Goal: Task Accomplishment & Management: Manage account settings

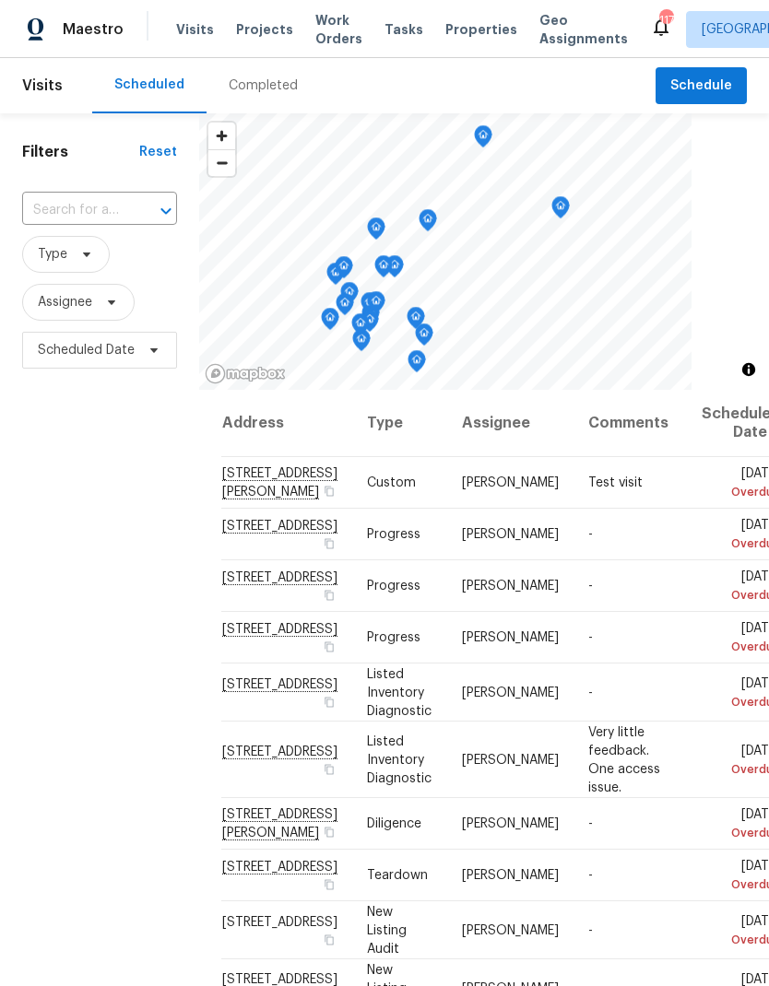
click at [328, 34] on span "Work Orders" at bounding box center [338, 29] width 47 height 37
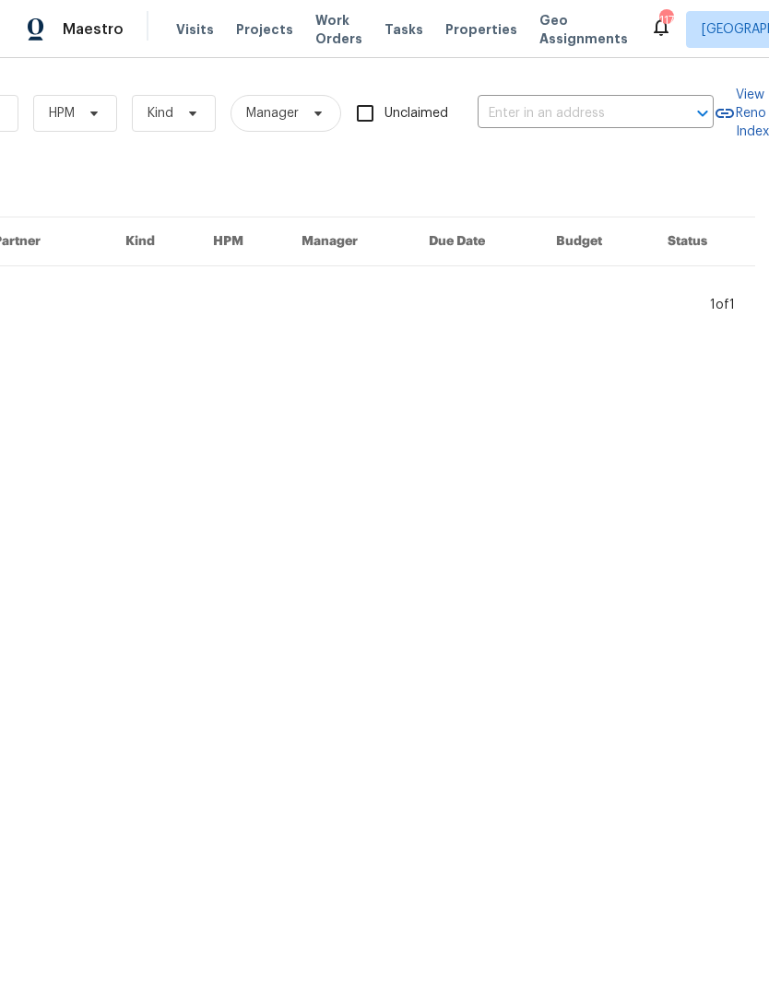
scroll to position [0, 303]
click at [572, 108] on input "text" at bounding box center [570, 114] width 184 height 29
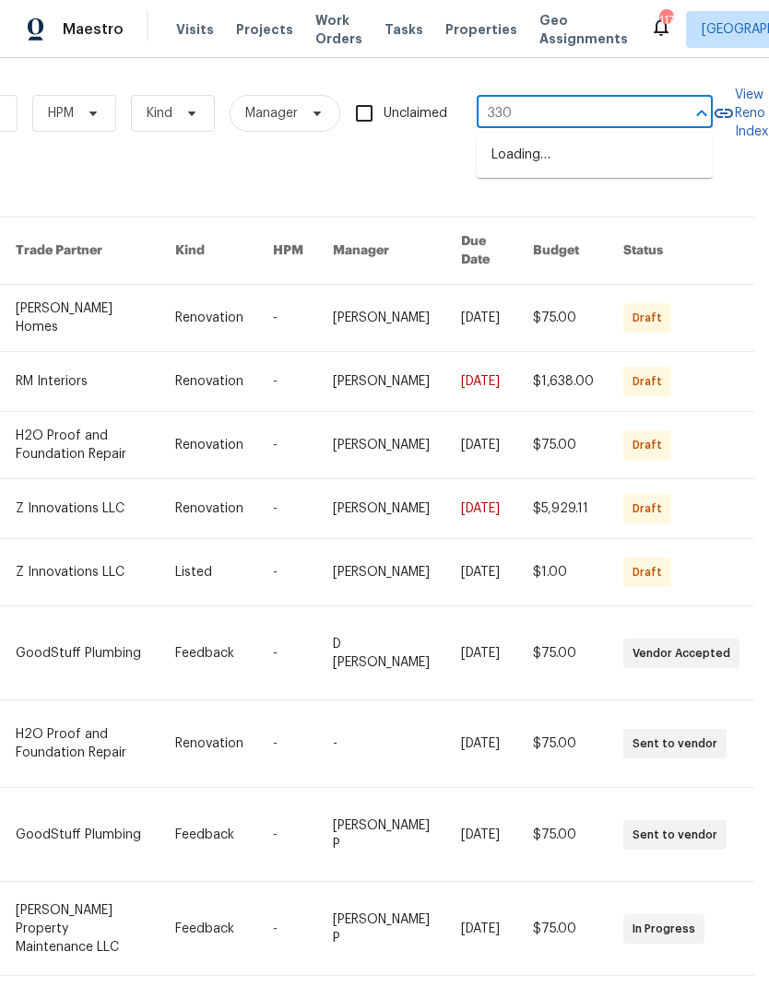
type input "3301"
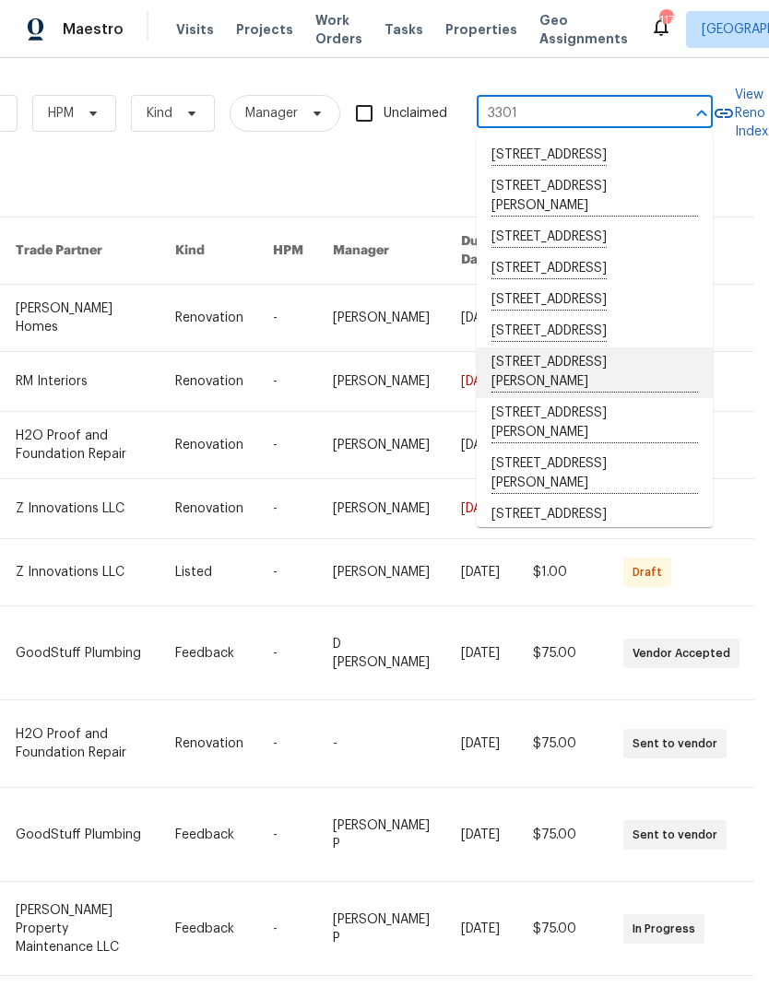
click at [587, 398] on li "3301 Henderson Mill Rd Apt Z1, Atlanta, GA 30341" at bounding box center [595, 373] width 236 height 51
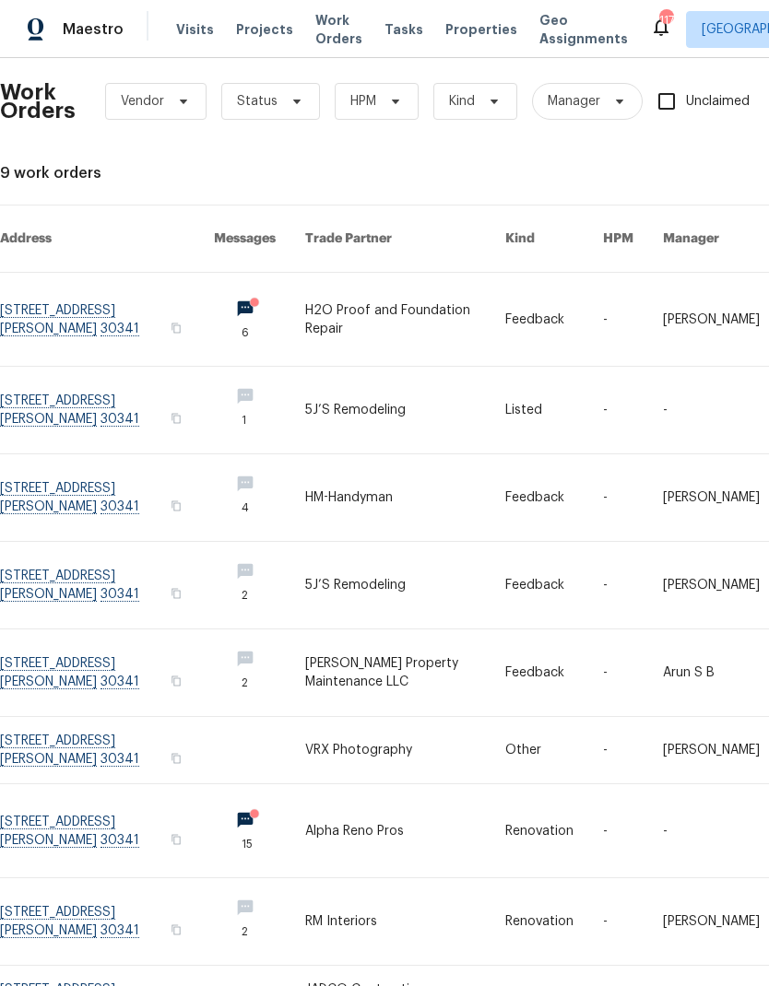
scroll to position [12, 0]
click at [67, 383] on link at bounding box center [107, 410] width 214 height 87
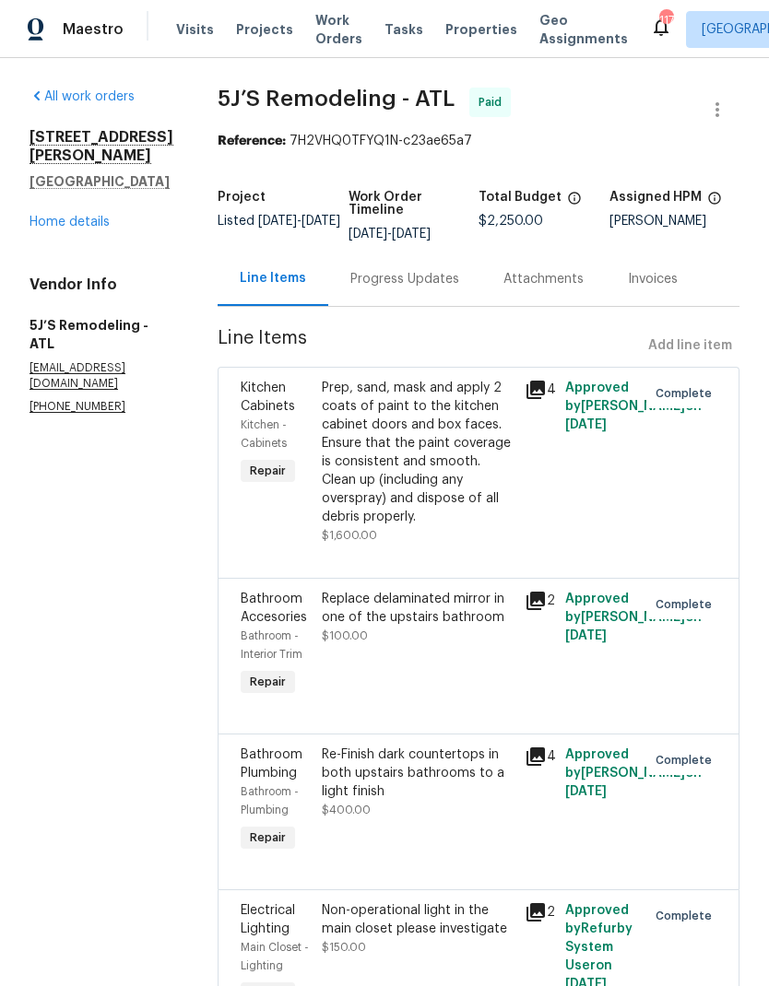
click at [75, 216] on link "Home details" at bounding box center [69, 222] width 80 height 13
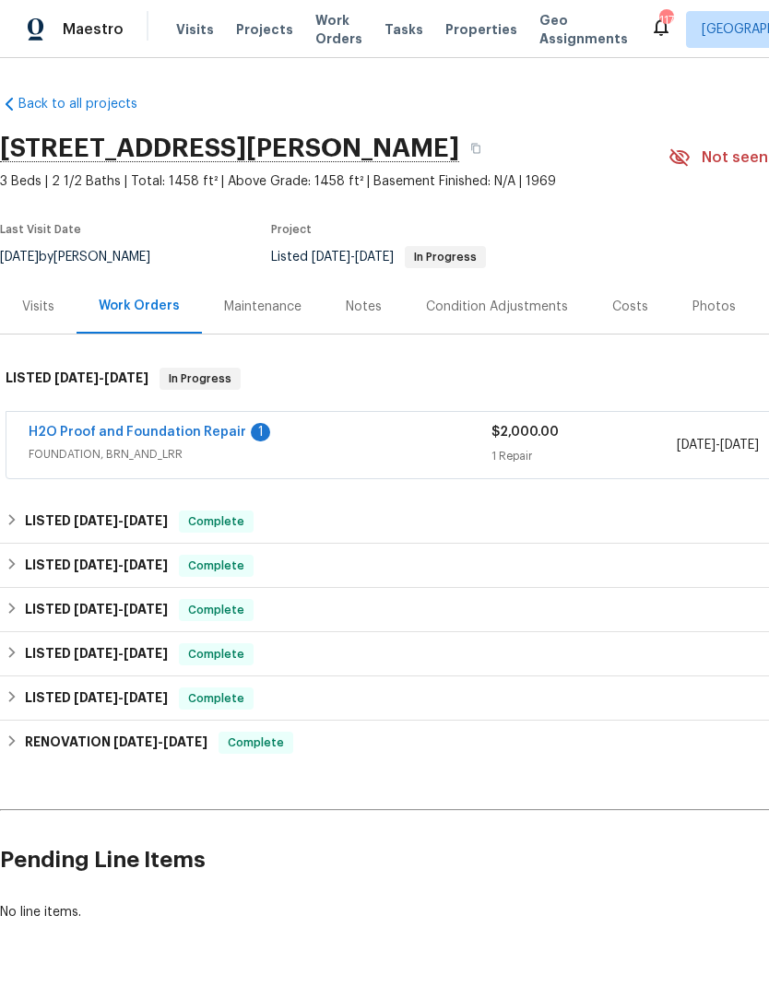
click at [159, 427] on link "H2O Proof and Foundation Repair" at bounding box center [138, 432] width 218 height 13
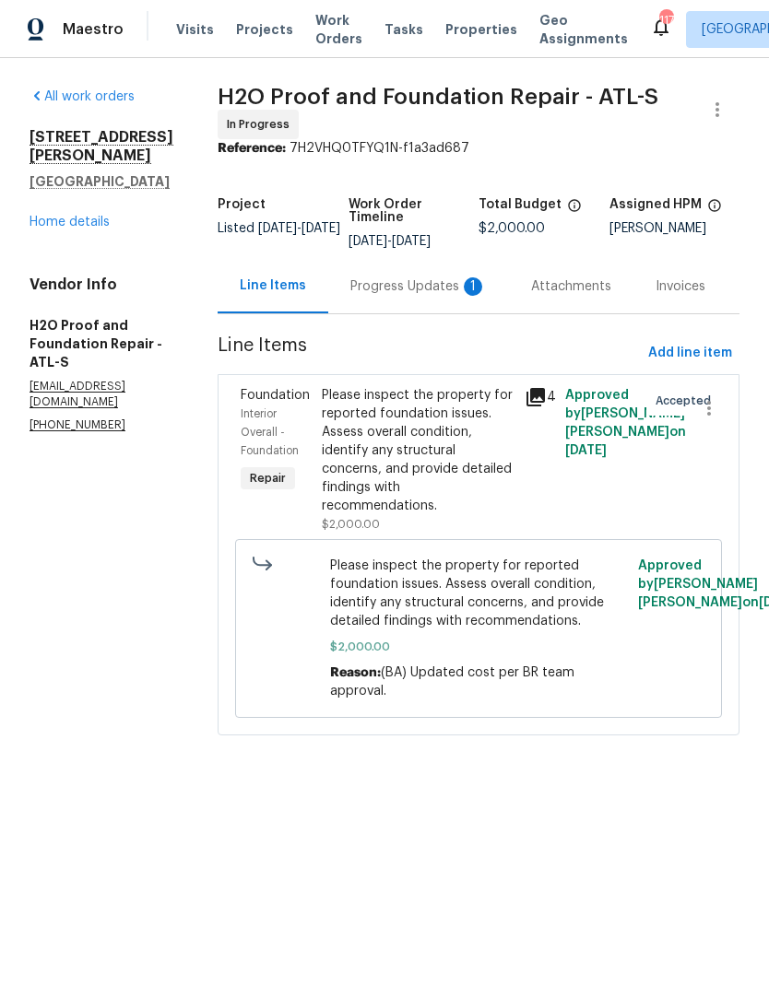
click at [350, 279] on div "Progress Updates 1" at bounding box center [418, 286] width 136 height 18
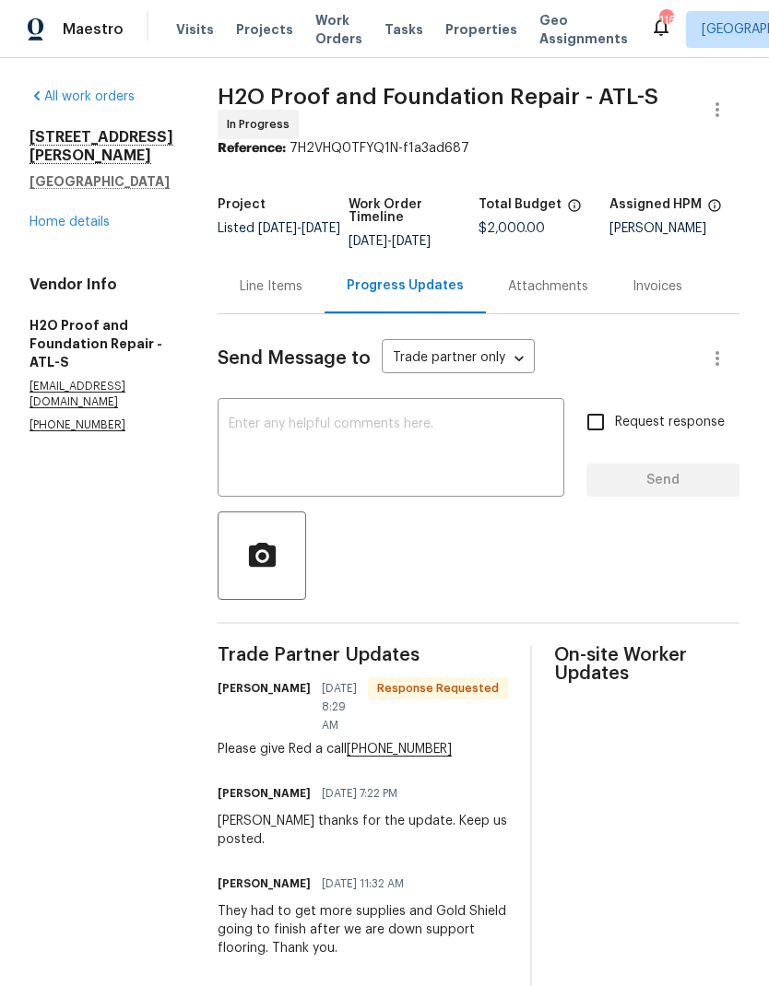
click at [62, 229] on link "Home details" at bounding box center [69, 222] width 80 height 13
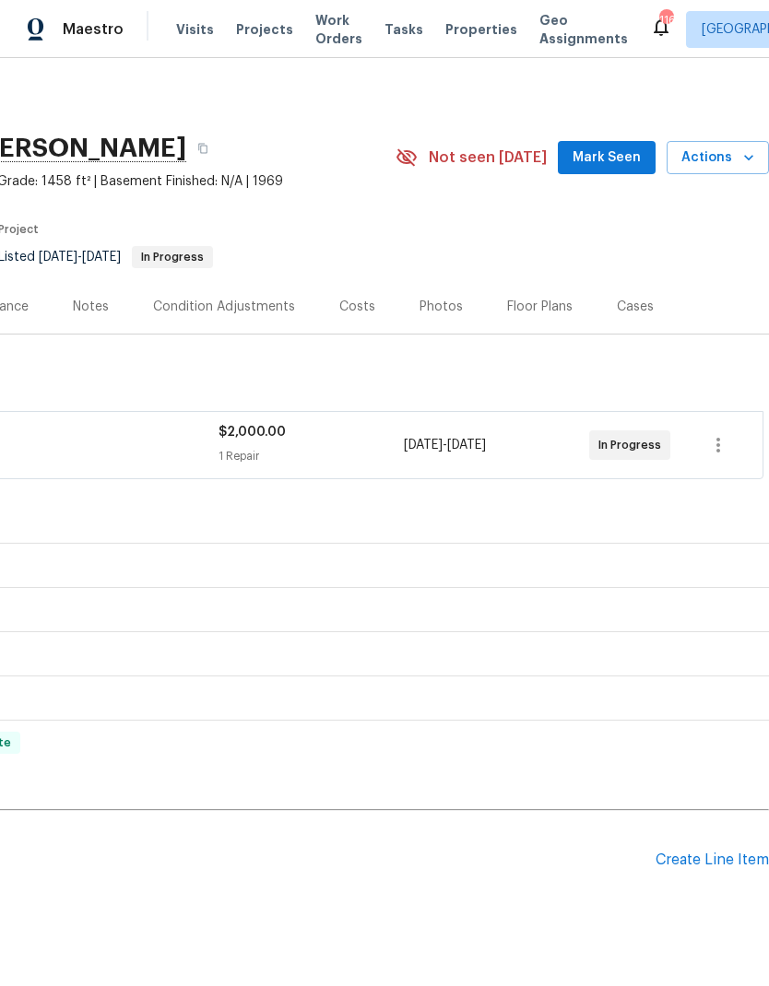
scroll to position [0, 273]
click at [723, 856] on div "Create Line Item" at bounding box center [711, 861] width 113 height 18
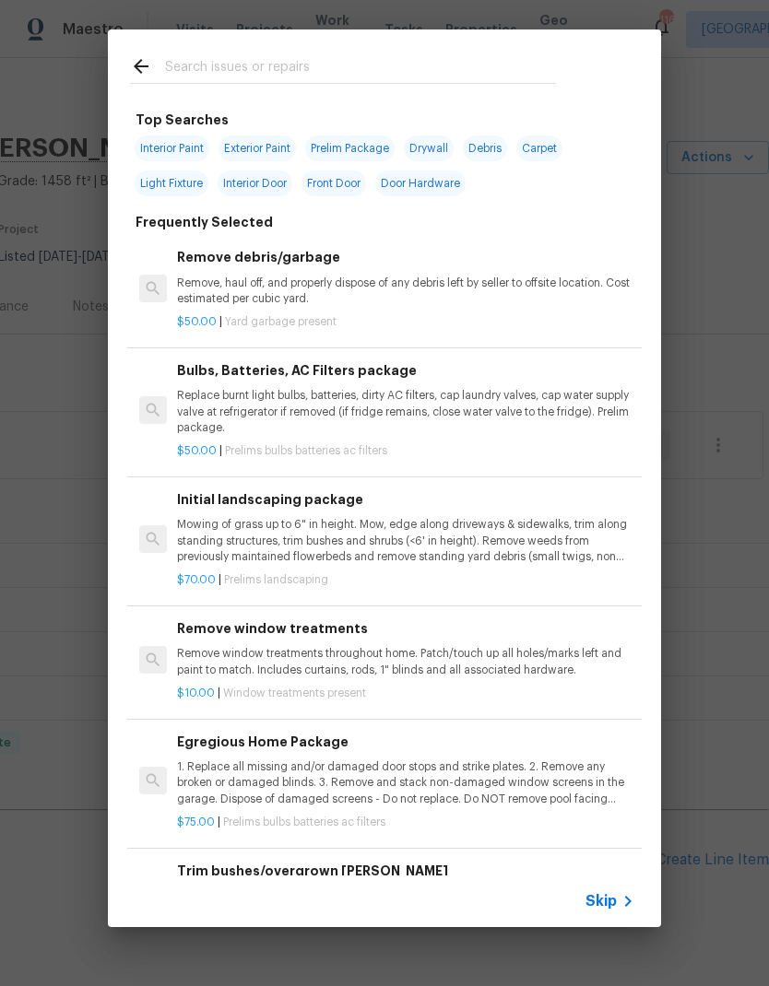
click at [372, 61] on input "text" at bounding box center [360, 69] width 391 height 28
click at [614, 904] on span "Skip" at bounding box center [600, 901] width 31 height 18
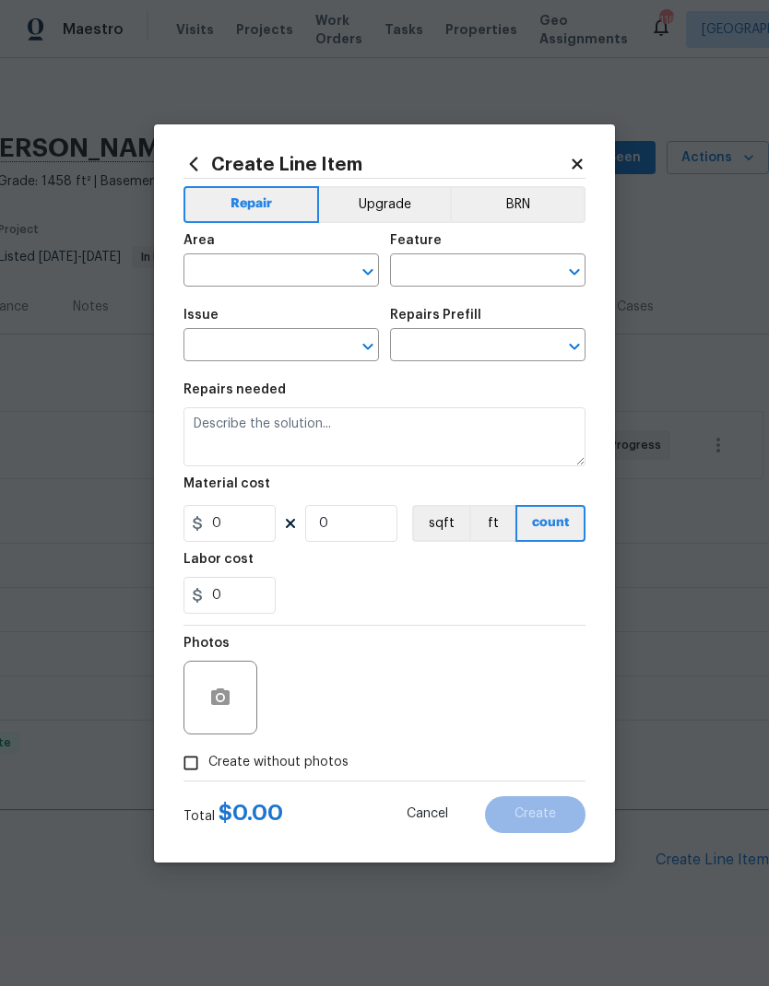
click at [284, 252] on div "Area" at bounding box center [280, 246] width 195 height 24
click at [289, 258] on input "text" at bounding box center [255, 272] width 144 height 29
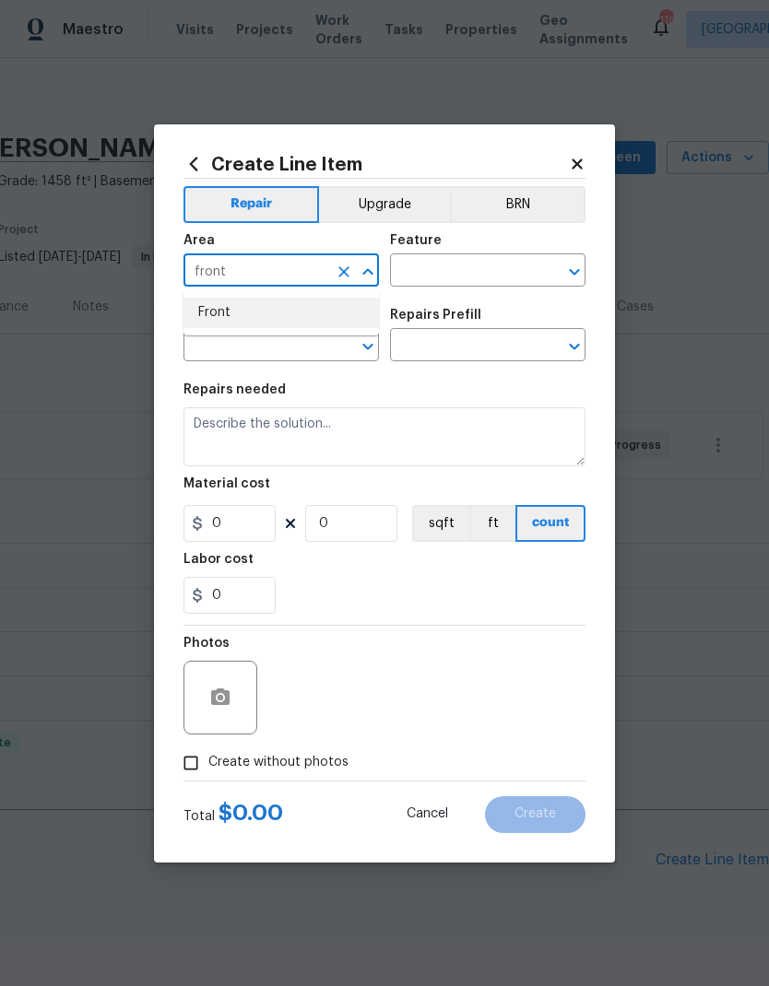
click at [291, 311] on li "Front" at bounding box center [280, 313] width 195 height 30
type input "Front"
click at [453, 262] on input "text" at bounding box center [462, 272] width 144 height 29
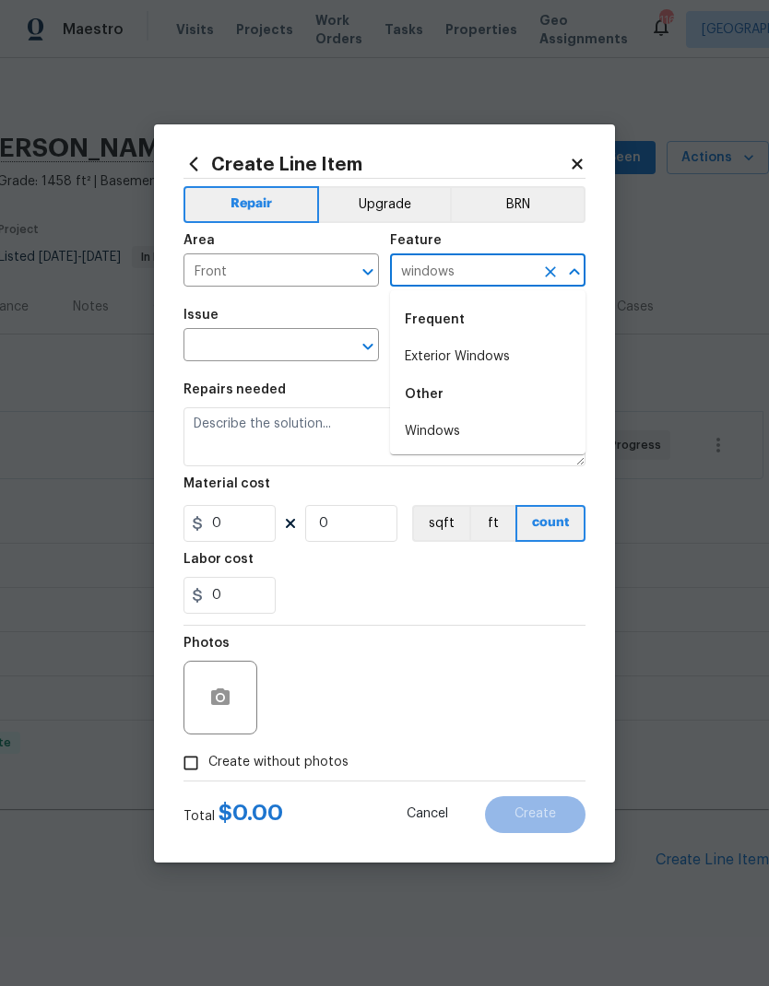
click at [481, 362] on li "Exterior Windows" at bounding box center [487, 357] width 195 height 30
type input "Exterior Windows"
click at [285, 345] on input "text" at bounding box center [255, 347] width 144 height 29
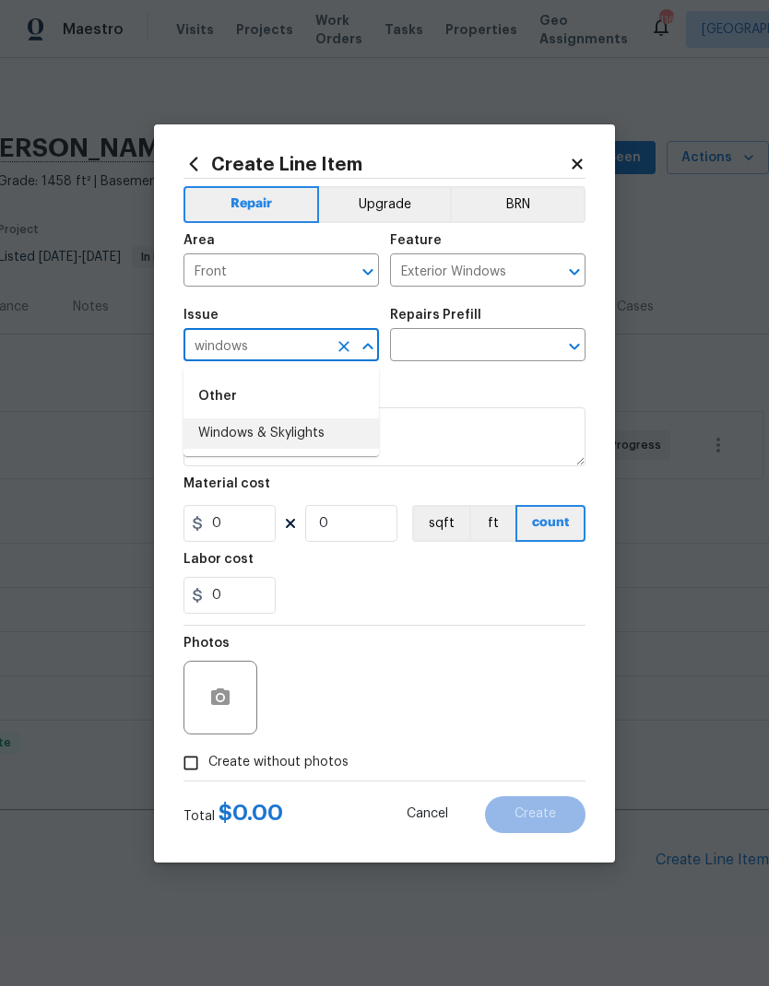
click at [300, 424] on li "Windows & Skylights" at bounding box center [280, 434] width 195 height 30
type input "Windows & Skylights"
click at [479, 344] on input "text" at bounding box center [462, 347] width 144 height 29
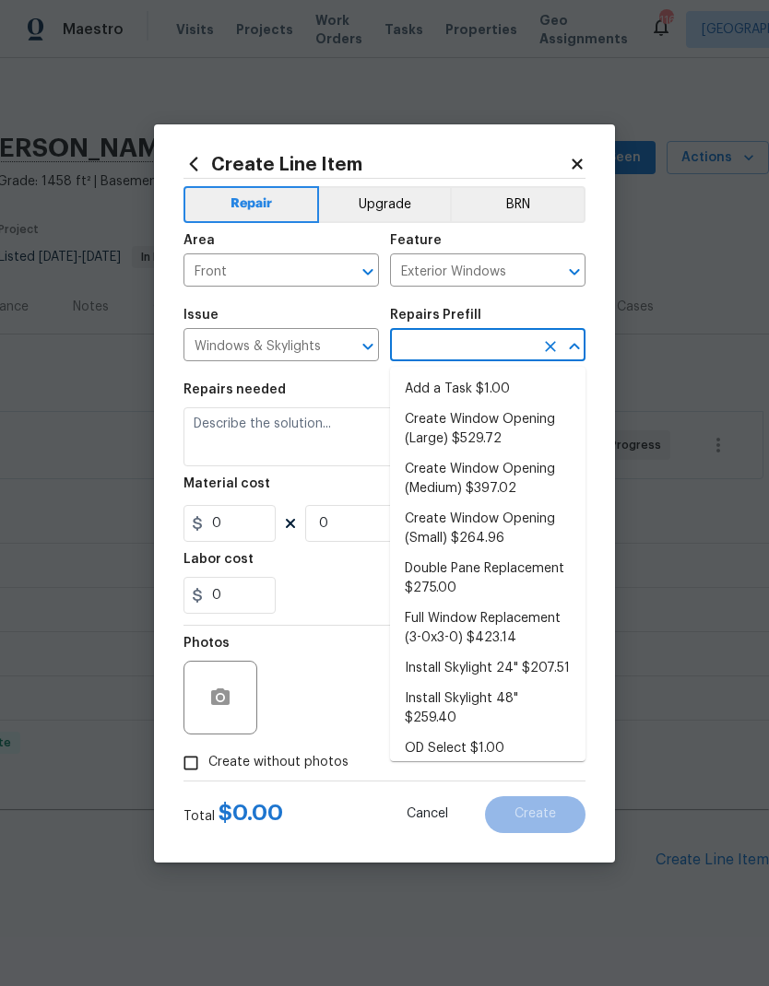
click at [449, 578] on li "Double Pane Replacement $275.00" at bounding box center [487, 579] width 195 height 50
type input "Double Pane Replacement $275.00"
type textarea "Remove, replace and reglaze the broken/damaged thermal double pane of glass wit…"
type input "1"
type input "275"
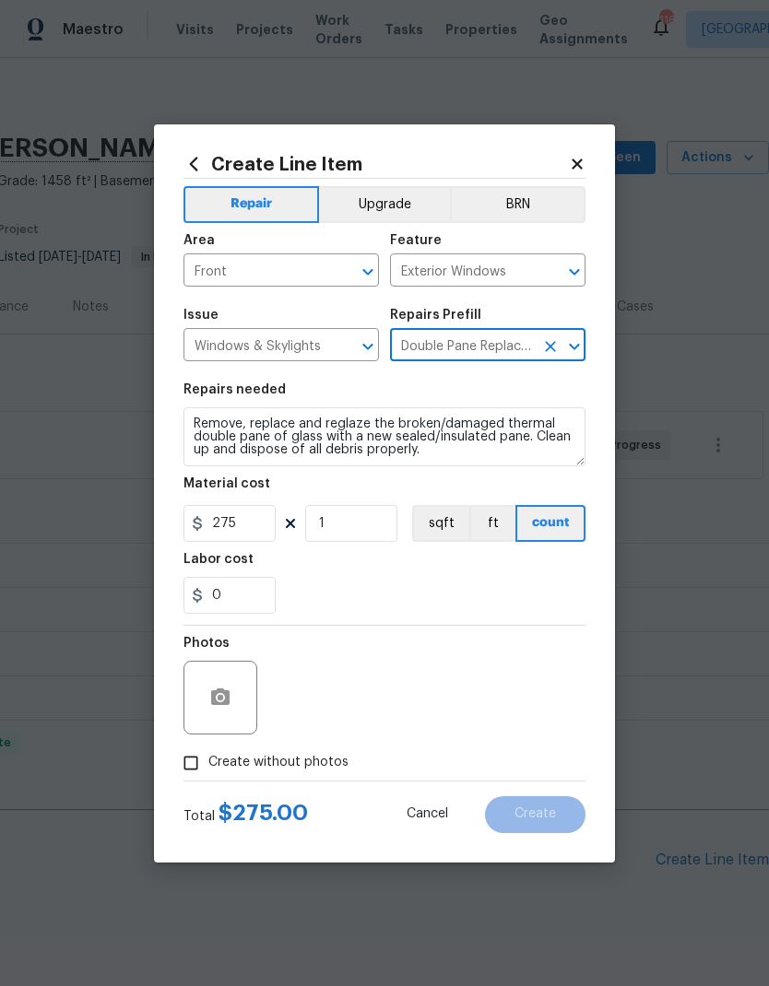
click at [298, 767] on span "Create without photos" at bounding box center [278, 762] width 140 height 19
click at [208, 767] on input "Create without photos" at bounding box center [190, 763] width 35 height 35
checkbox input "true"
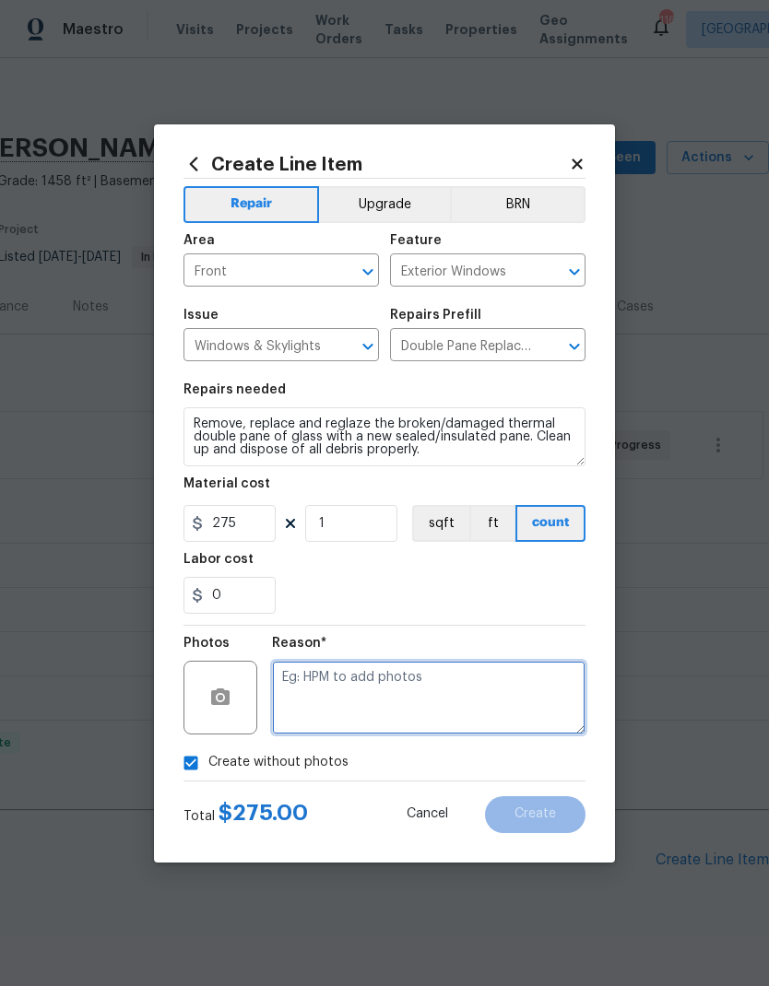
click at [413, 687] on textarea at bounding box center [428, 698] width 313 height 74
type textarea "Remote"
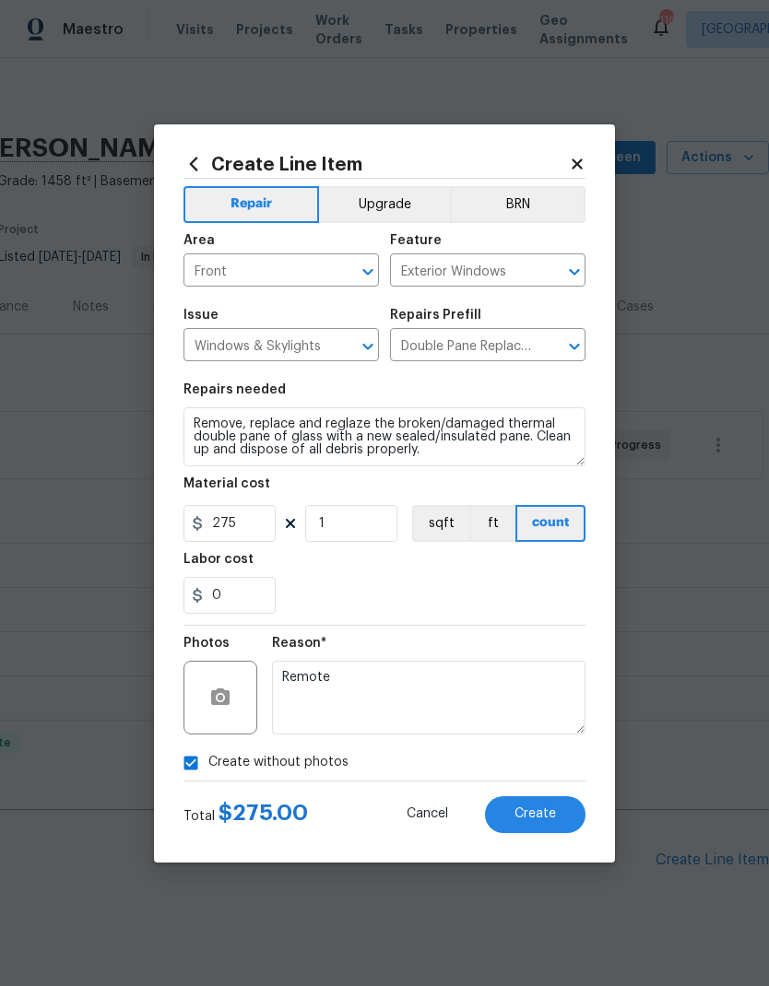
click at [532, 814] on span "Create" at bounding box center [534, 815] width 41 height 14
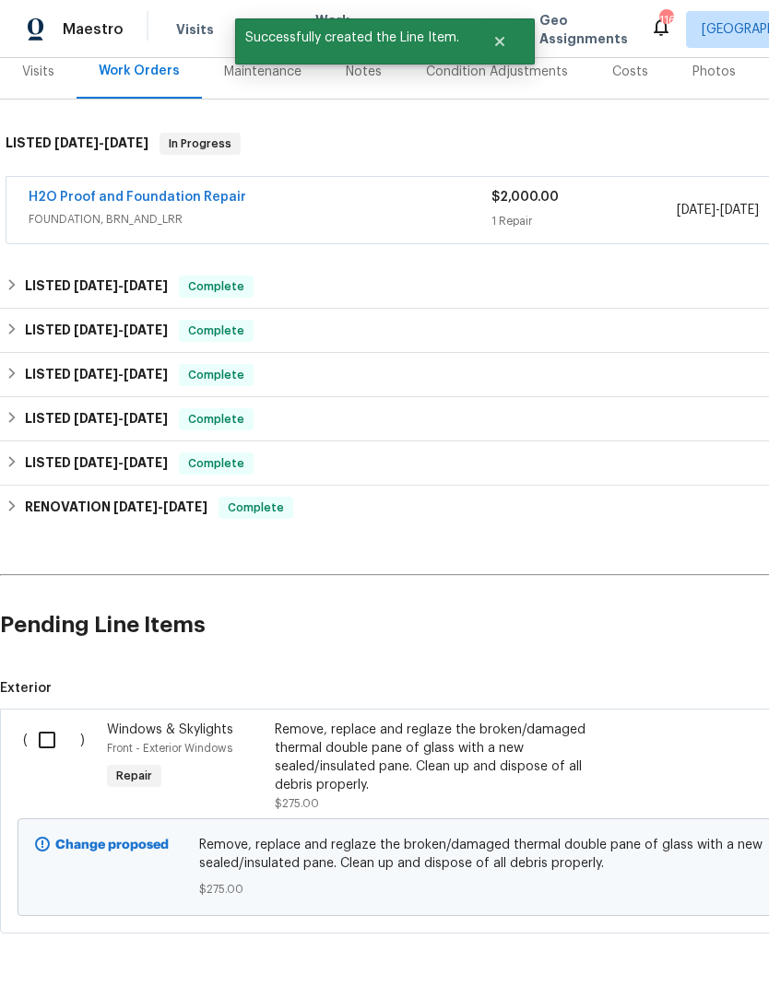
scroll to position [234, 0]
click at [48, 736] on input "checkbox" at bounding box center [54, 741] width 53 height 39
checkbox input "true"
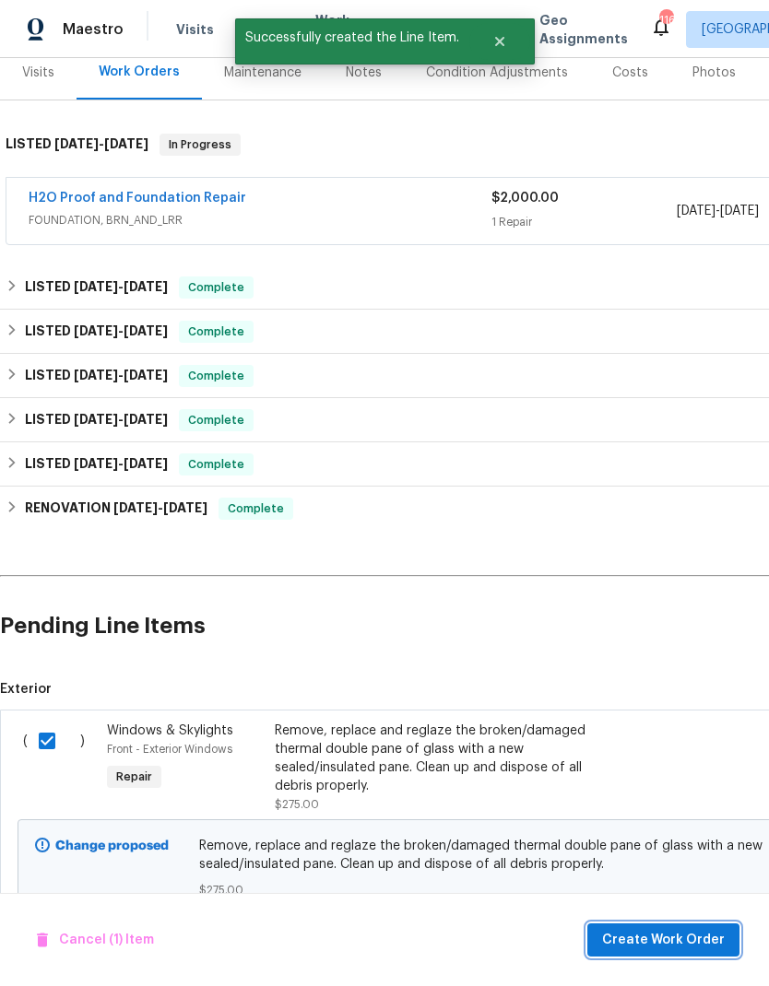
click at [673, 949] on span "Create Work Order" at bounding box center [663, 940] width 123 height 23
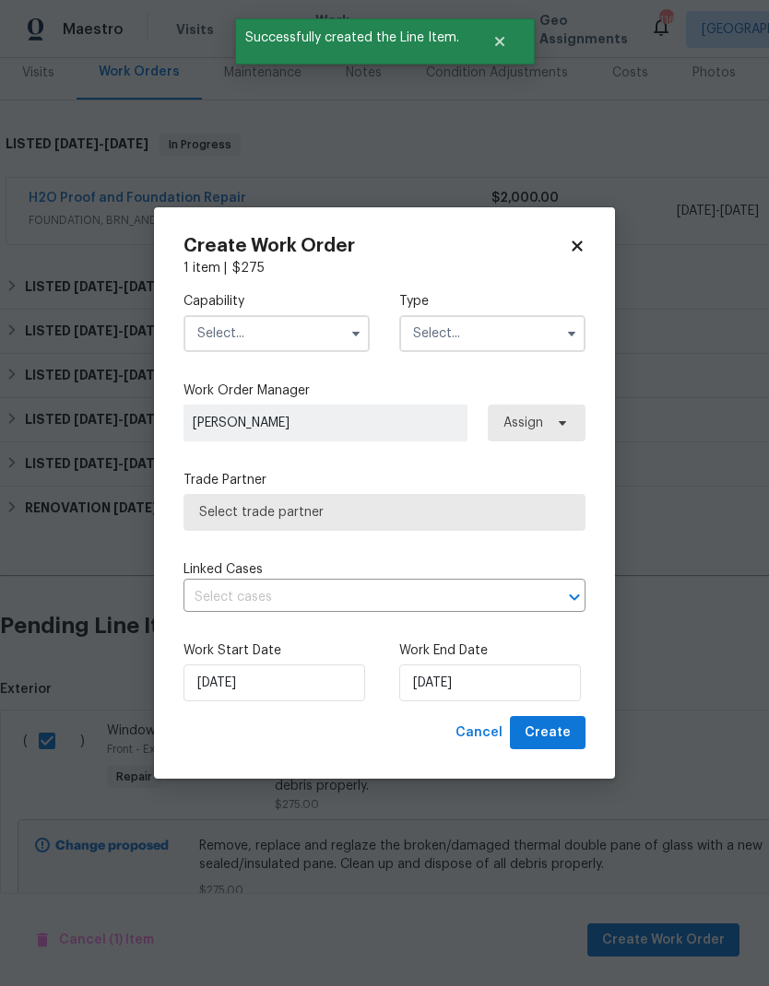
click at [280, 333] on input "text" at bounding box center [276, 333] width 186 height 37
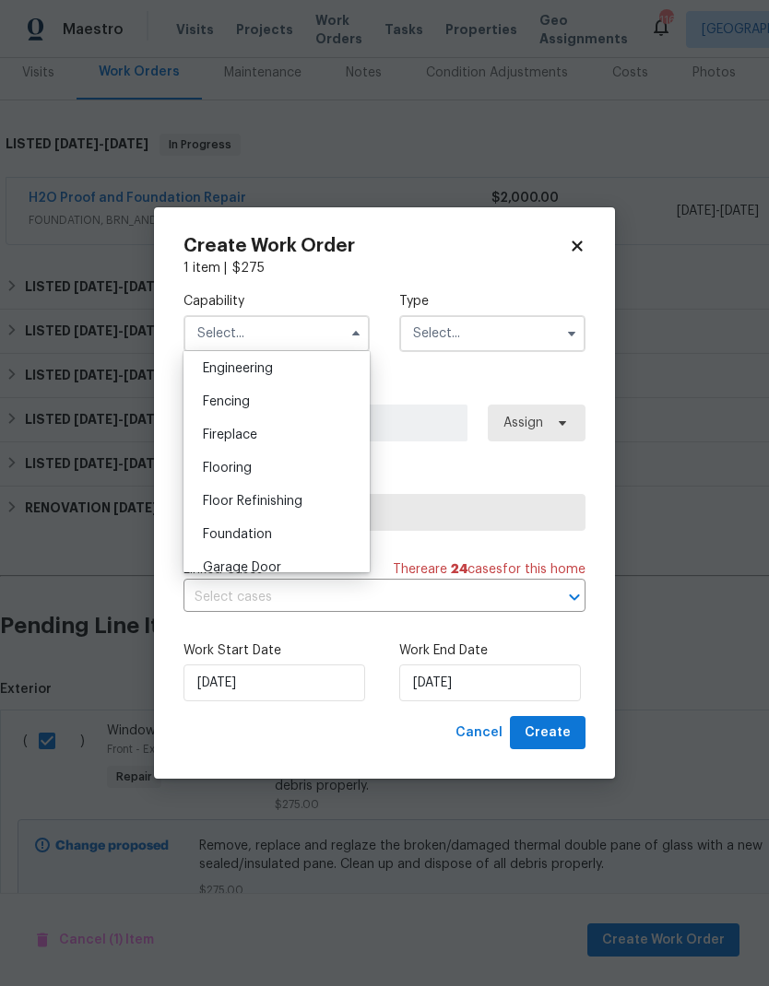
scroll to position [702, 0]
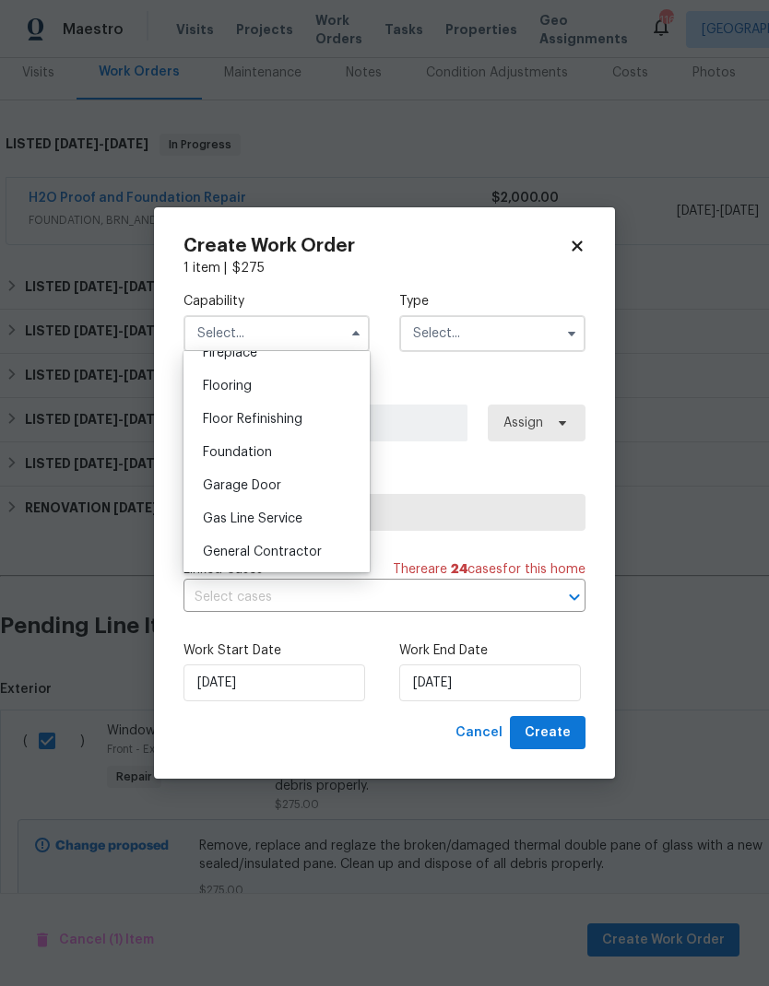
click at [302, 550] on span "General Contractor" at bounding box center [262, 552] width 119 height 13
type input "General Contractor"
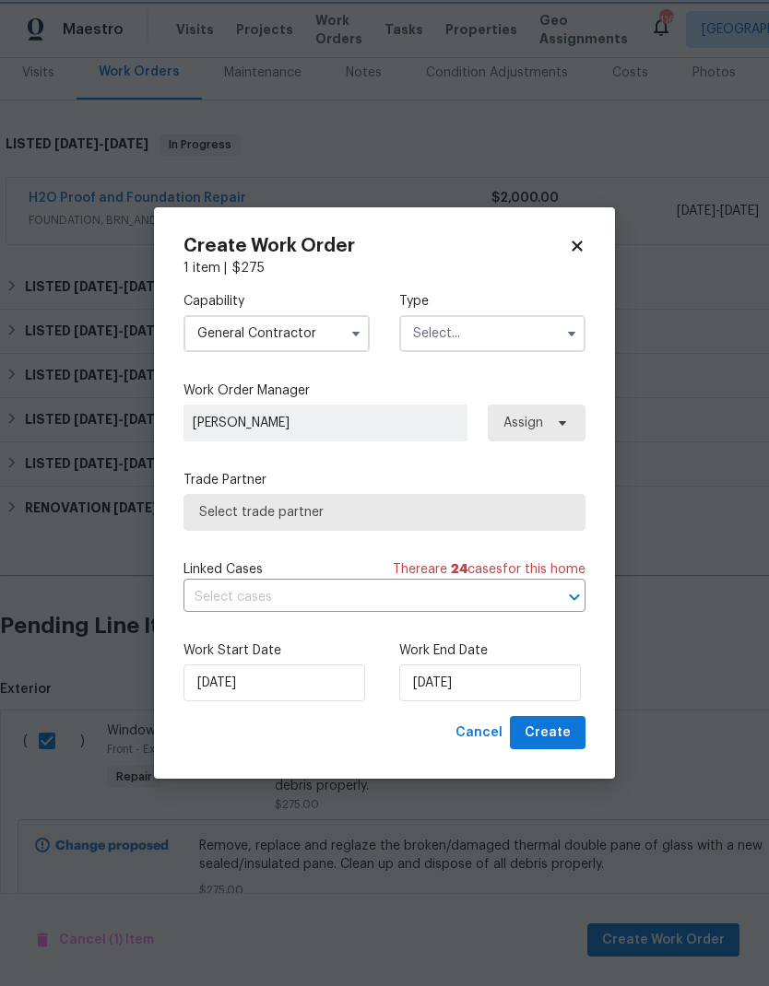
scroll to position [736, 0]
click at [491, 328] on input "text" at bounding box center [492, 333] width 186 height 37
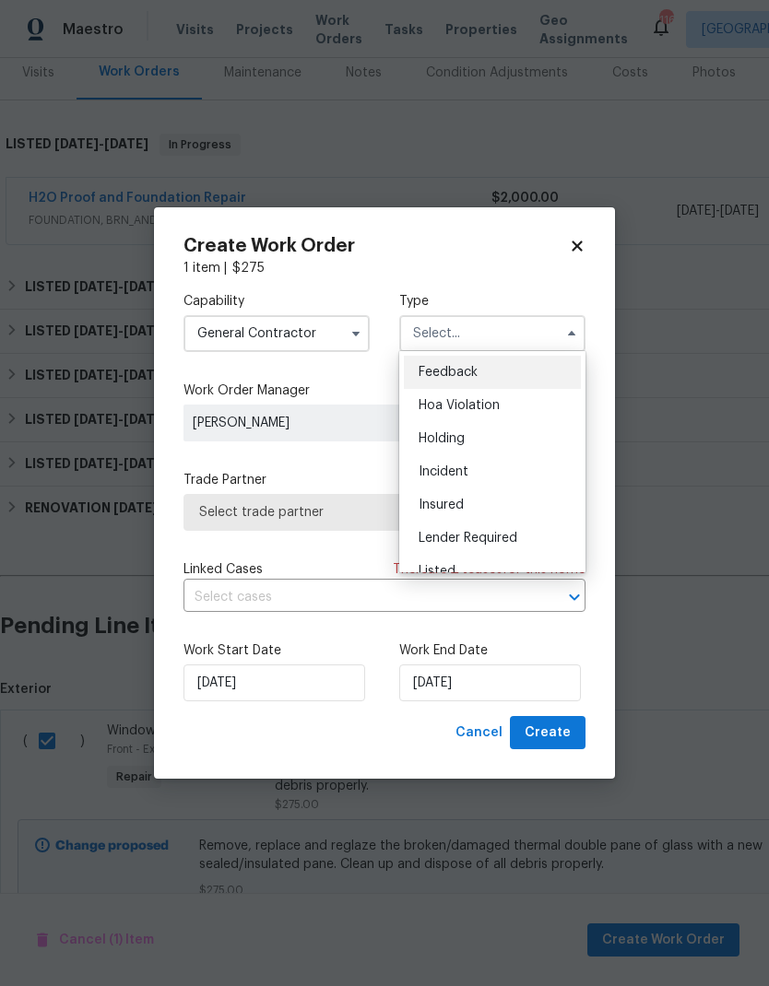
click at [470, 563] on div "Listed" at bounding box center [492, 571] width 177 height 33
type input "Listed"
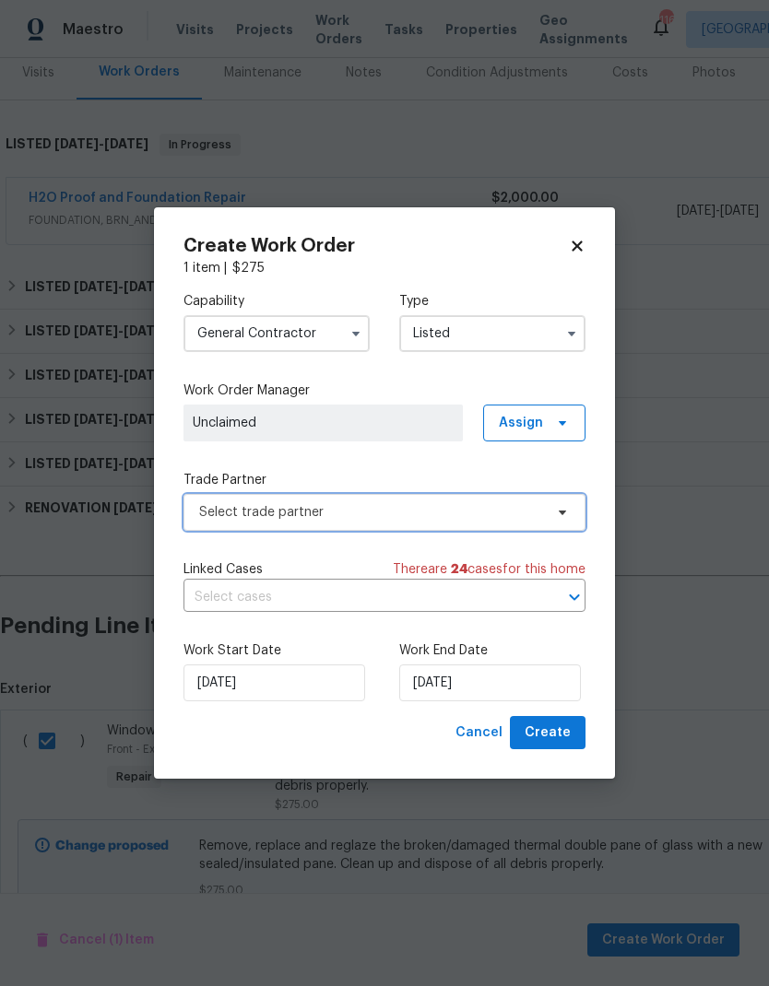
click at [461, 507] on span "Select trade partner" at bounding box center [371, 512] width 344 height 18
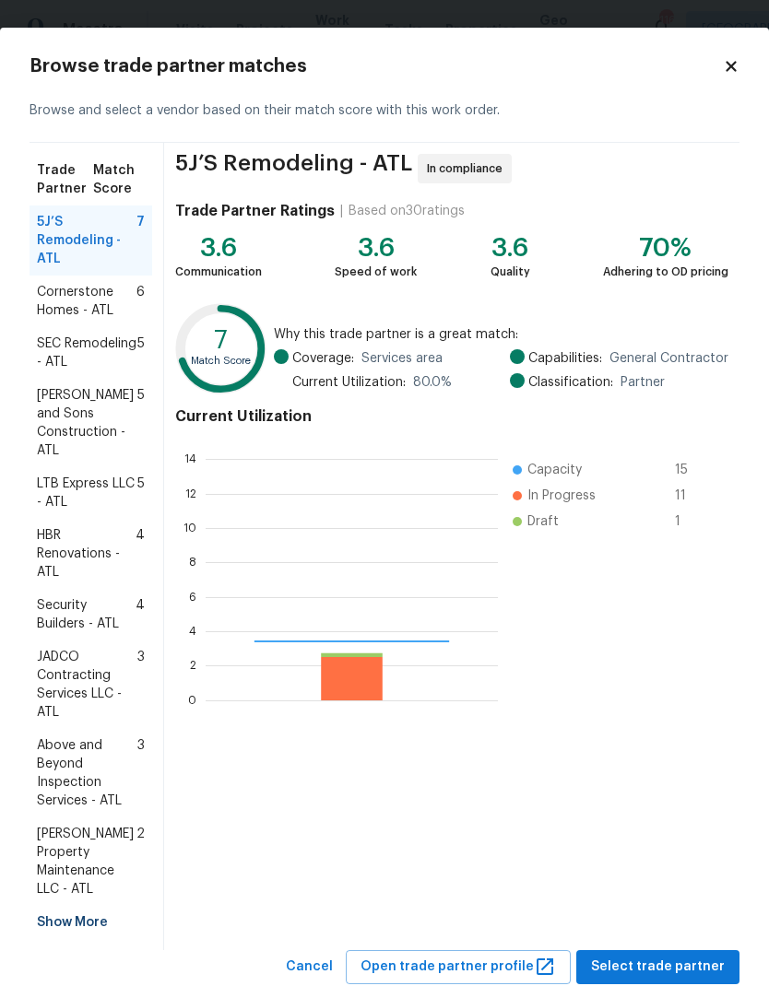
scroll to position [258, 292]
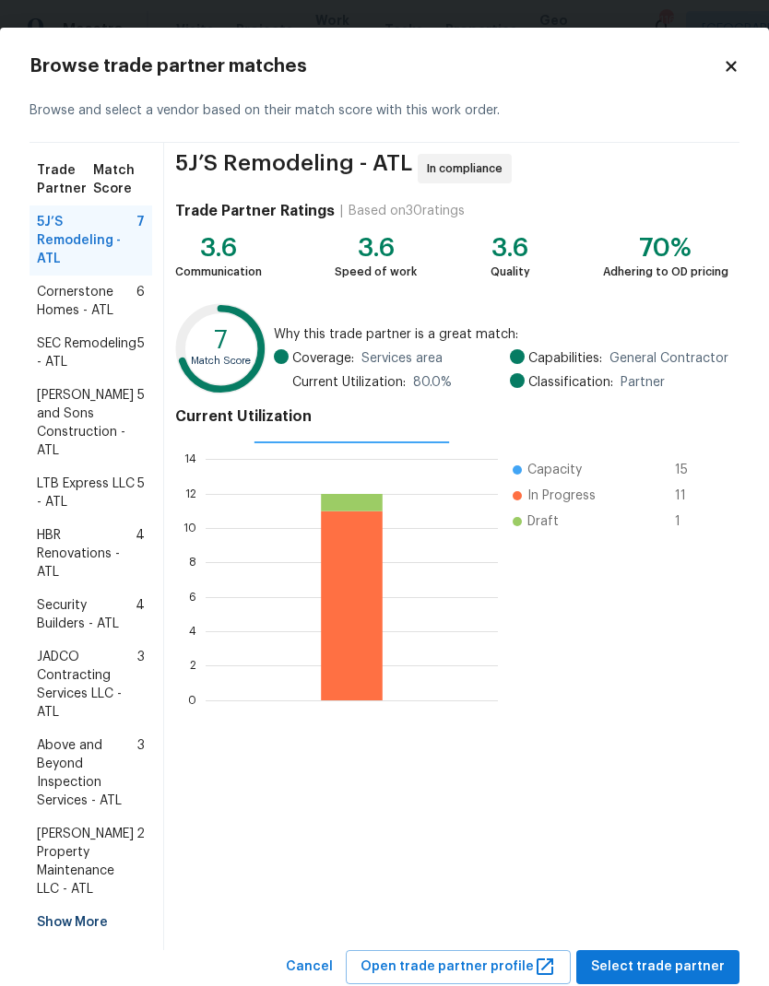
click at [87, 850] on span "Glen Property Maintenance LLC - ATL" at bounding box center [87, 862] width 100 height 74
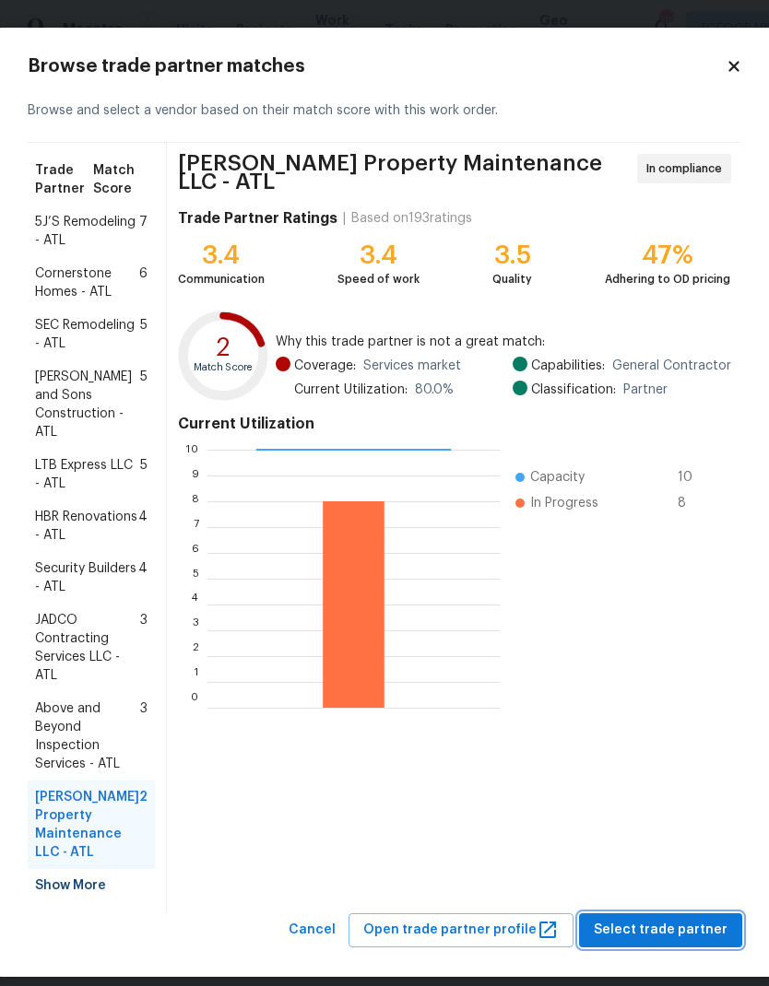
click at [666, 928] on span "Select trade partner" at bounding box center [661, 930] width 134 height 23
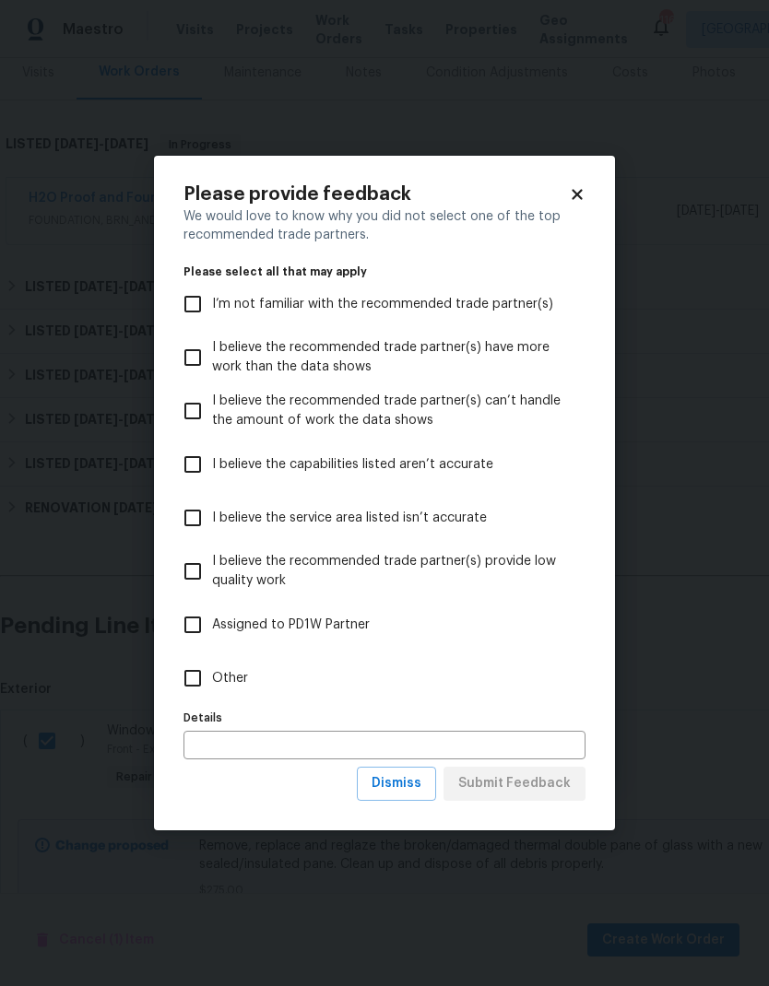
click at [226, 674] on span "Other" at bounding box center [230, 678] width 36 height 19
click at [212, 674] on input "Other" at bounding box center [192, 678] width 39 height 39
checkbox input "true"
click at [527, 785] on span "Submit Feedback" at bounding box center [514, 784] width 112 height 23
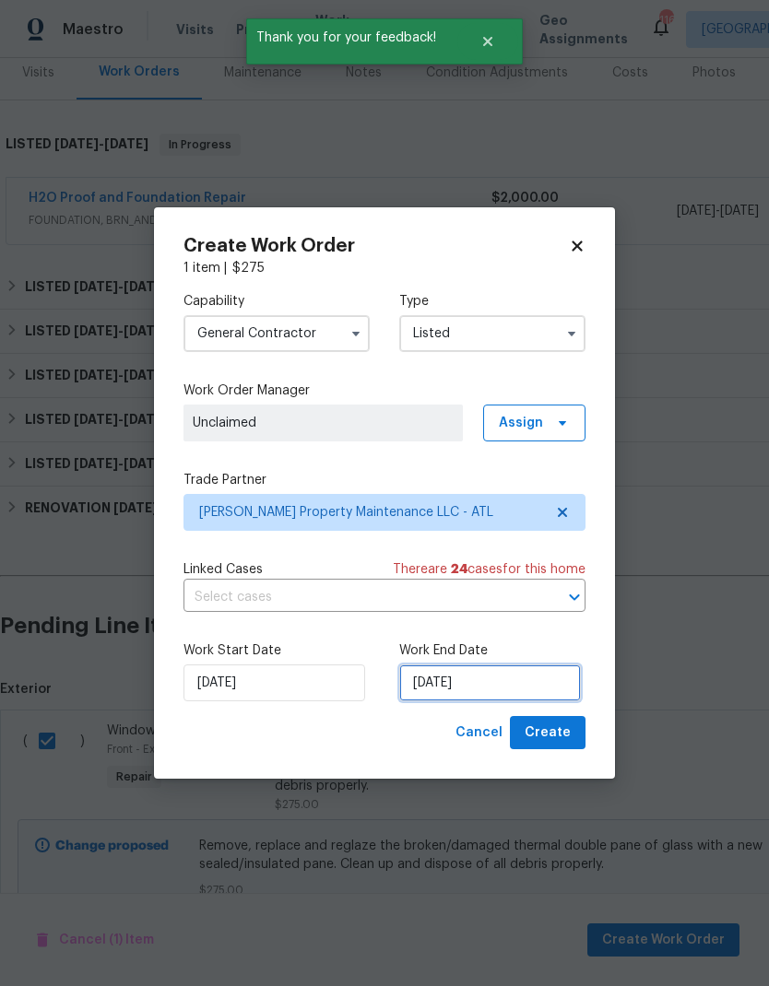
click at [521, 677] on input "[DATE]" at bounding box center [490, 683] width 182 height 37
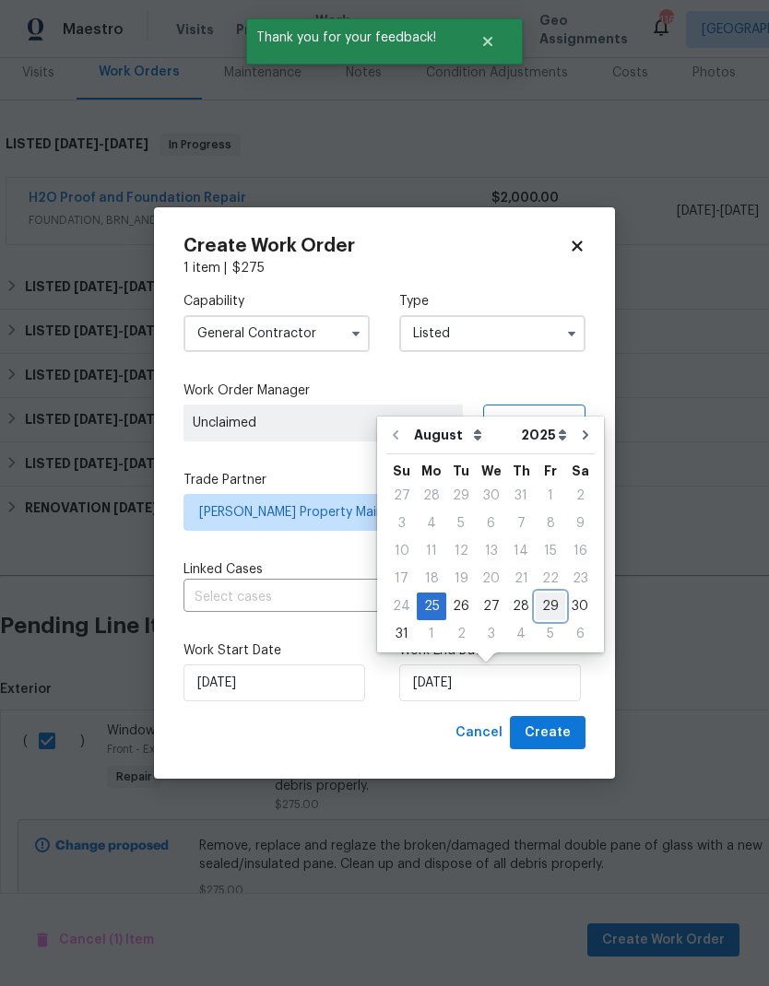
click at [540, 613] on div "29" at bounding box center [550, 607] width 29 height 26
type input "8/29/2025"
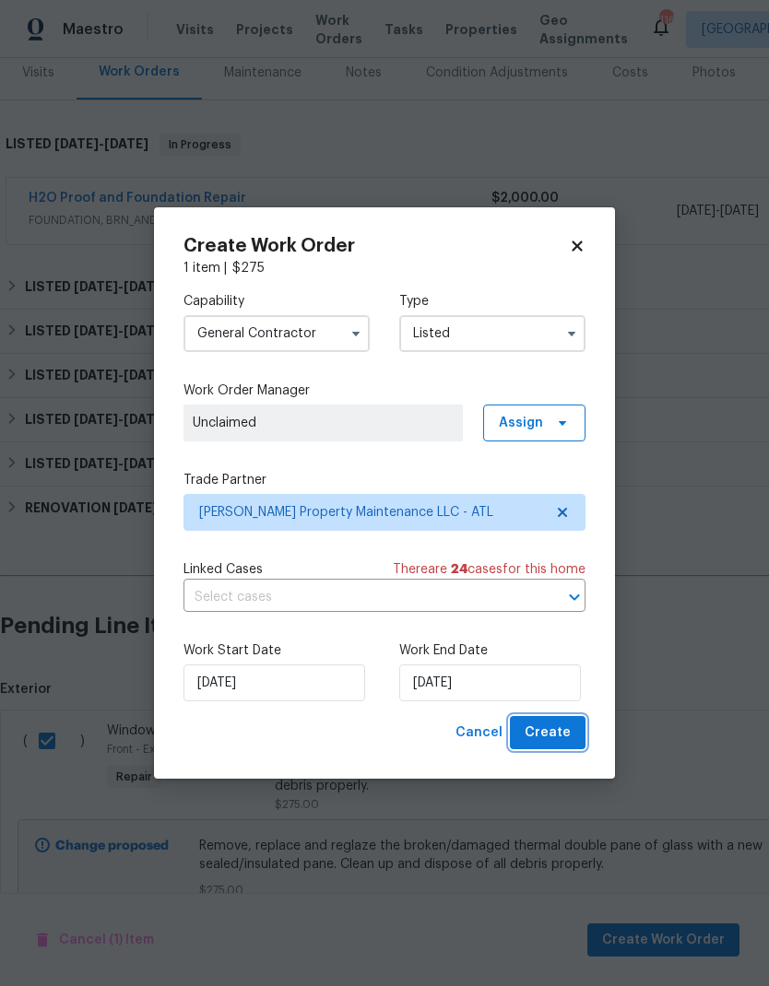
click at [558, 736] on span "Create" at bounding box center [548, 733] width 46 height 23
checkbox input "false"
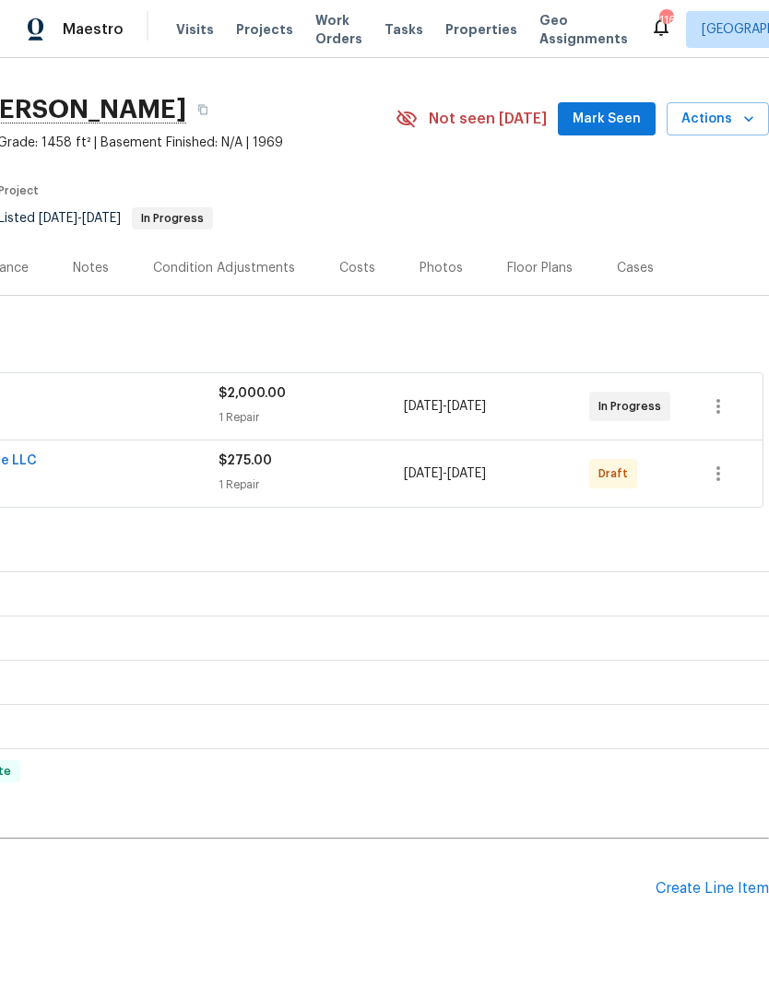
scroll to position [39, 273]
click at [727, 473] on icon "button" at bounding box center [718, 474] width 22 height 22
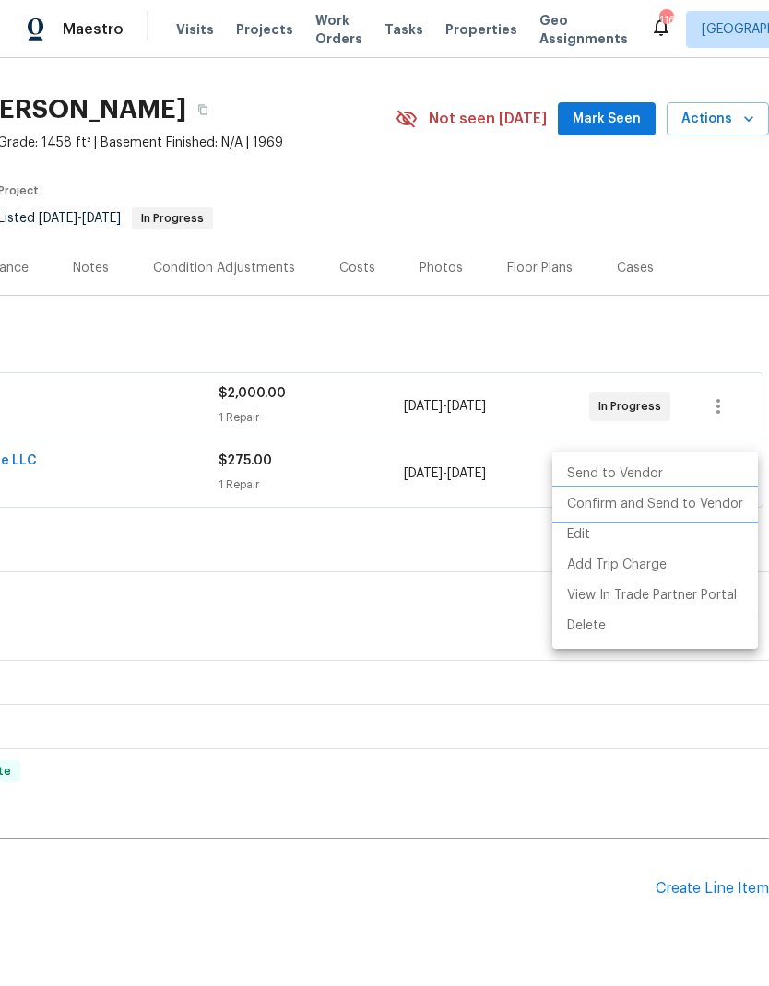
click at [655, 510] on li "Confirm and Send to Vendor" at bounding box center [655, 504] width 206 height 30
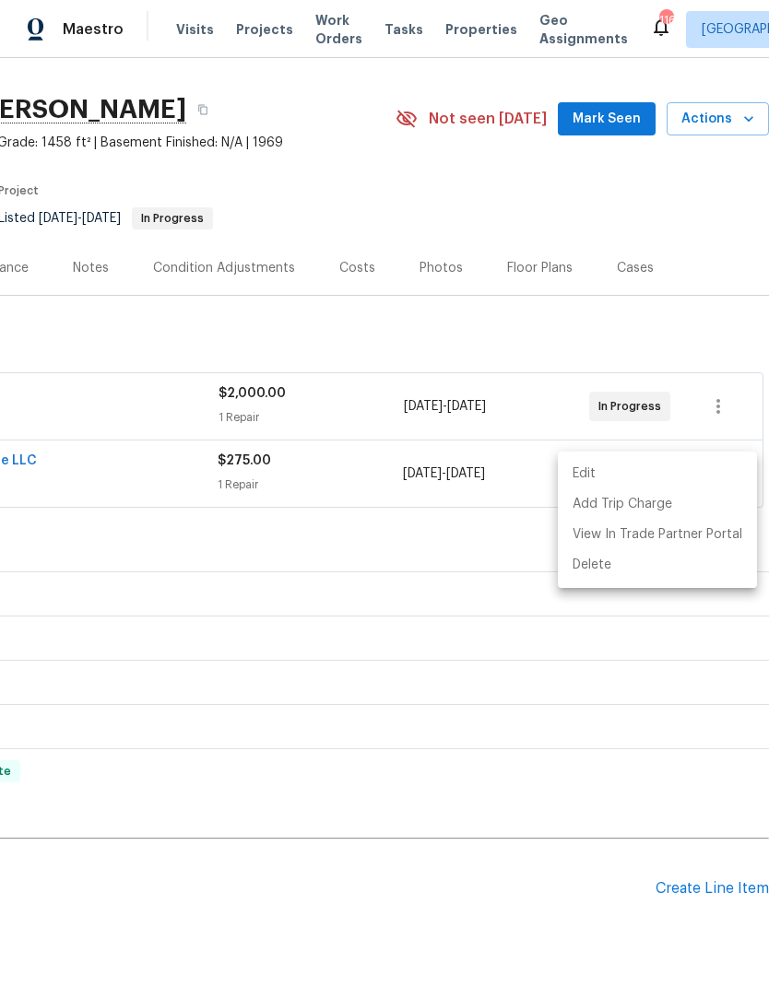
click at [466, 648] on div at bounding box center [384, 493] width 769 height 986
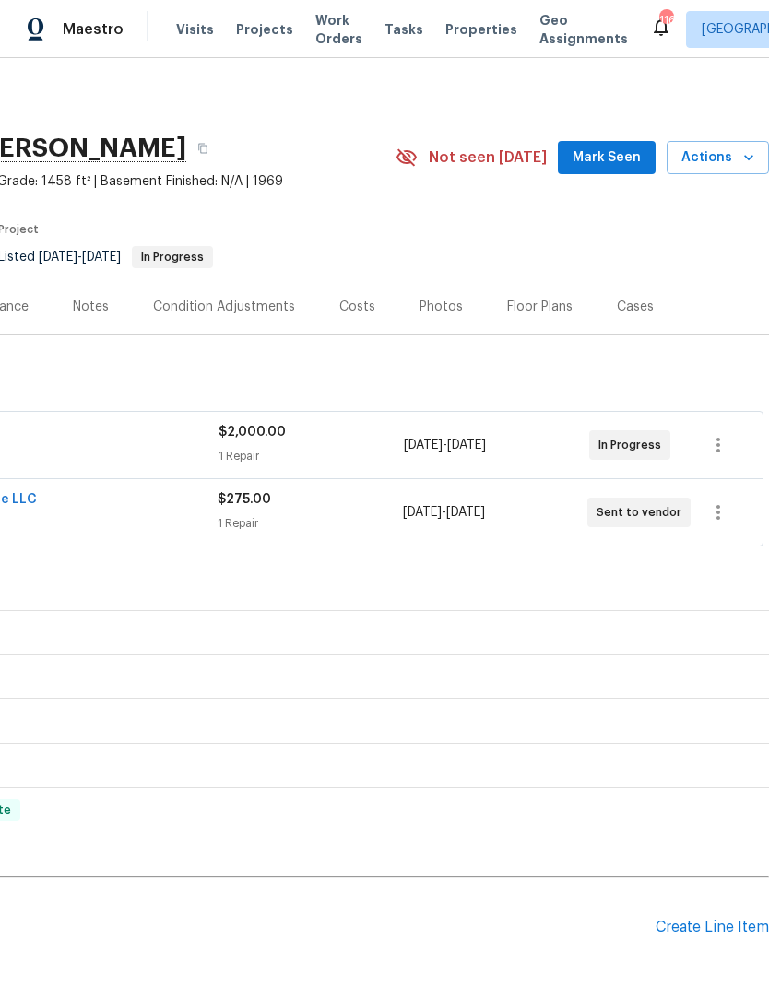
scroll to position [0, 273]
click at [607, 160] on span "Mark Seen" at bounding box center [606, 158] width 68 height 23
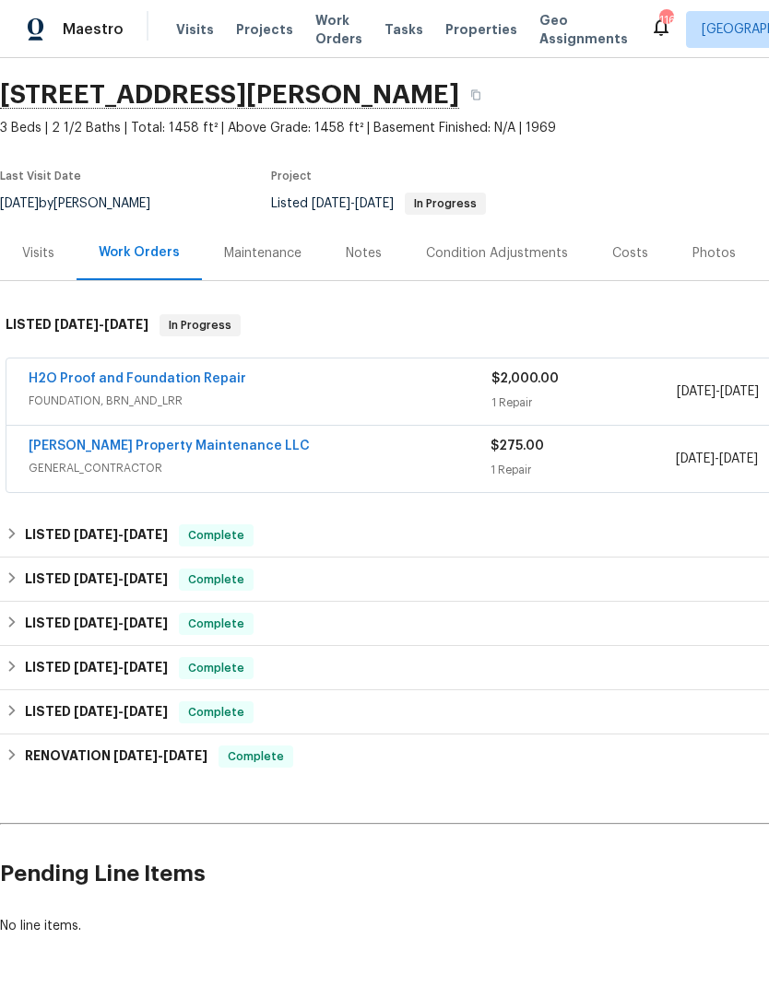
scroll to position [53, 0]
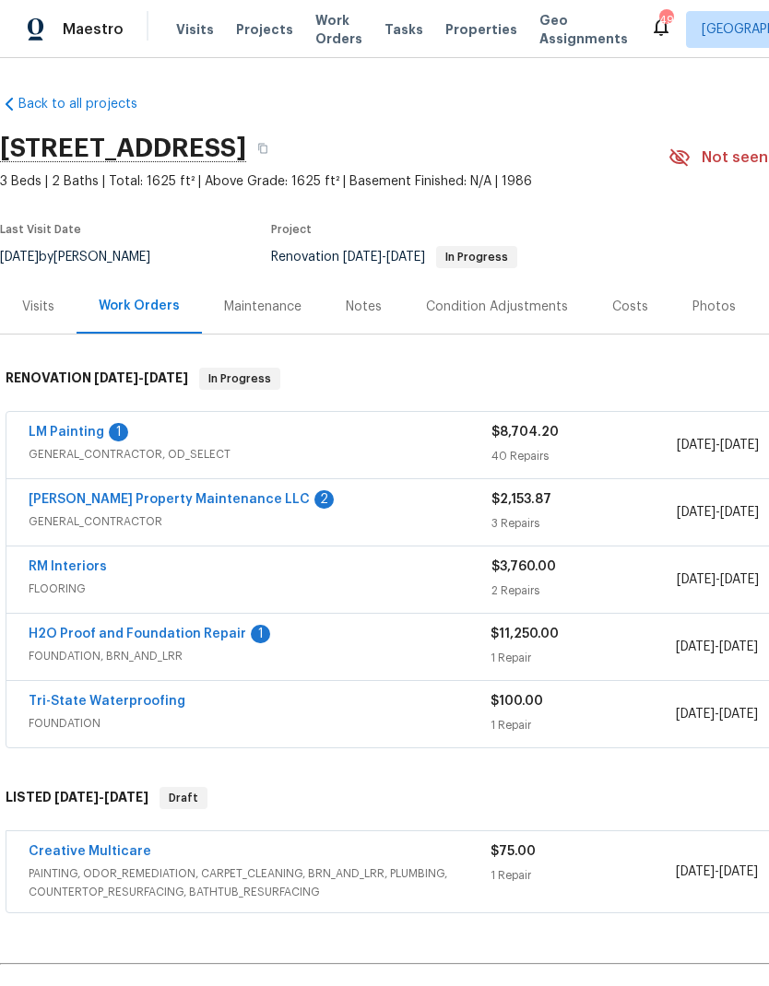
click at [81, 429] on link "LM Painting" at bounding box center [67, 432] width 76 height 13
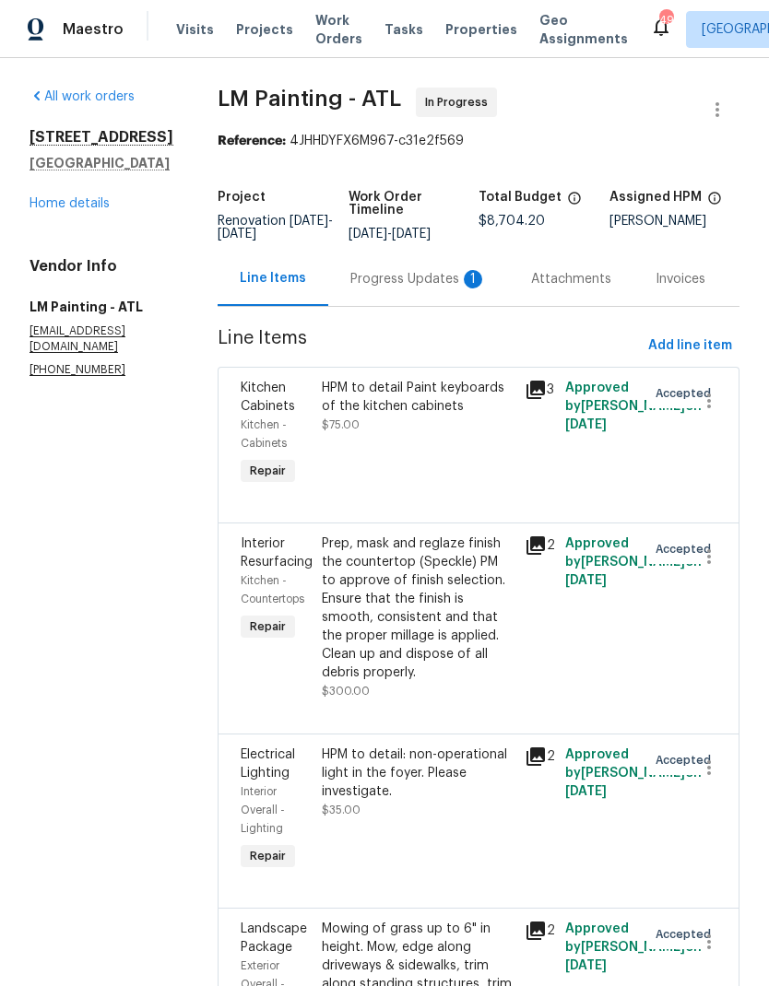
click at [399, 289] on div "Progress Updates 1" at bounding box center [418, 279] width 136 height 18
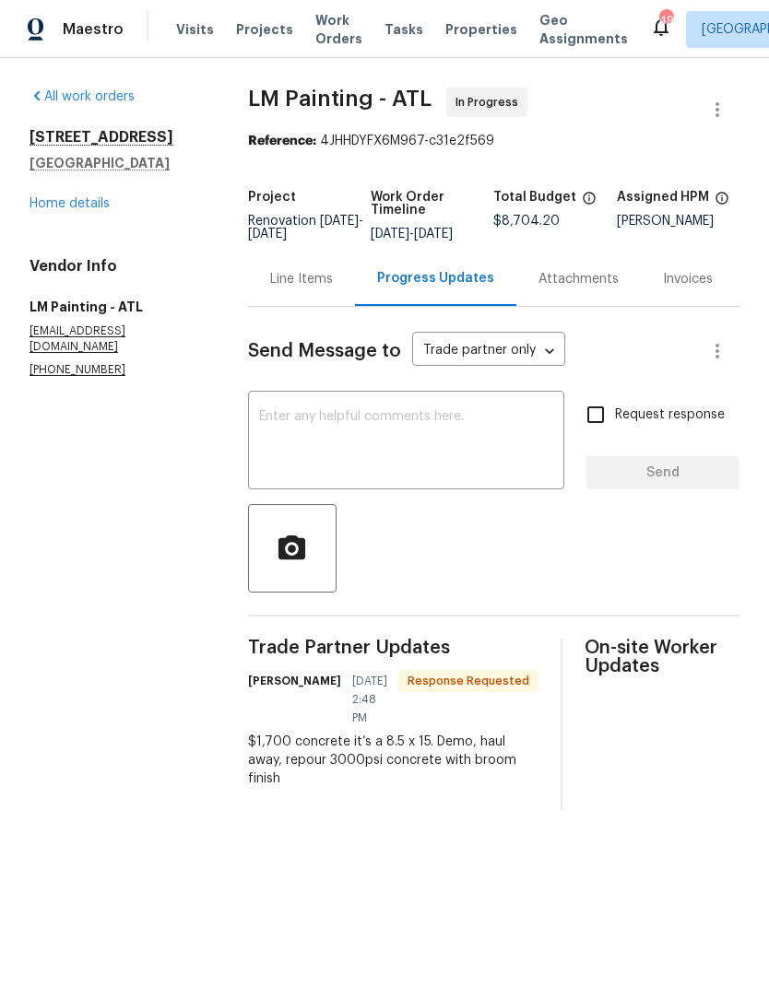
click at [70, 208] on link "Home details" at bounding box center [69, 203] width 80 height 13
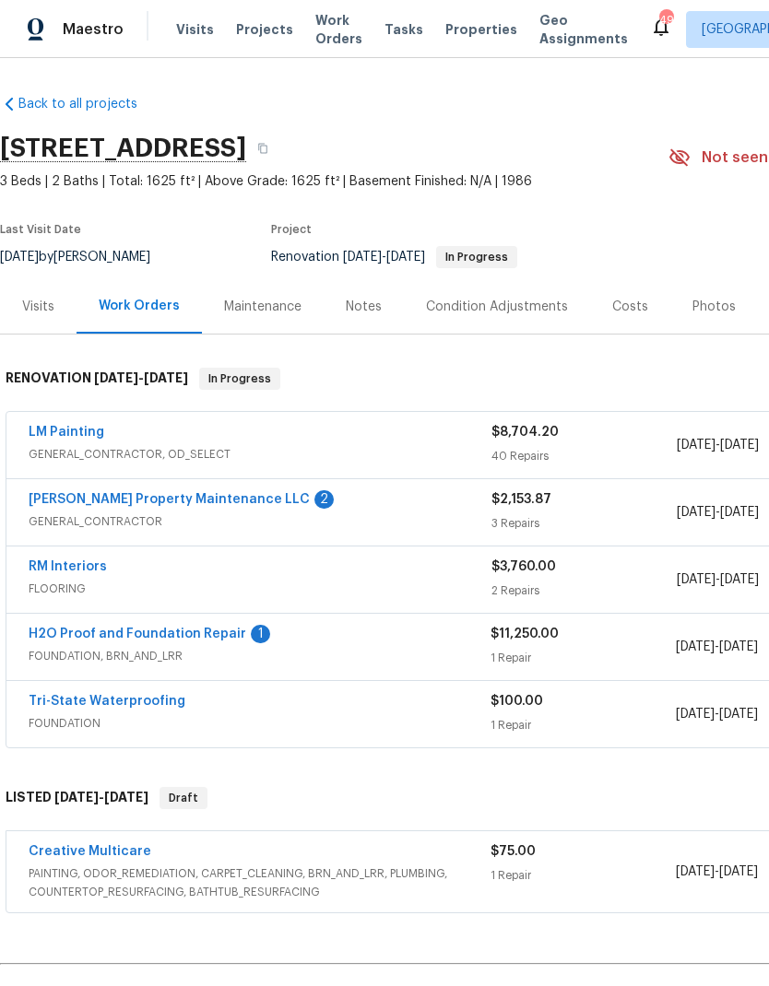
click at [77, 430] on link "LM Painting" at bounding box center [67, 432] width 76 height 13
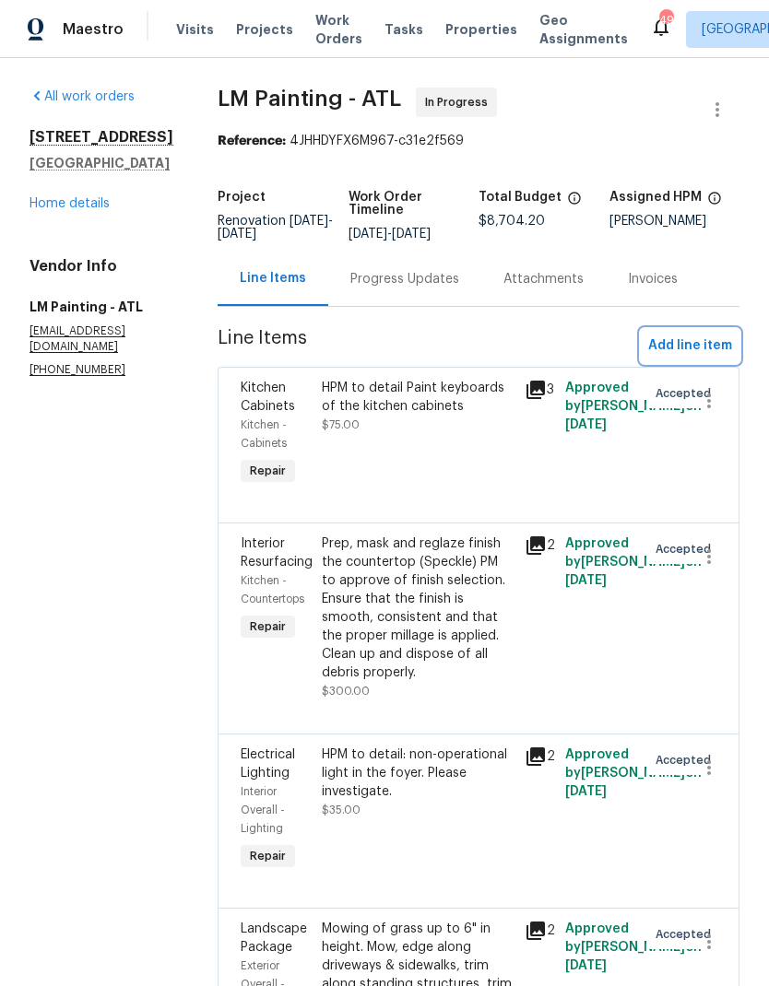
click at [694, 358] on span "Add line item" at bounding box center [690, 346] width 84 height 23
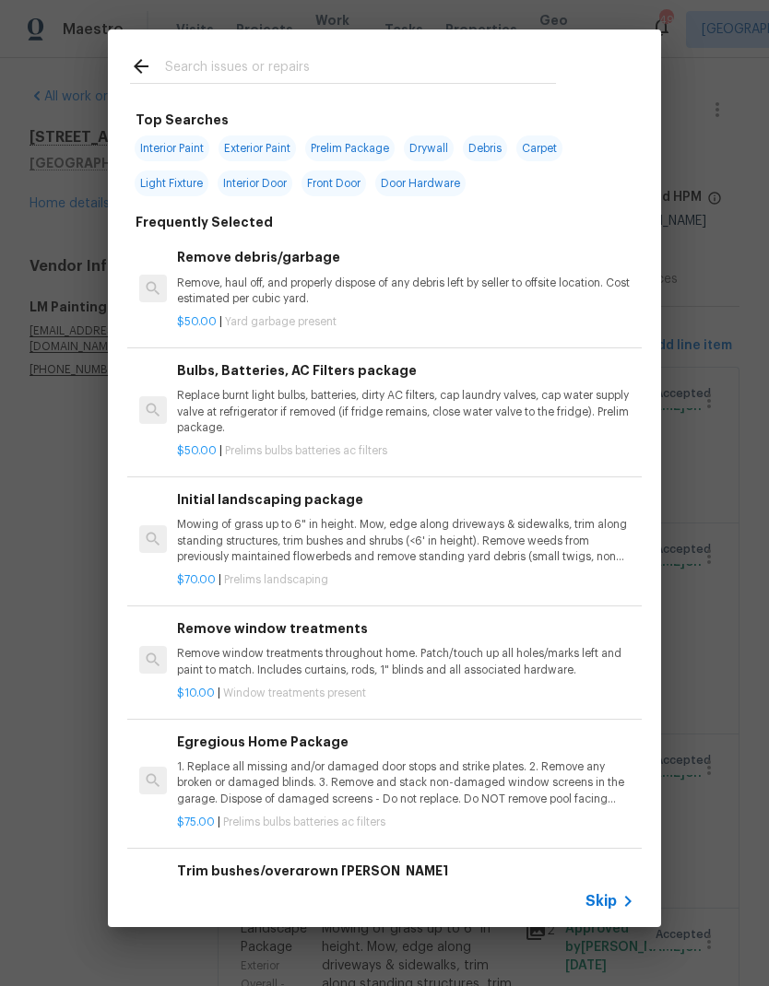
click at [344, 57] on input "text" at bounding box center [360, 69] width 391 height 28
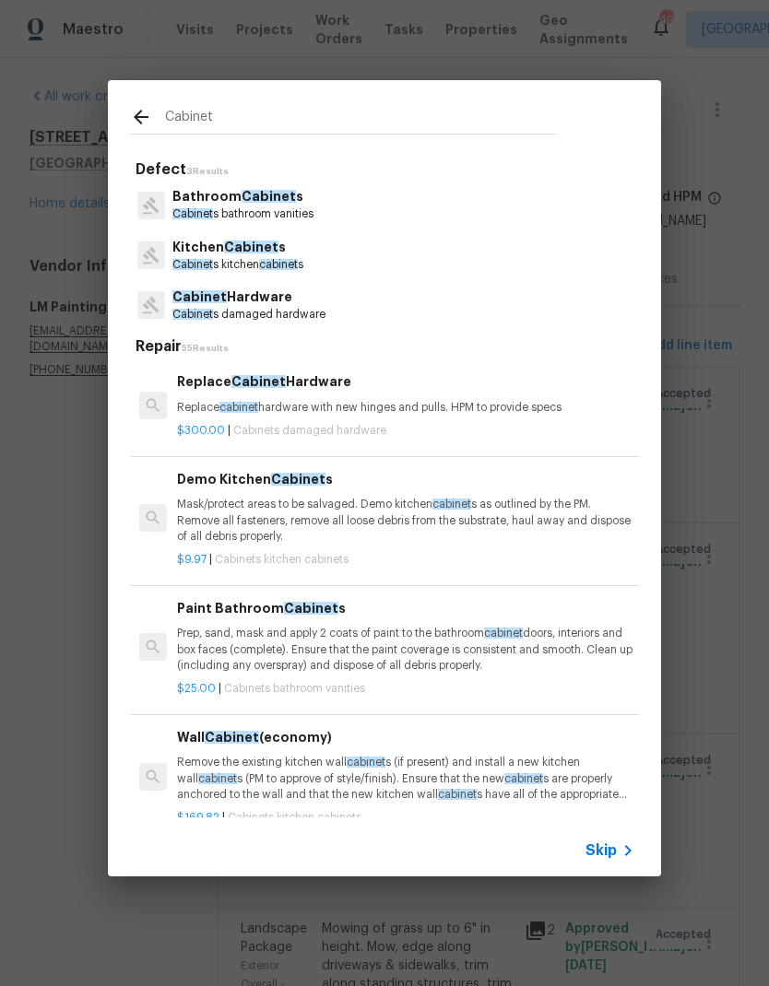
type input "Cabine"
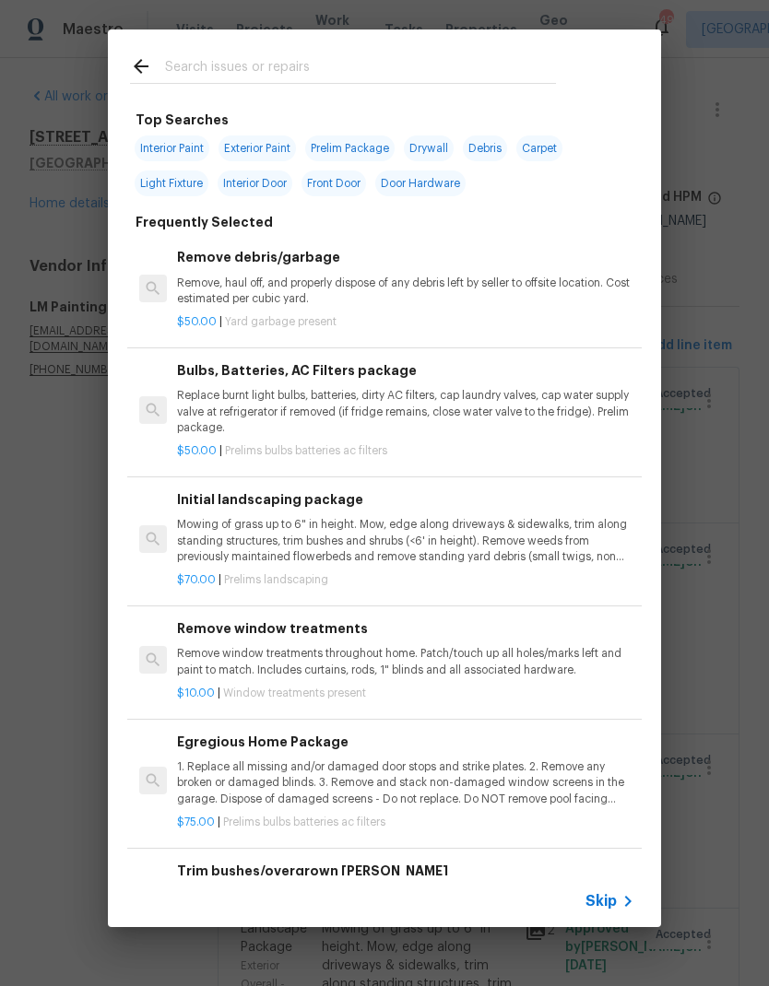
type input "Concrete"
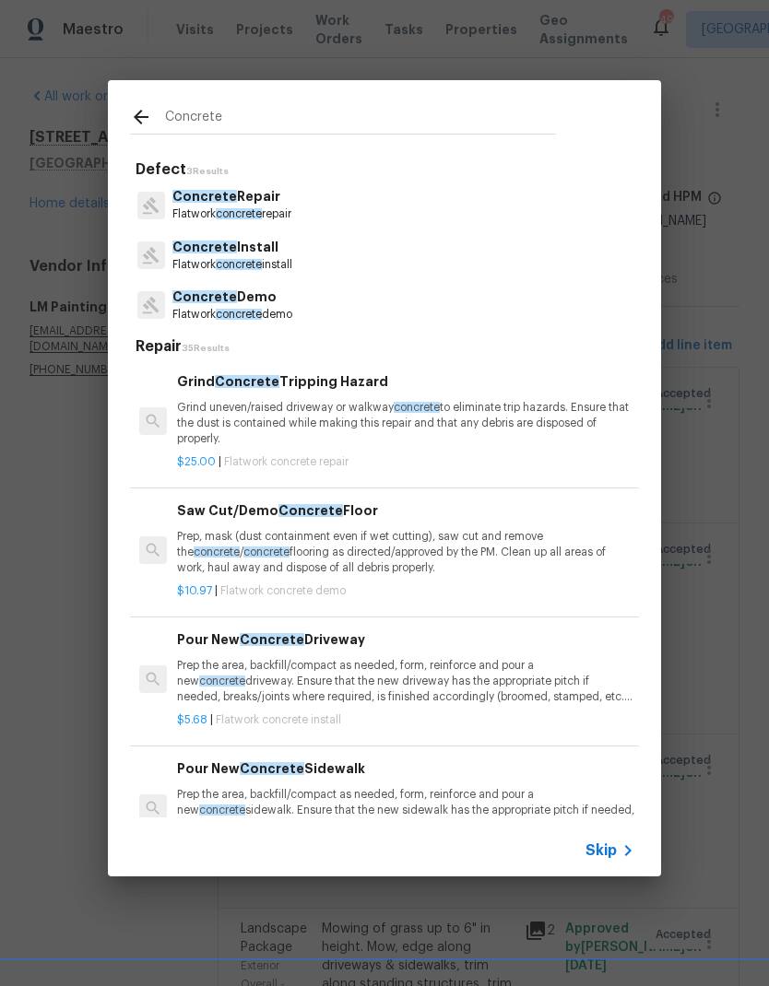
click at [246, 256] on p "Concrete Install" at bounding box center [232, 247] width 120 height 19
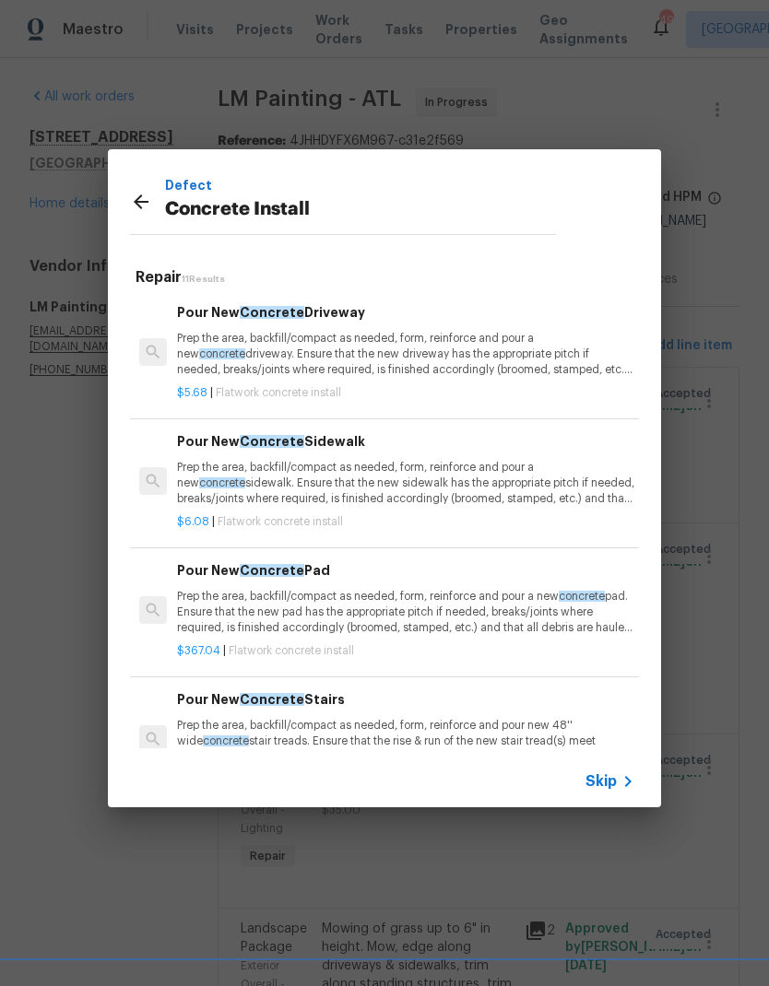
click at [366, 589] on p "Prep the area, backfill/compact as needed, form, reinforce and pour a new concr…" at bounding box center [405, 612] width 457 height 47
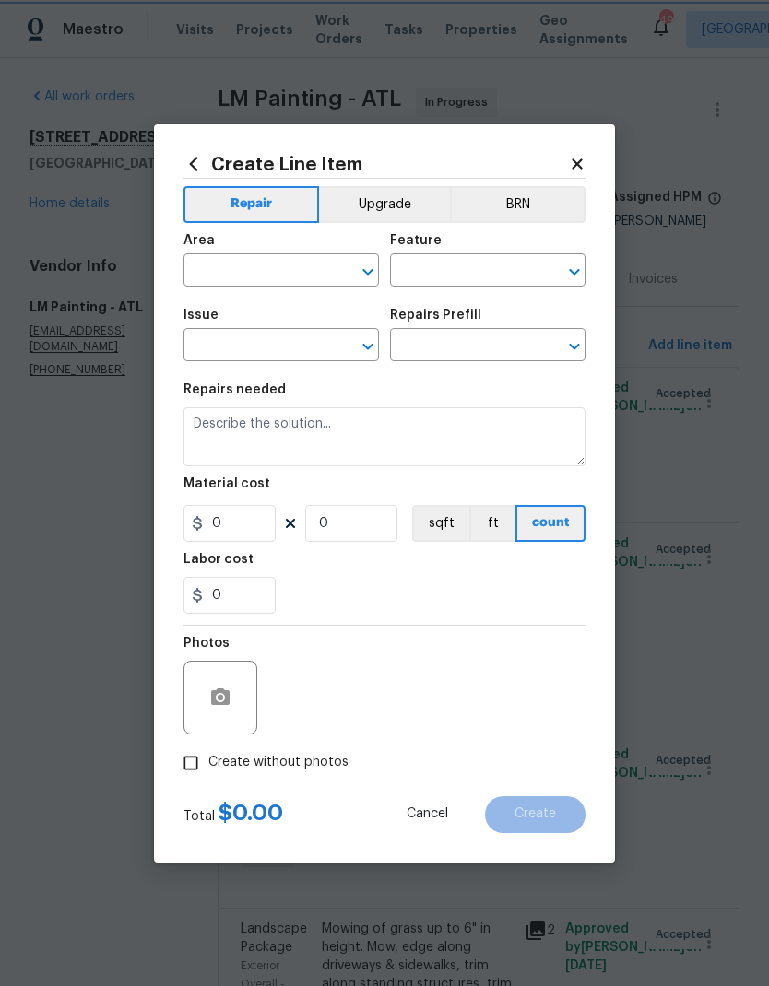
type input "Flatwork"
type input "Concrete Install"
type input "Pour New Concrete Pad $367.04"
type textarea "Prep the area, backfill/compact as needed, form, reinforce and pour a new concr…"
type input "367.04"
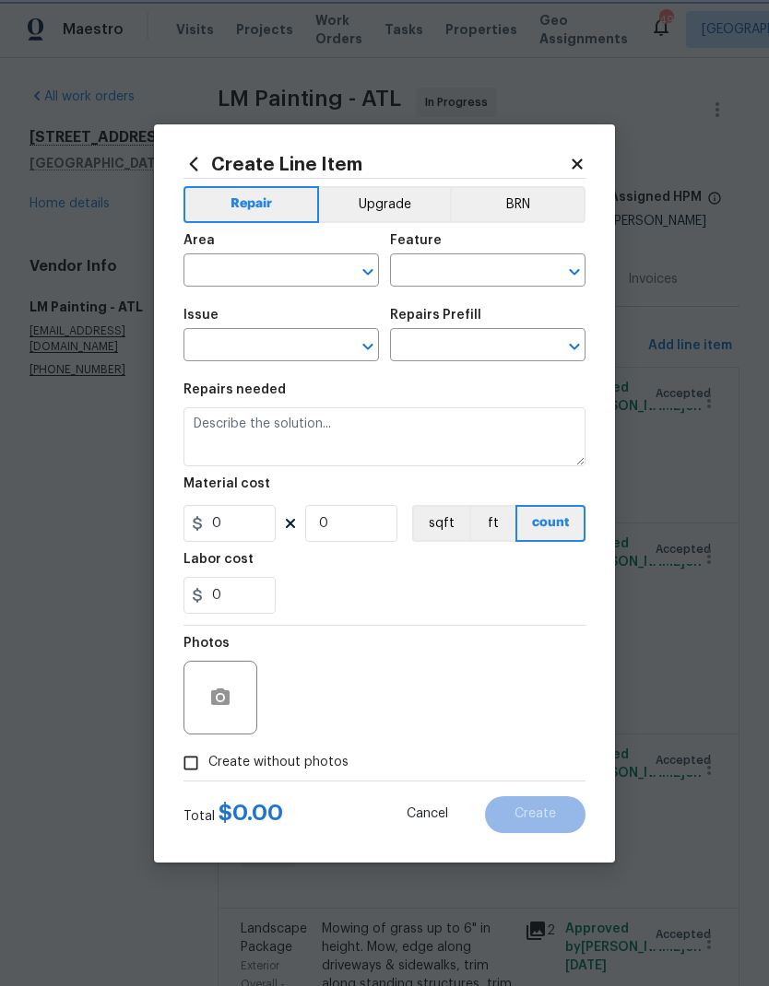
type input "1"
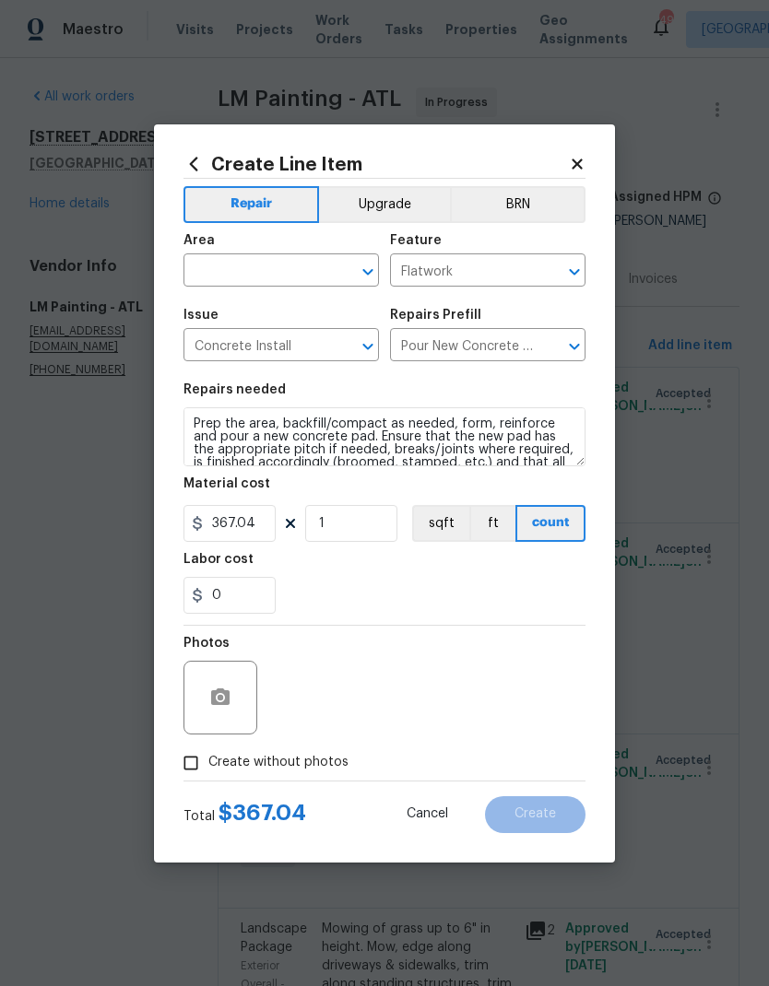
click at [264, 258] on input "text" at bounding box center [255, 272] width 144 height 29
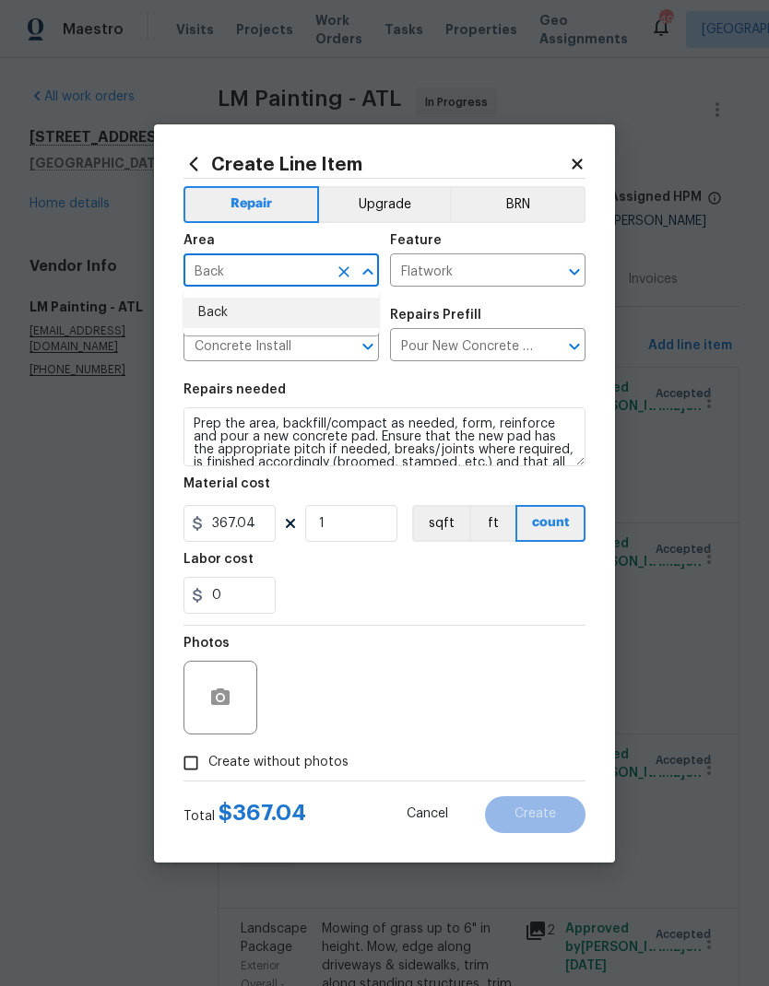
click at [274, 313] on li "Back" at bounding box center [280, 313] width 195 height 30
type input "Back"
click at [256, 529] on input "367.04" at bounding box center [229, 523] width 92 height 37
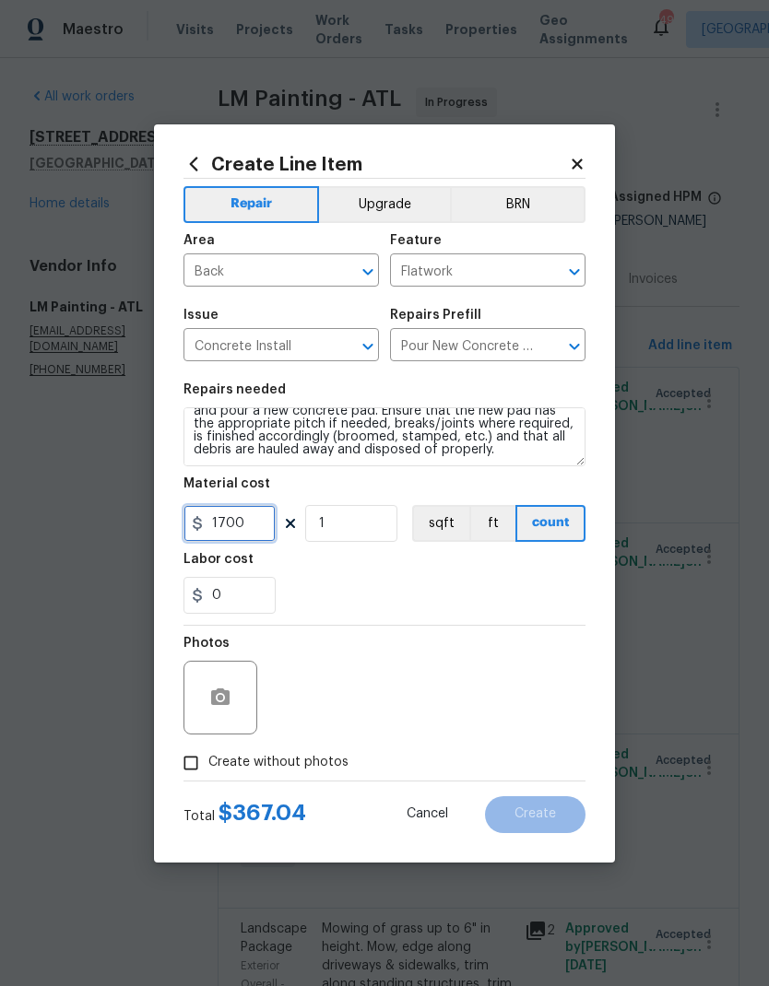
scroll to position [26, 0]
type input "1700"
click at [520, 452] on textarea "Prep the area, backfill/compact as needed, form, reinforce and pour a new concr…" at bounding box center [384, 436] width 402 height 59
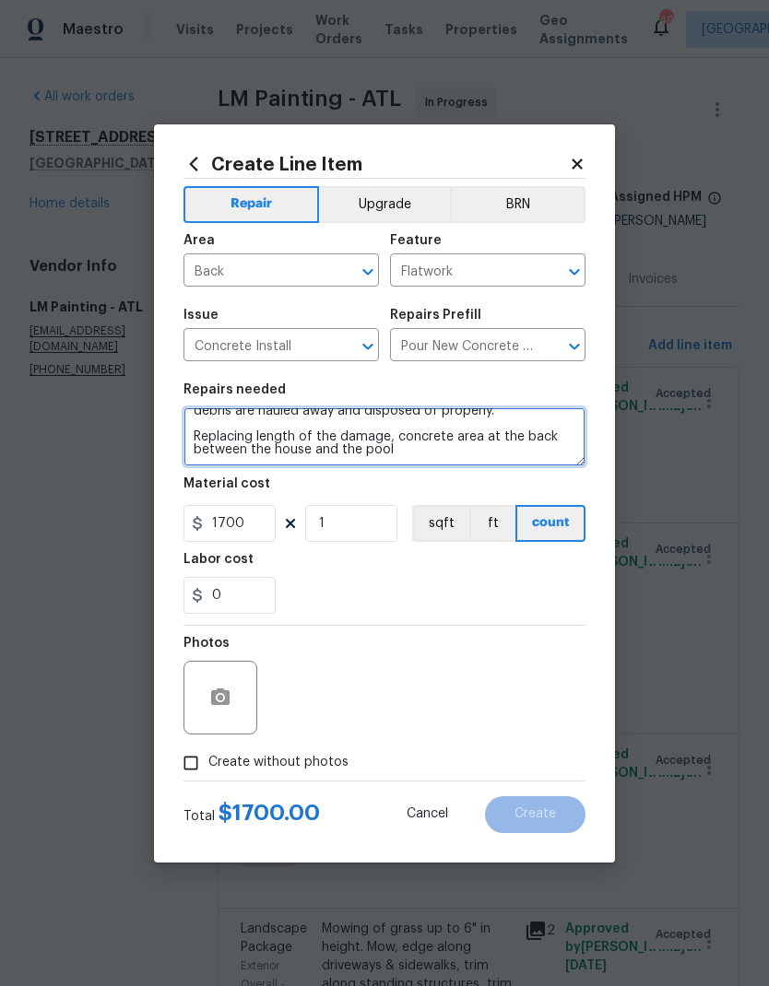
scroll to position [65, 0]
click at [385, 434] on textarea "Prep the area, backfill/compact as needed, form, reinforce and pour a new concr…" at bounding box center [384, 436] width 402 height 59
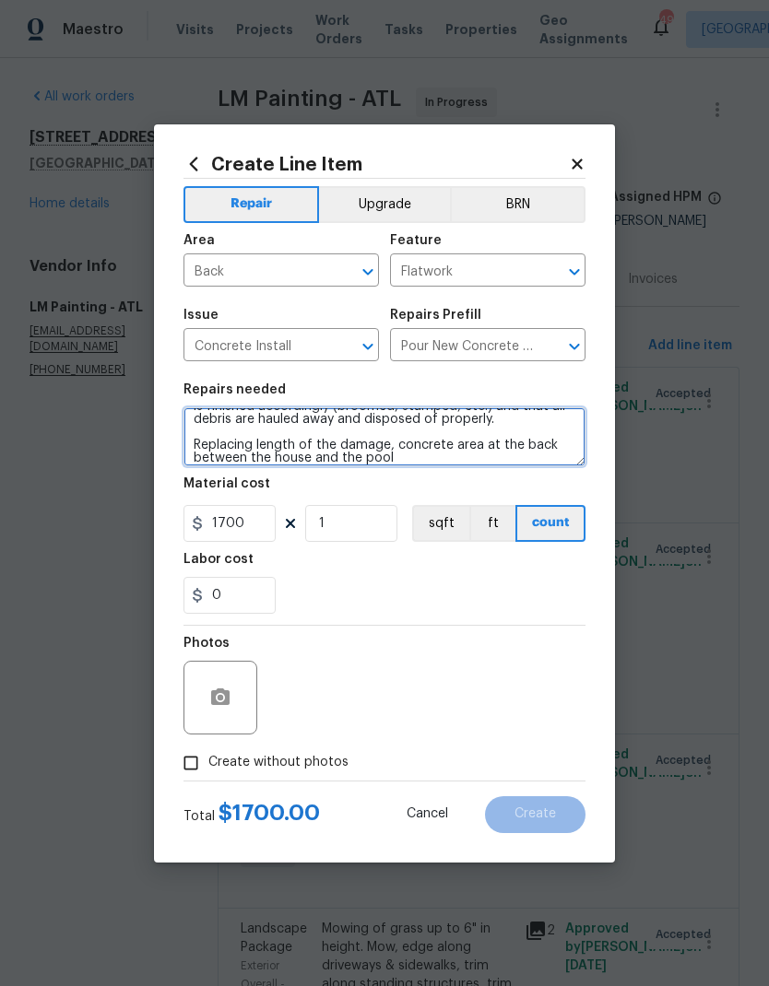
click at [273, 445] on textarea "Prep the area, backfill/compact as needed, form, reinforce and pour a new concr…" at bounding box center [384, 436] width 402 height 59
click at [342, 445] on textarea "Prep the area, backfill/compact as needed, form, reinforce and pour a new concr…" at bounding box center [384, 436] width 402 height 59
type textarea "Prep the area, backfill/compact as needed, form, reinforce and pour a new concr…"
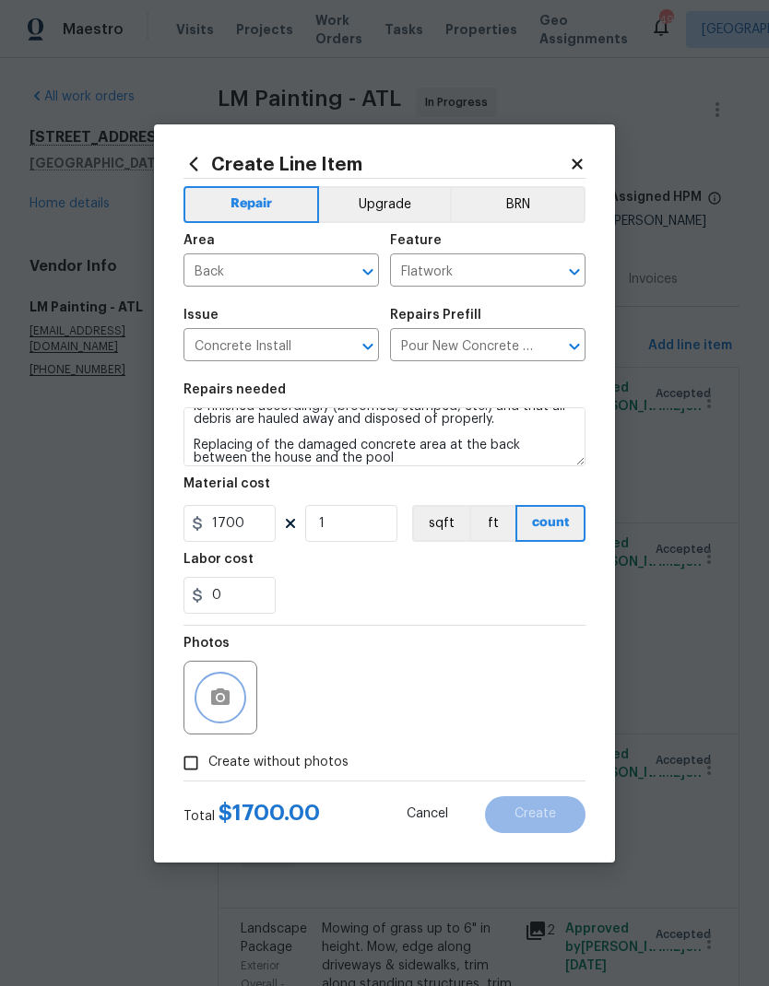
click at [224, 693] on icon "button" at bounding box center [220, 697] width 18 height 17
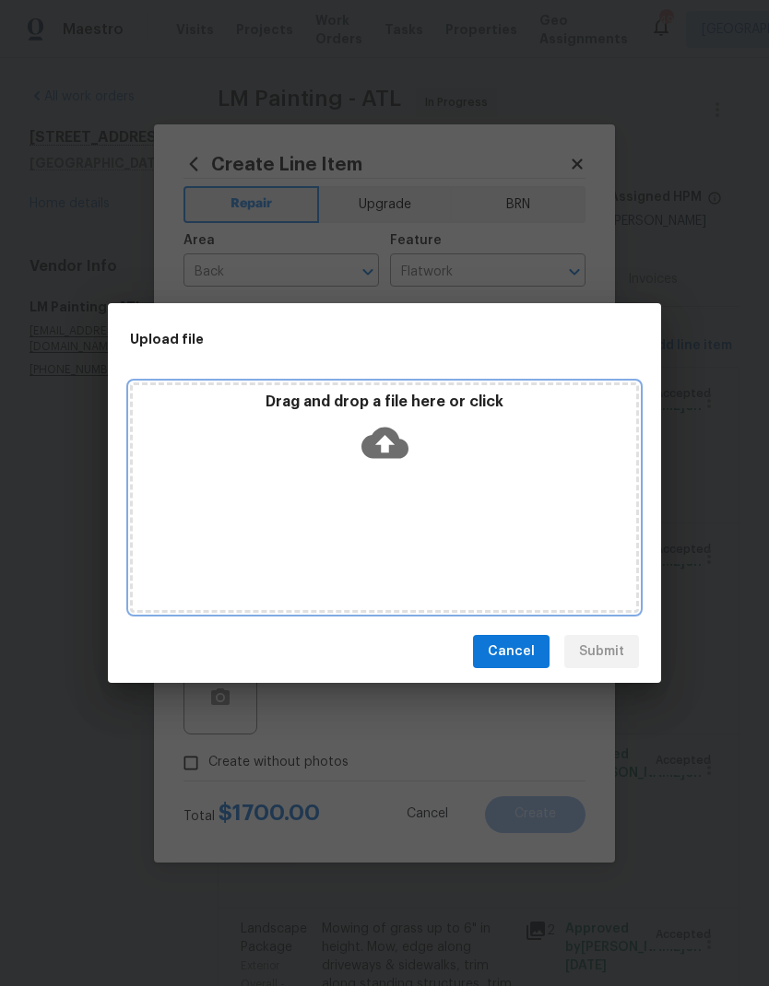
click at [425, 499] on div "Drag and drop a file here or click" at bounding box center [384, 498] width 509 height 230
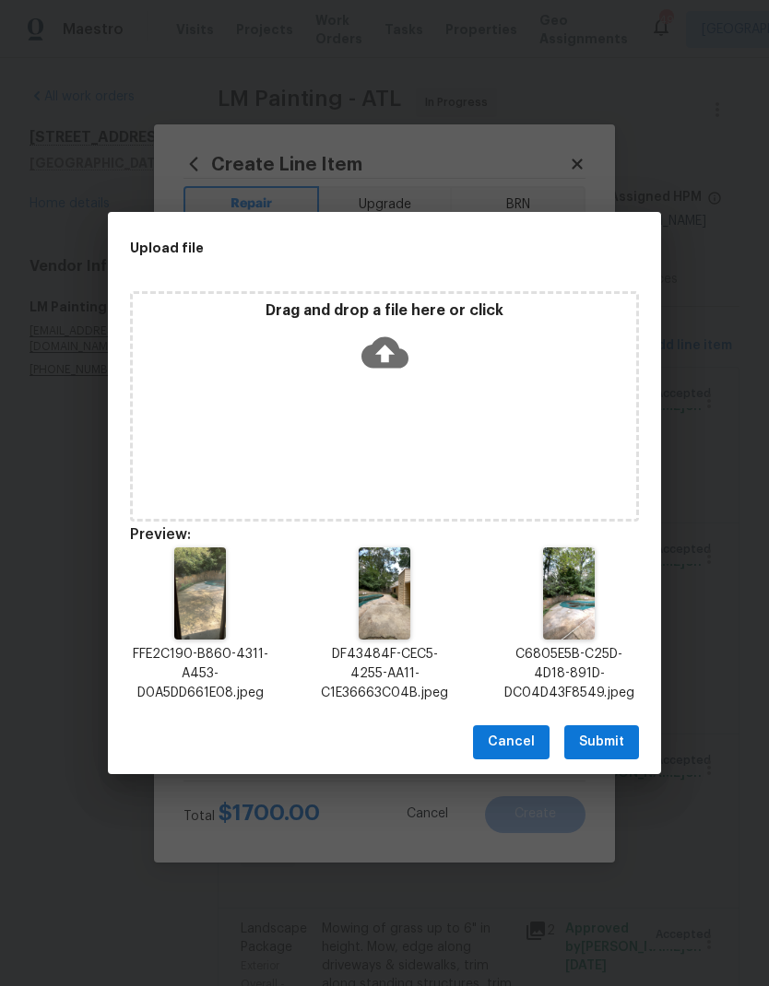
click at [601, 732] on span "Submit" at bounding box center [601, 742] width 45 height 23
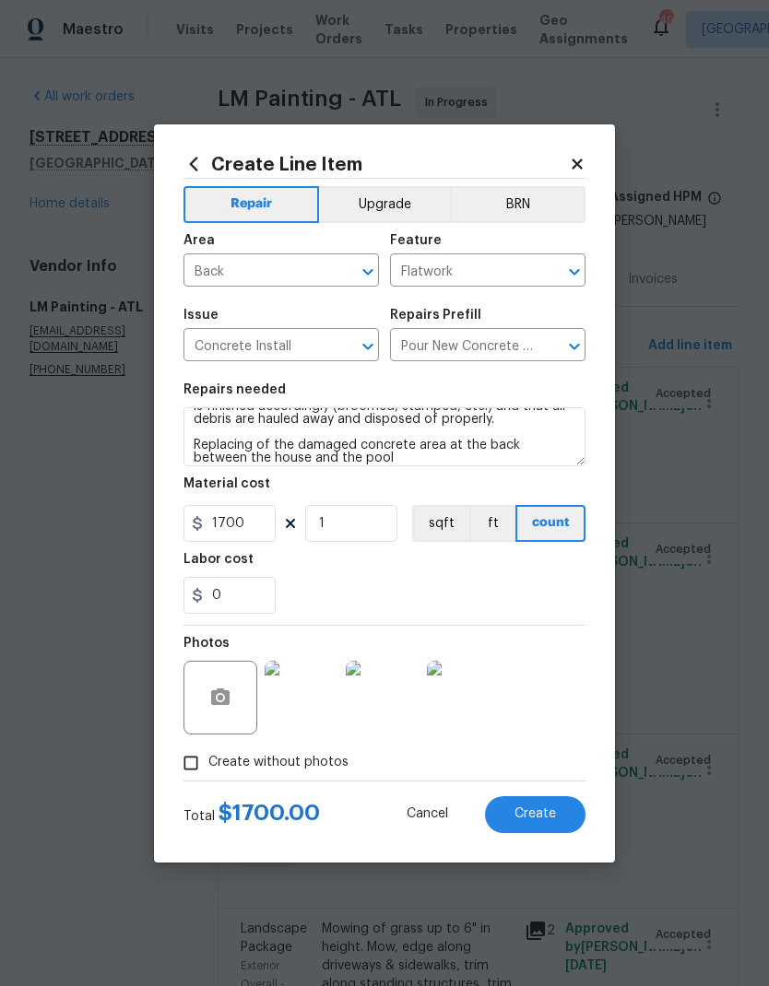
click at [553, 816] on span "Create" at bounding box center [534, 815] width 41 height 14
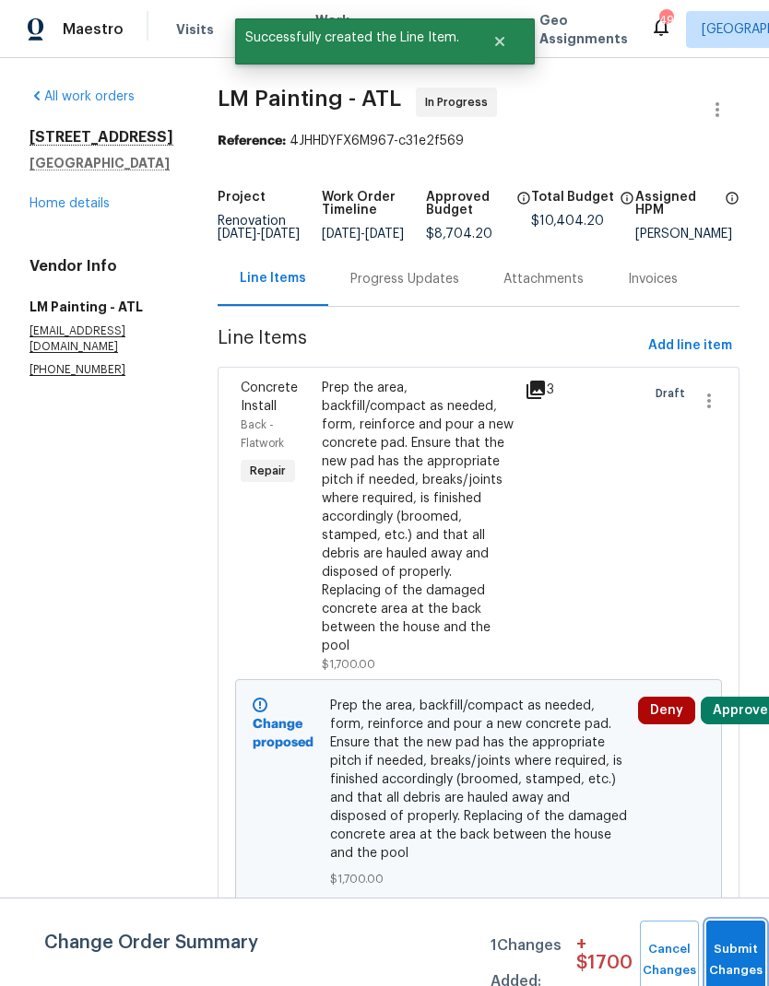
click at [720, 961] on span "Submit Changes" at bounding box center [735, 960] width 41 height 42
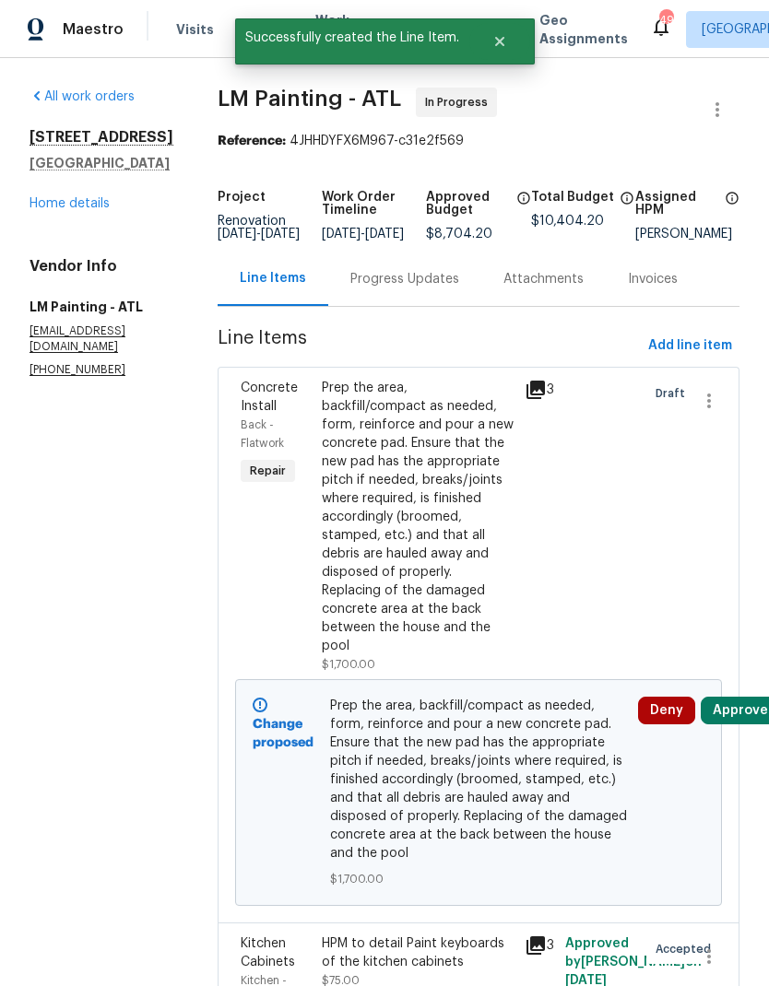
click at [61, 208] on link "Home details" at bounding box center [69, 203] width 80 height 13
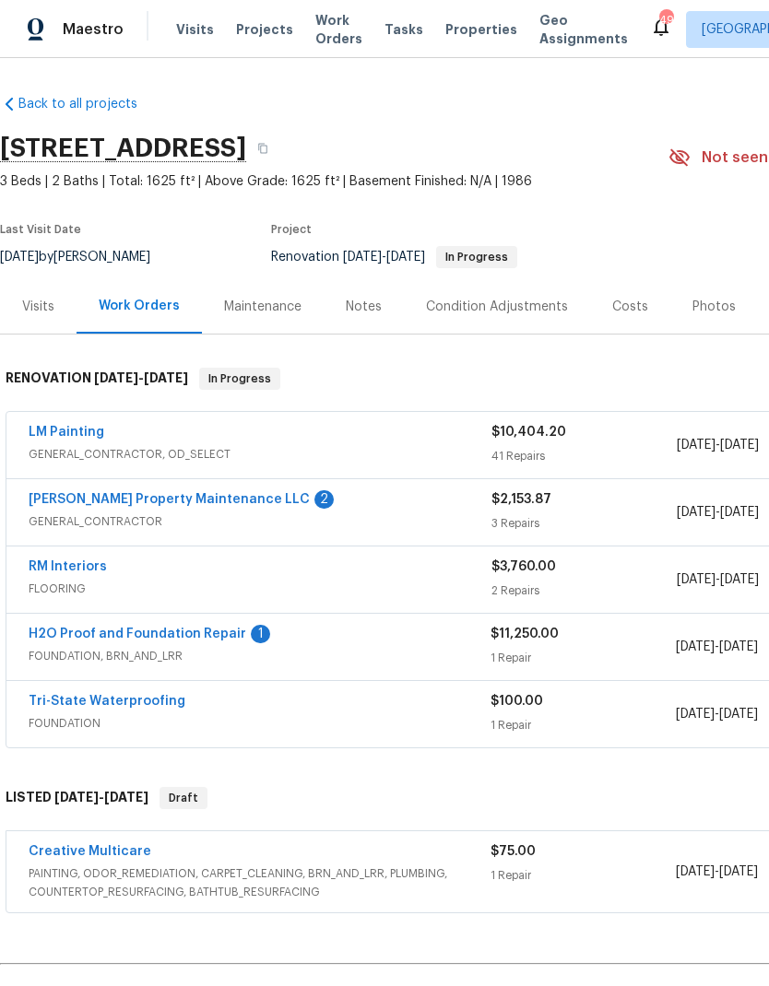
click at [149, 505] on link "[PERSON_NAME] Property Maintenance LLC" at bounding box center [169, 499] width 281 height 13
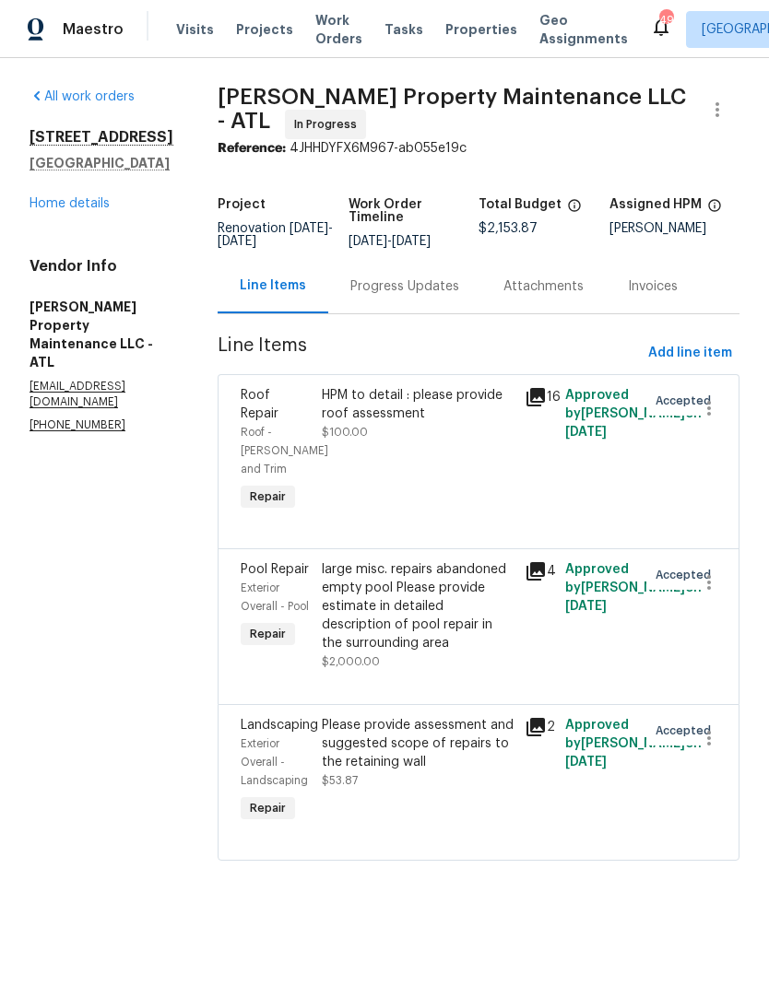
click at [400, 296] on div "Progress Updates" at bounding box center [404, 286] width 109 height 18
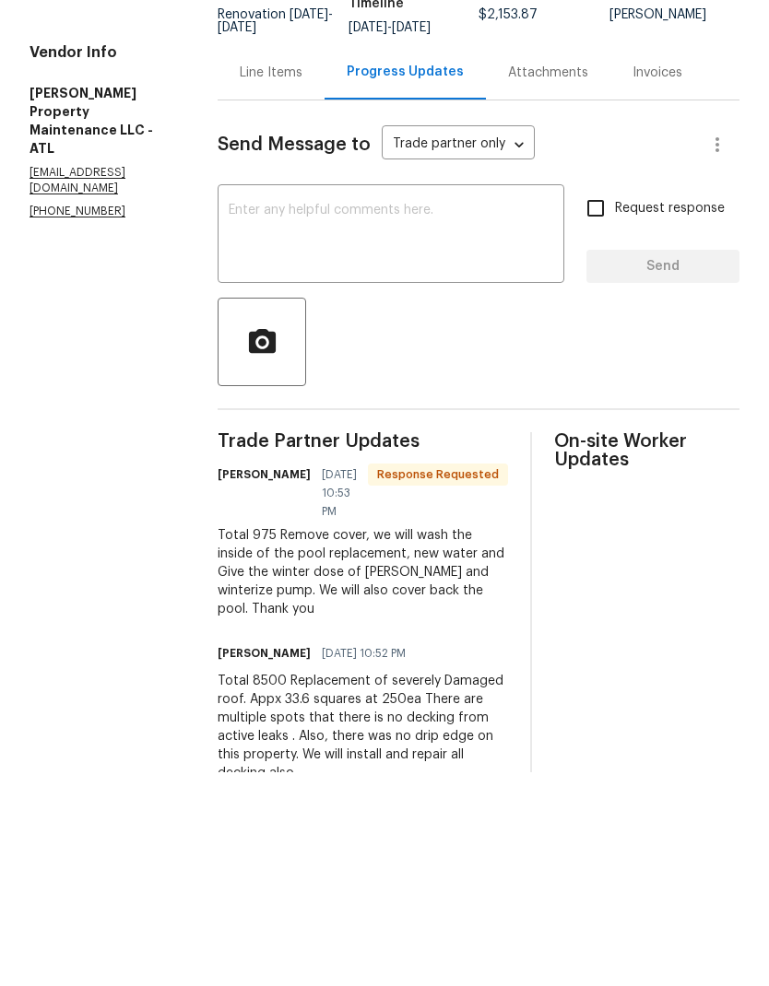
click at [277, 277] on div "Line Items" at bounding box center [271, 286] width 63 height 18
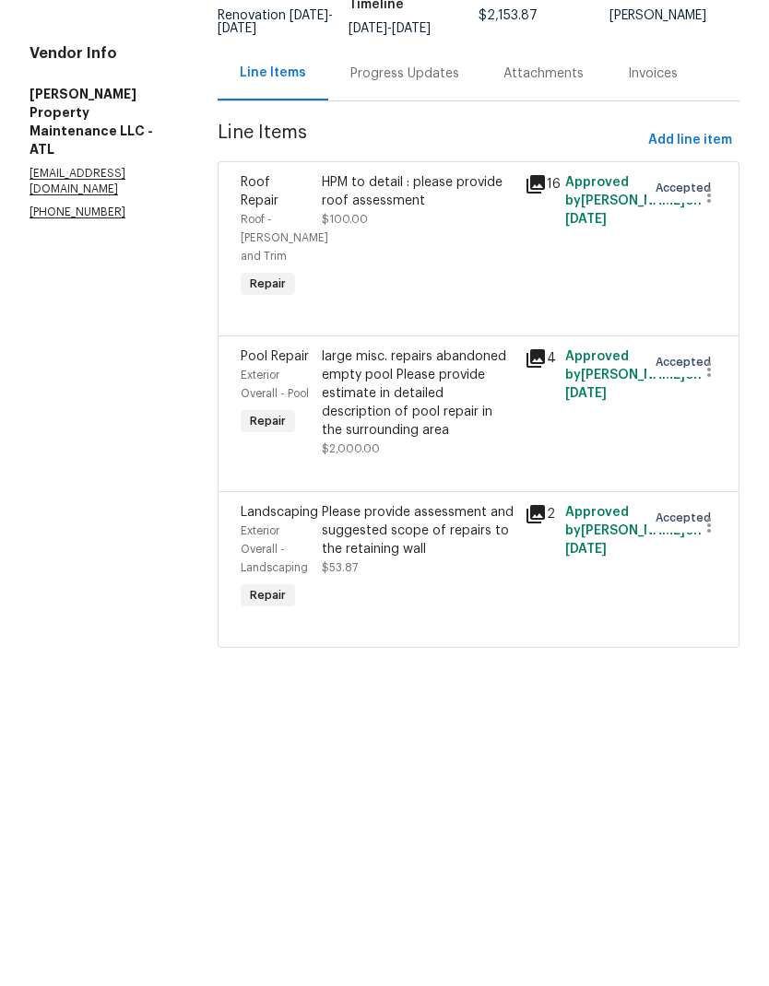
click at [392, 386] on div "HPM to detail : please provide roof assessment" at bounding box center [418, 404] width 192 height 37
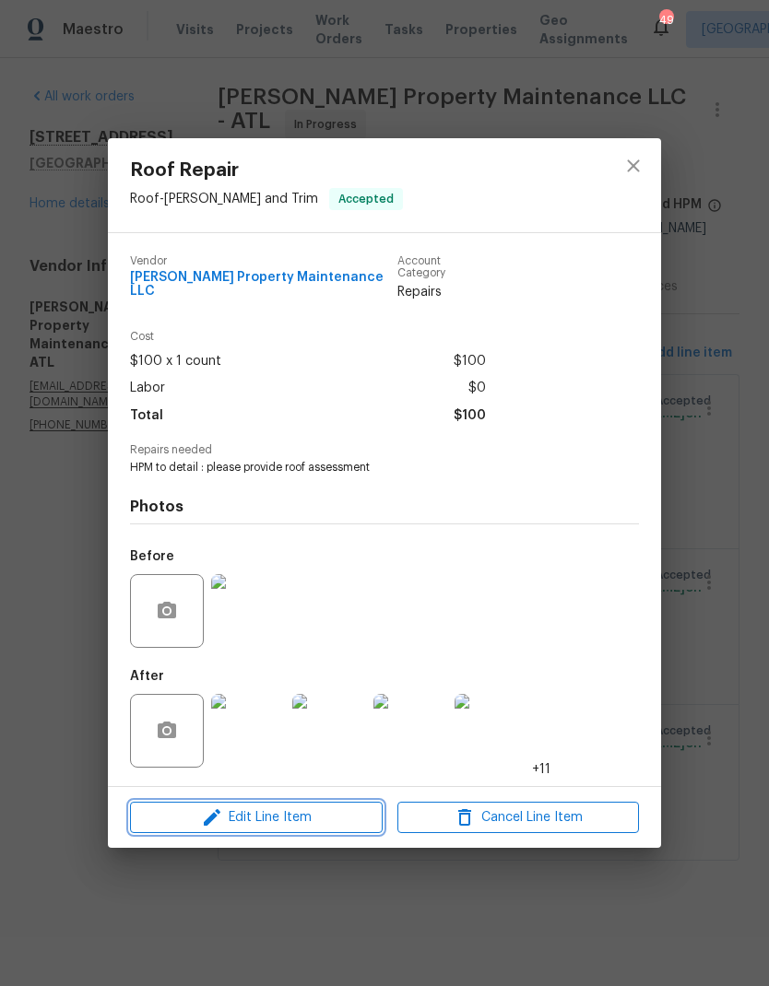
click at [277, 808] on span "Edit Line Item" at bounding box center [257, 818] width 242 height 23
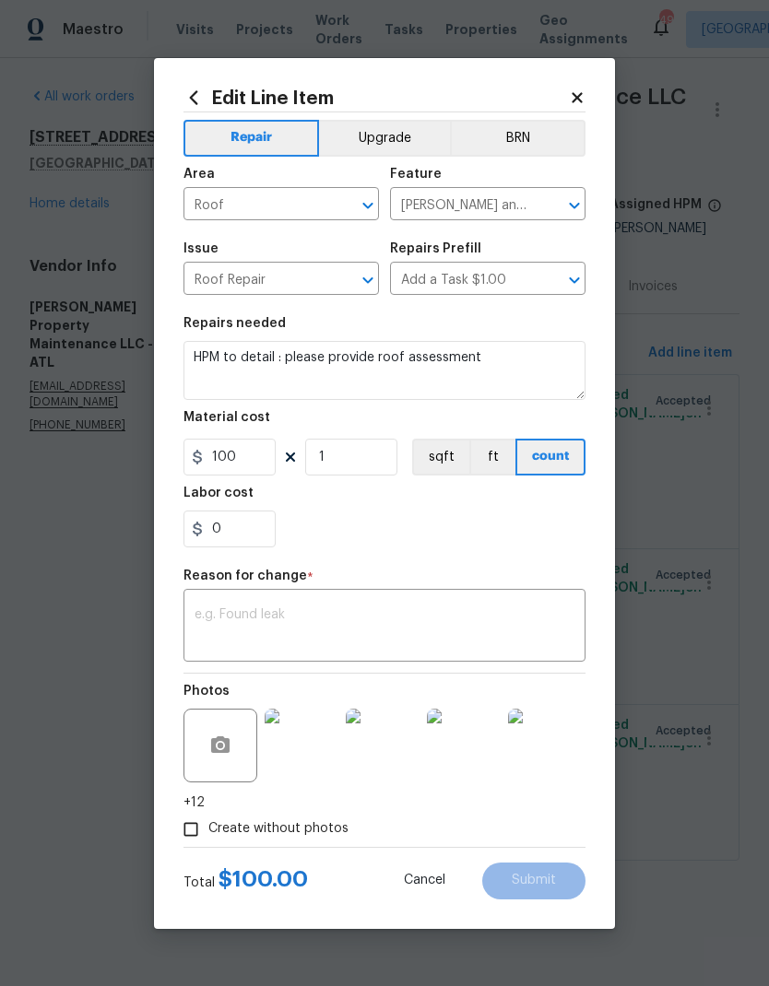
click at [550, 209] on icon "Clear" at bounding box center [550, 205] width 18 height 18
click at [494, 199] on input "text" at bounding box center [462, 206] width 144 height 29
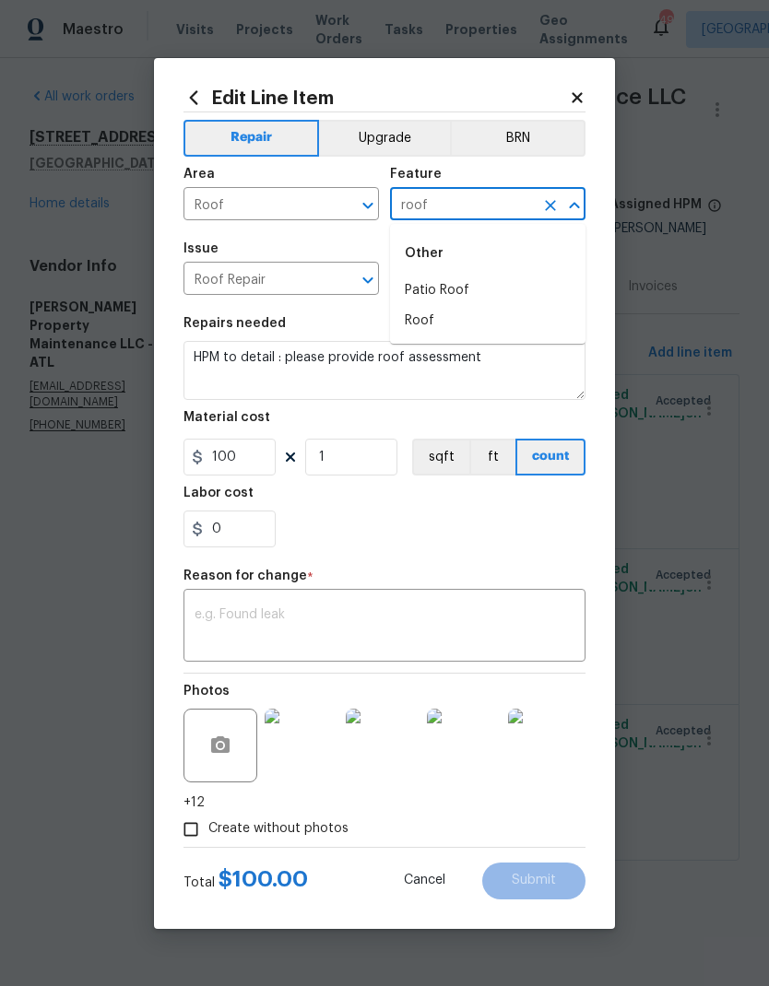
click at [444, 315] on li "Roof" at bounding box center [487, 321] width 195 height 30
type input "Roof"
click at [289, 272] on input "Roof Repair" at bounding box center [255, 280] width 144 height 29
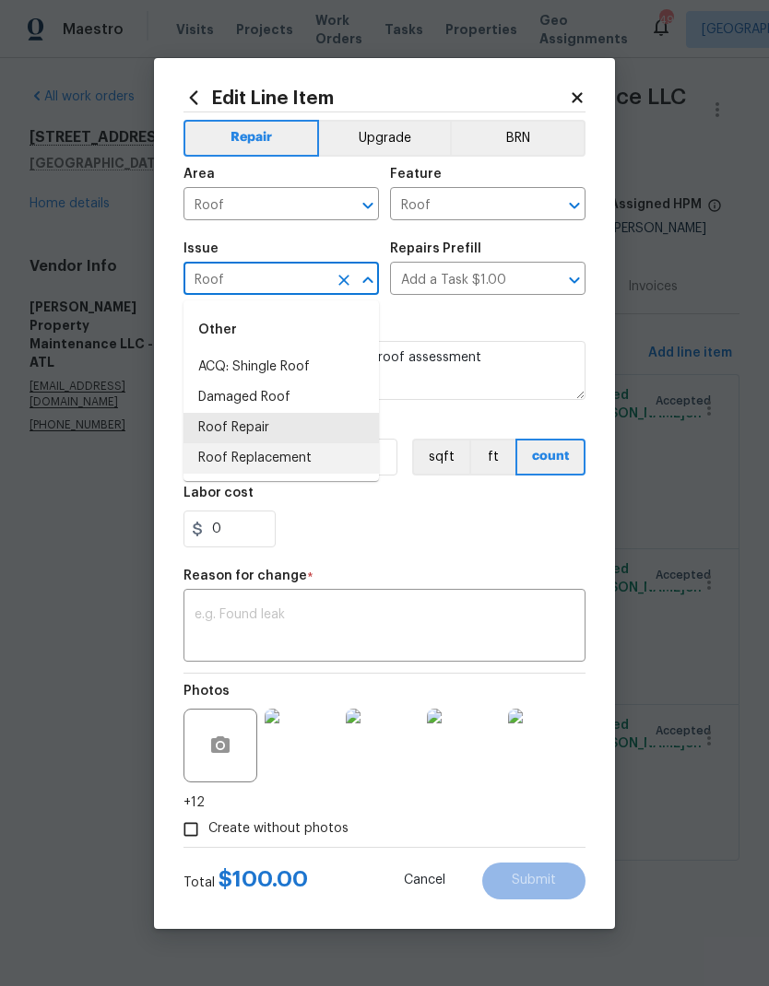
click at [289, 463] on li "Roof Replacement" at bounding box center [280, 458] width 195 height 30
type input "Roof Replacement"
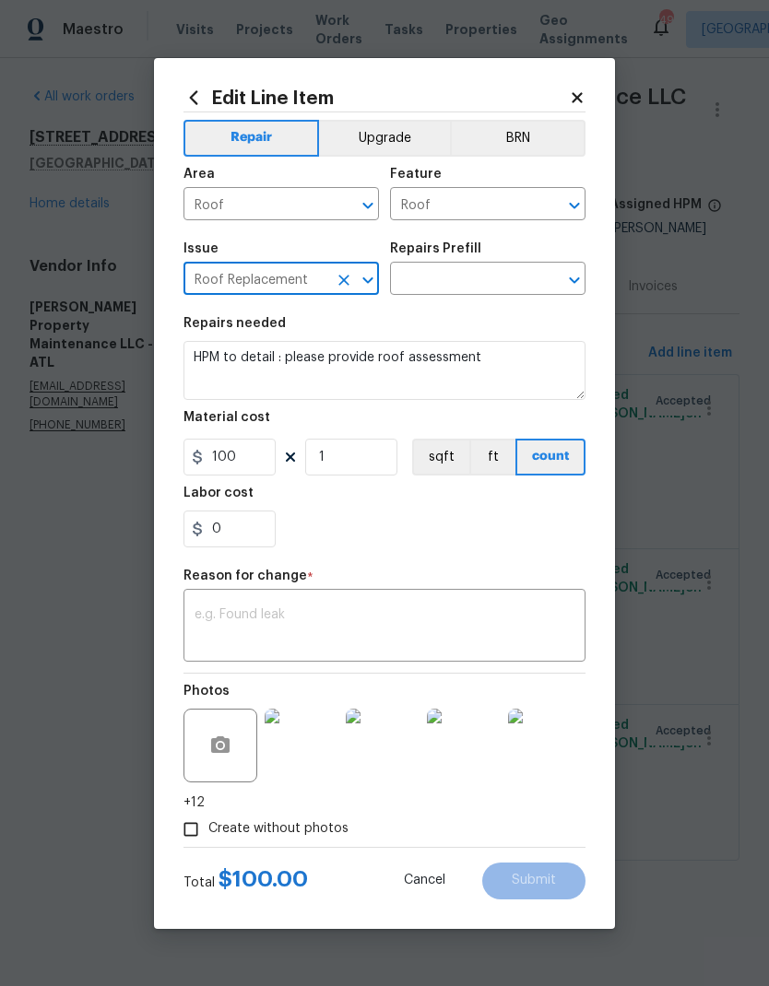
click at [486, 275] on input "text" at bounding box center [462, 280] width 144 height 29
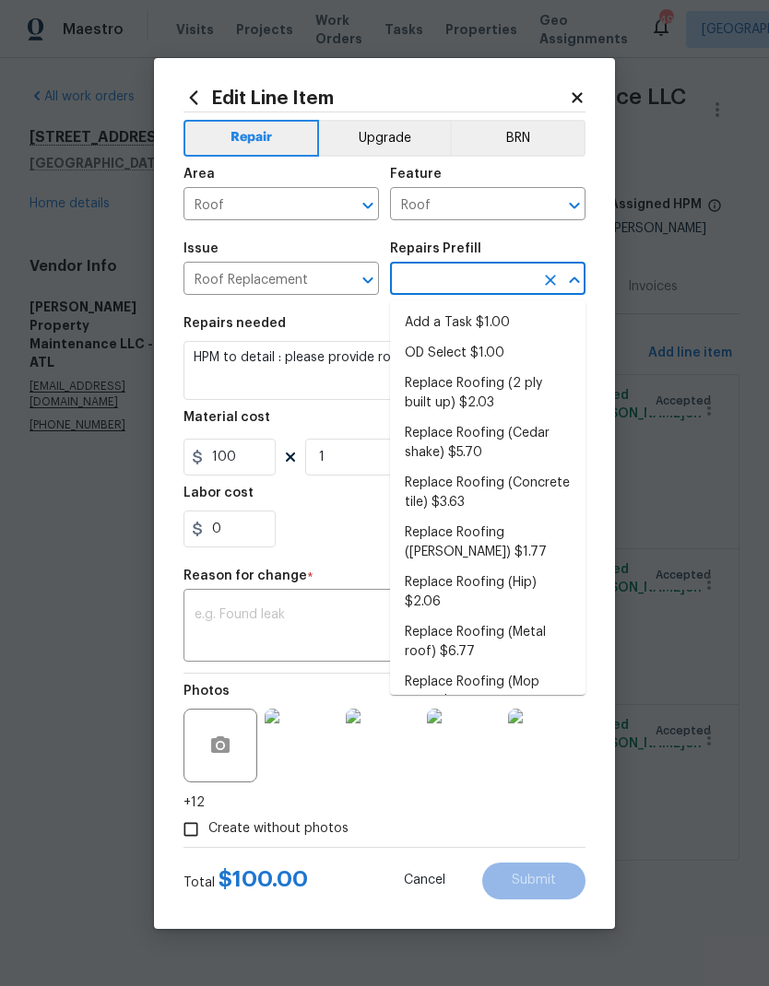
click at [486, 387] on li "Replace Roofing (2 ply built up) $2.03" at bounding box center [487, 394] width 195 height 50
type input "Replace Roofing (2 ply built up) $2.03"
type input "Eaves and Trim"
type textarea "2 Ply Built up w/Gravel Roof: Remove the existing roof covering, prep the subst…"
type input "Replace Roofing (2 ply built up) $2.03"
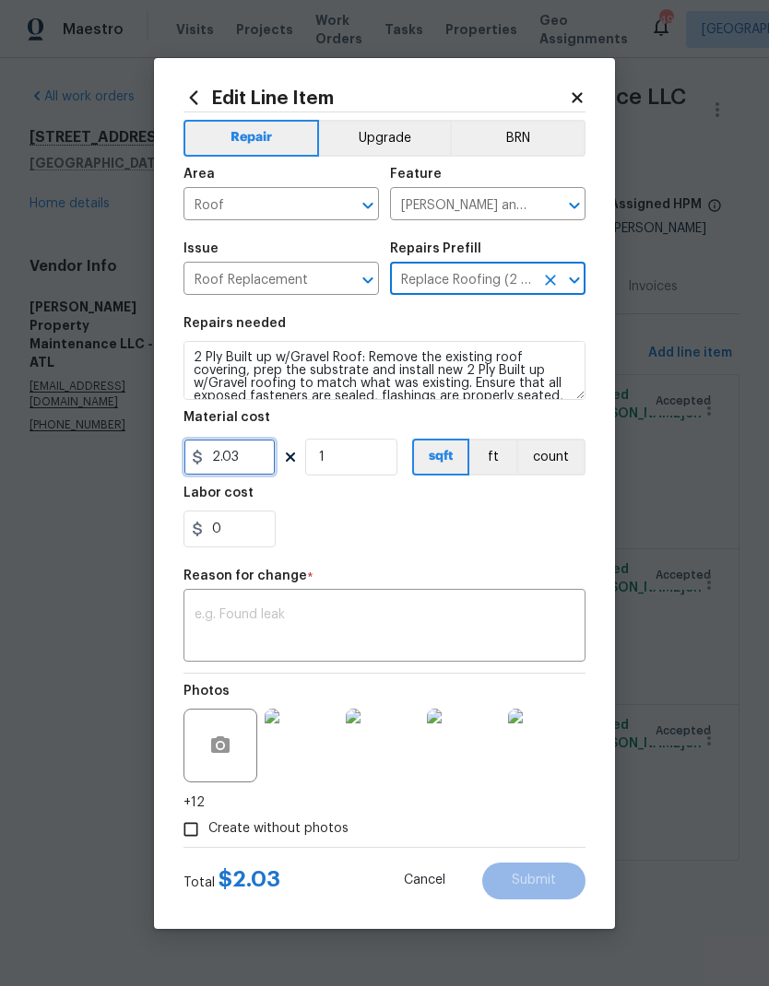
click at [249, 466] on input "2.03" at bounding box center [229, 457] width 92 height 37
type input "8500"
click at [342, 628] on textarea at bounding box center [385, 627] width 380 height 39
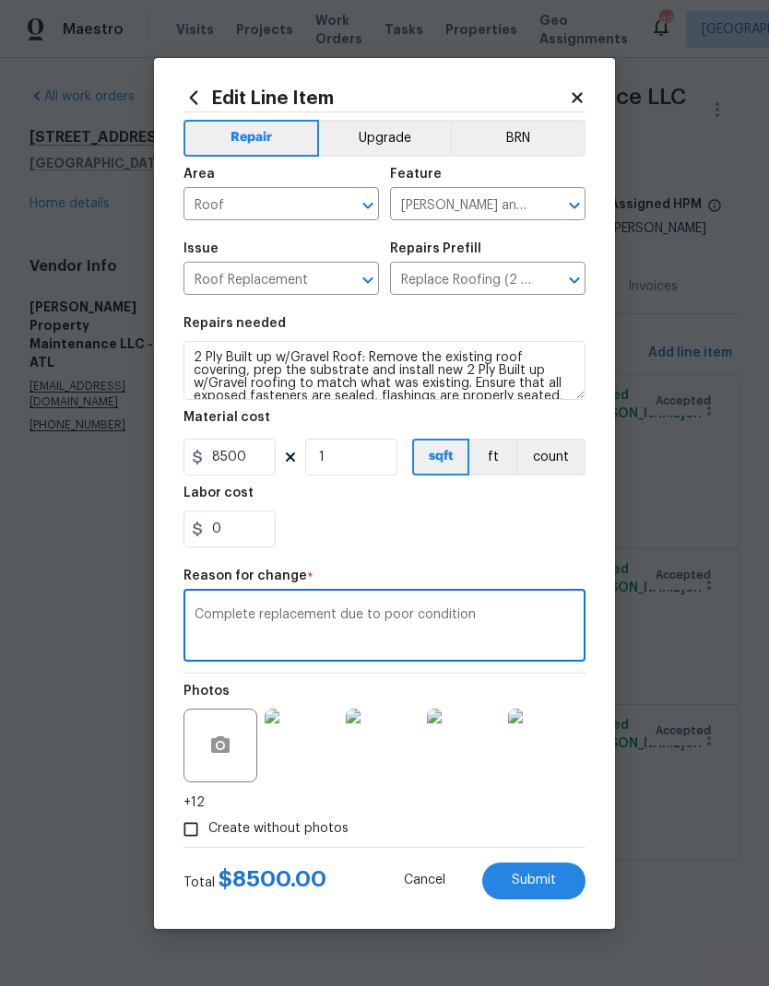
type textarea "Complete replacement due to poor condition"
click at [545, 874] on button "Submit" at bounding box center [533, 881] width 103 height 37
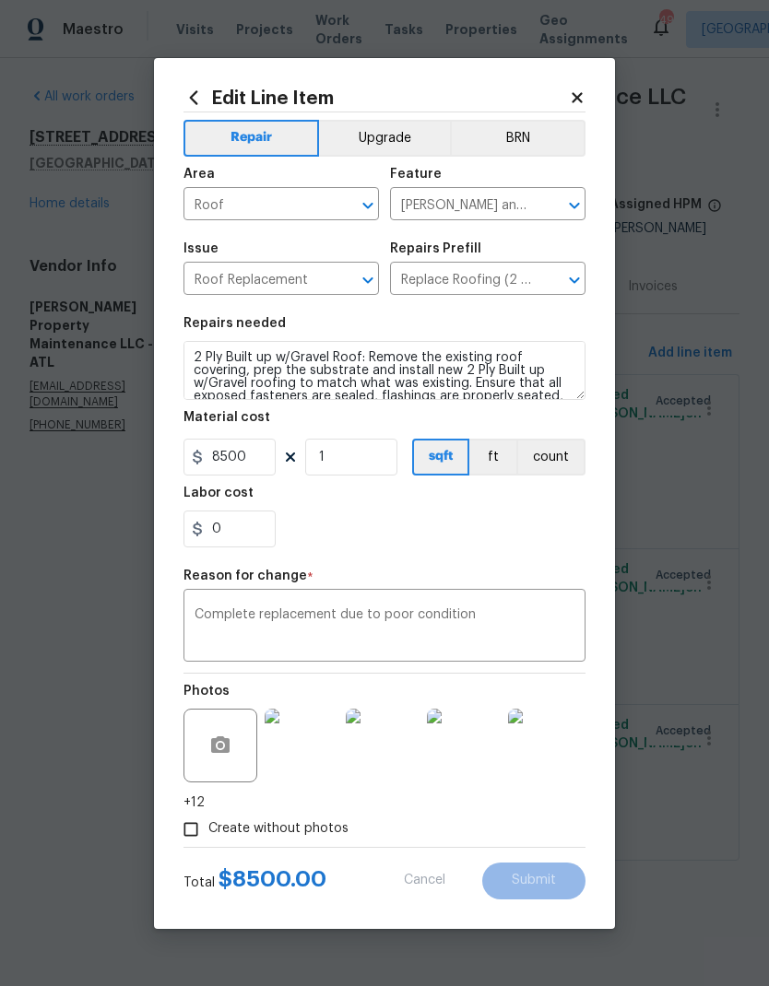
type textarea "HPM to detail : please provide roof assessment"
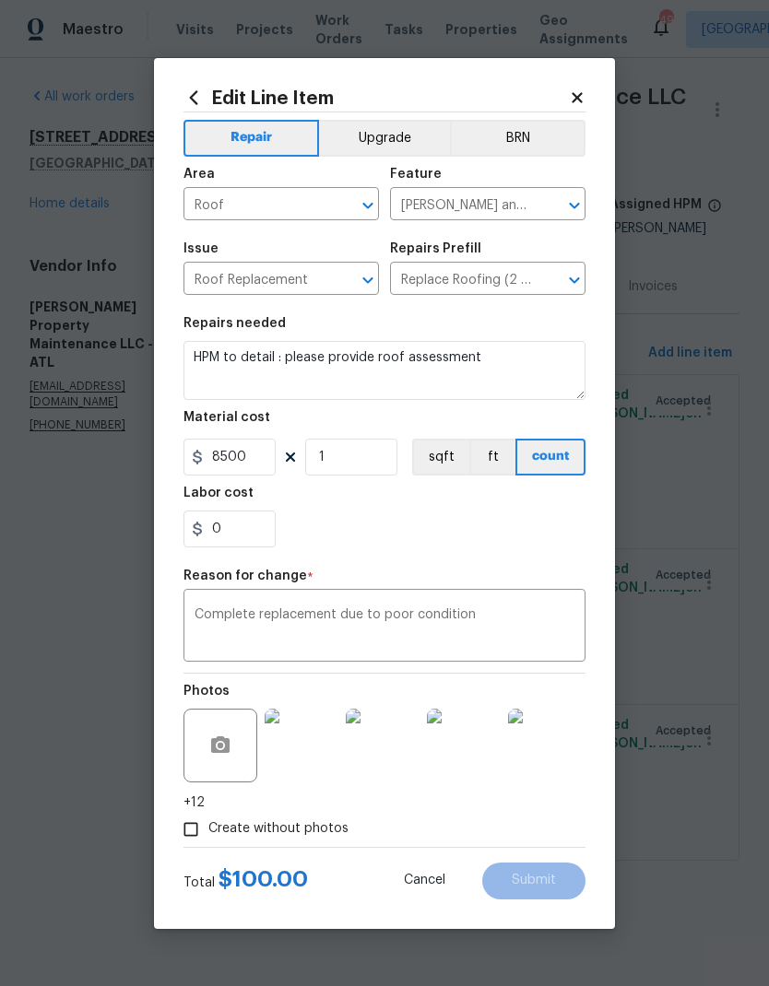
type input "Roof Repair"
type input "Add a Task $1.00"
type input "100"
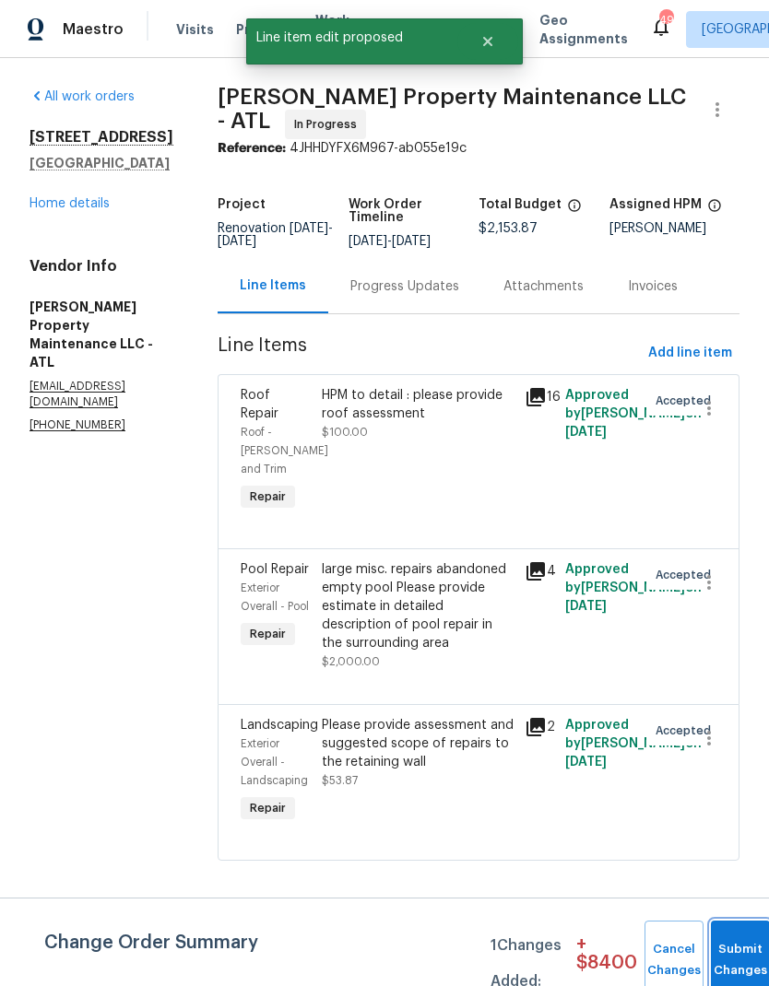
click at [731, 943] on button "Submit Changes" at bounding box center [740, 960] width 59 height 79
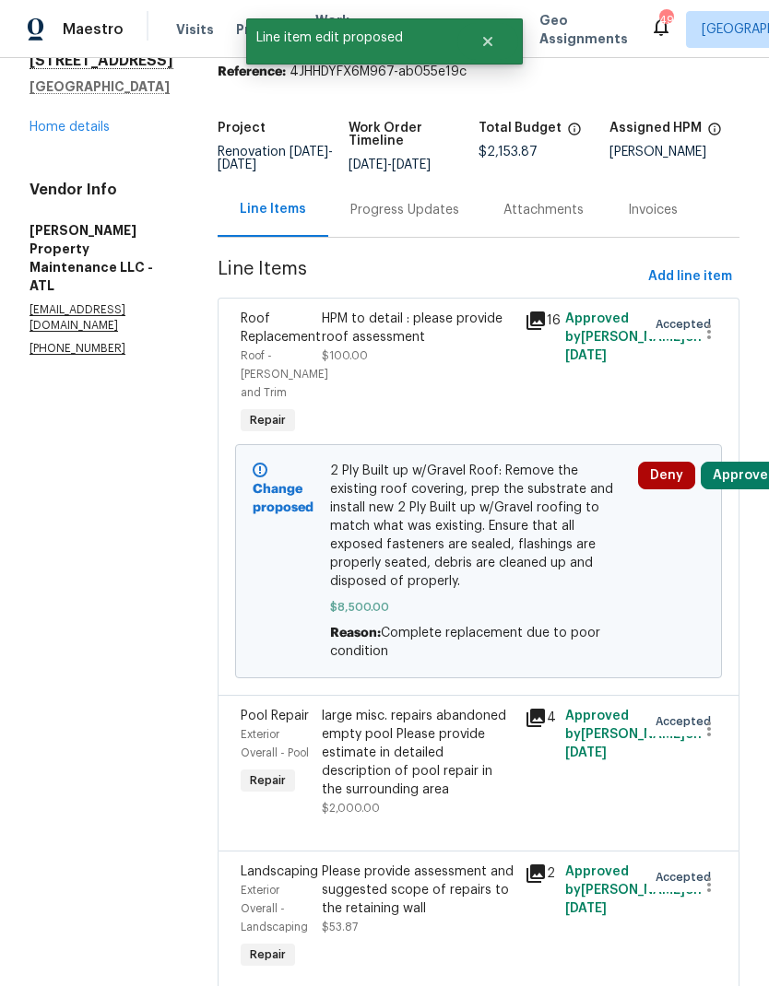
scroll to position [76, 0]
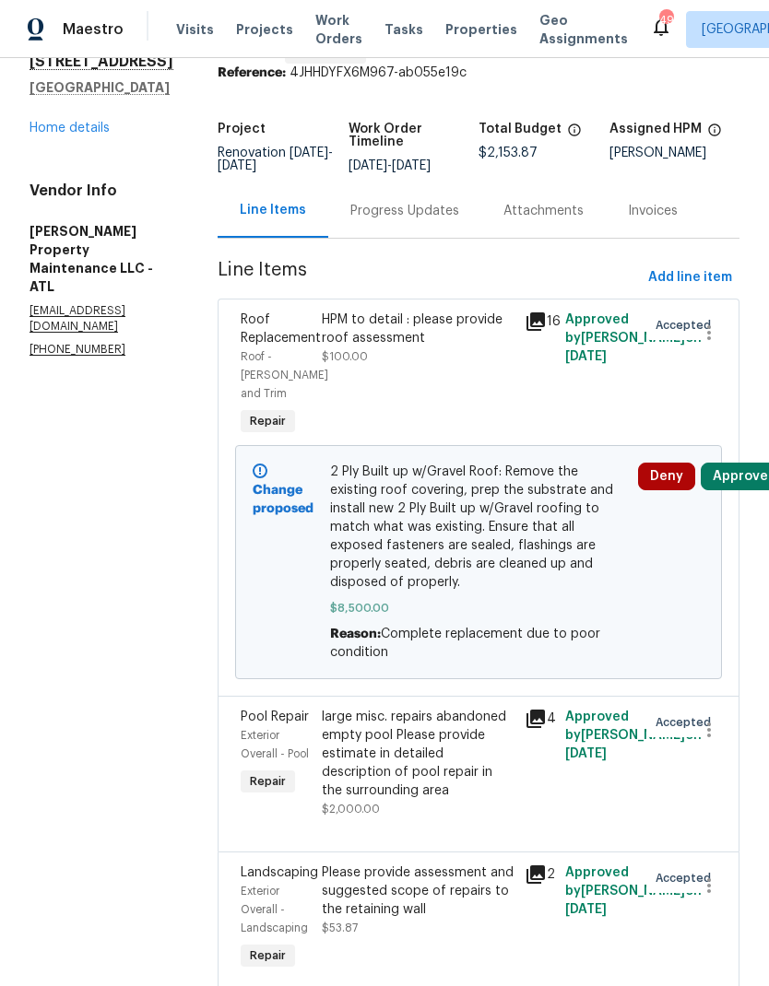
click at [403, 220] on div "Progress Updates" at bounding box center [404, 211] width 109 height 18
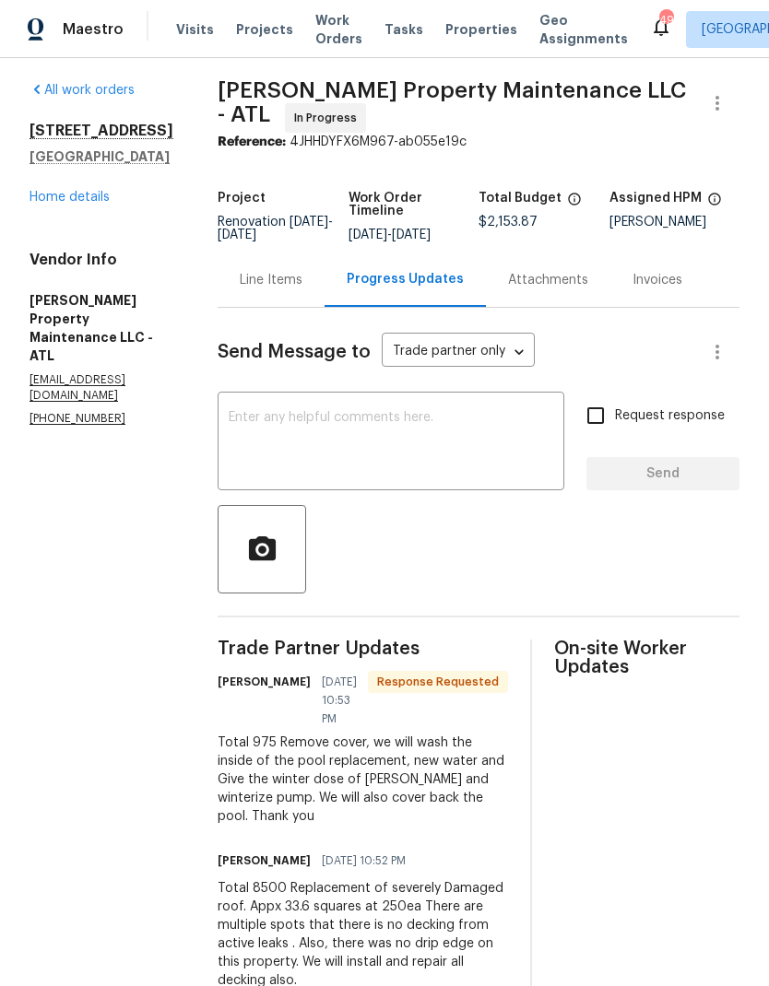
scroll to position [5, 0]
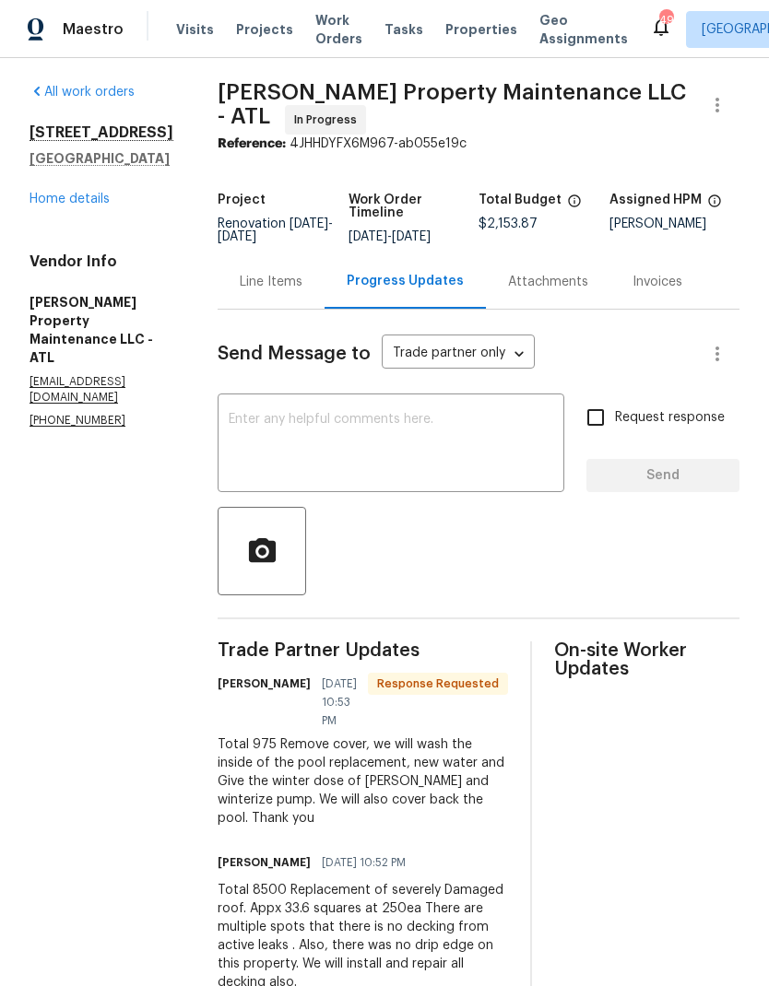
click at [274, 291] on div "Line Items" at bounding box center [271, 282] width 63 height 18
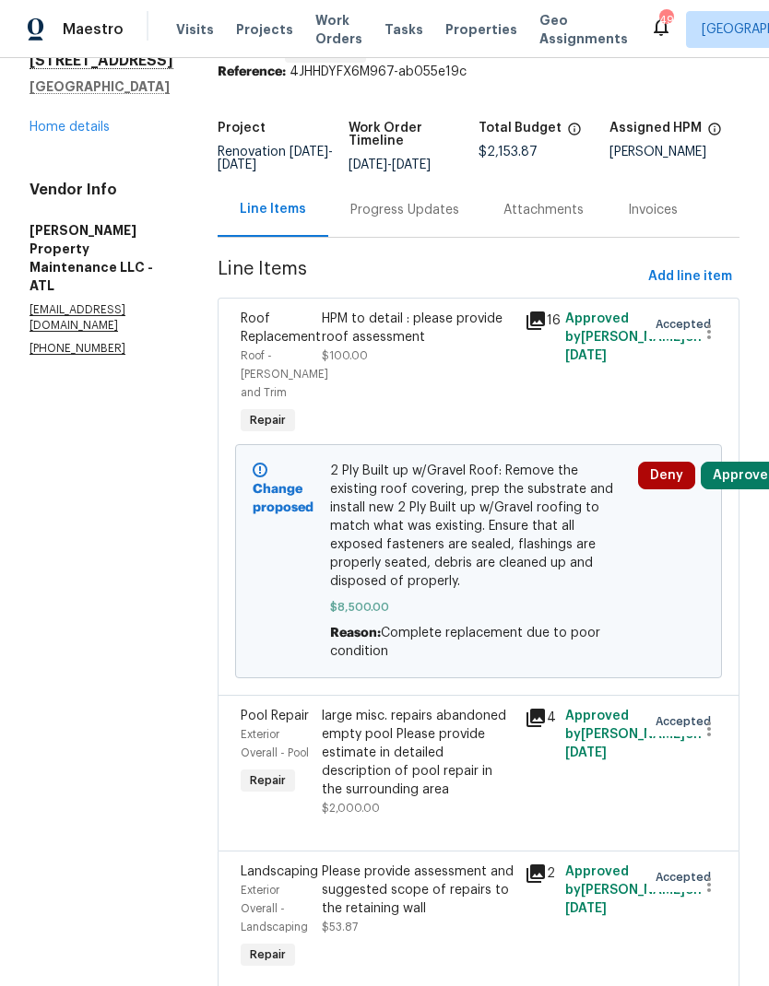
scroll to position [76, 0]
click at [421, 753] on div "large misc. repairs abandoned empty pool Please provide estimate in detailed de…" at bounding box center [418, 754] width 192 height 92
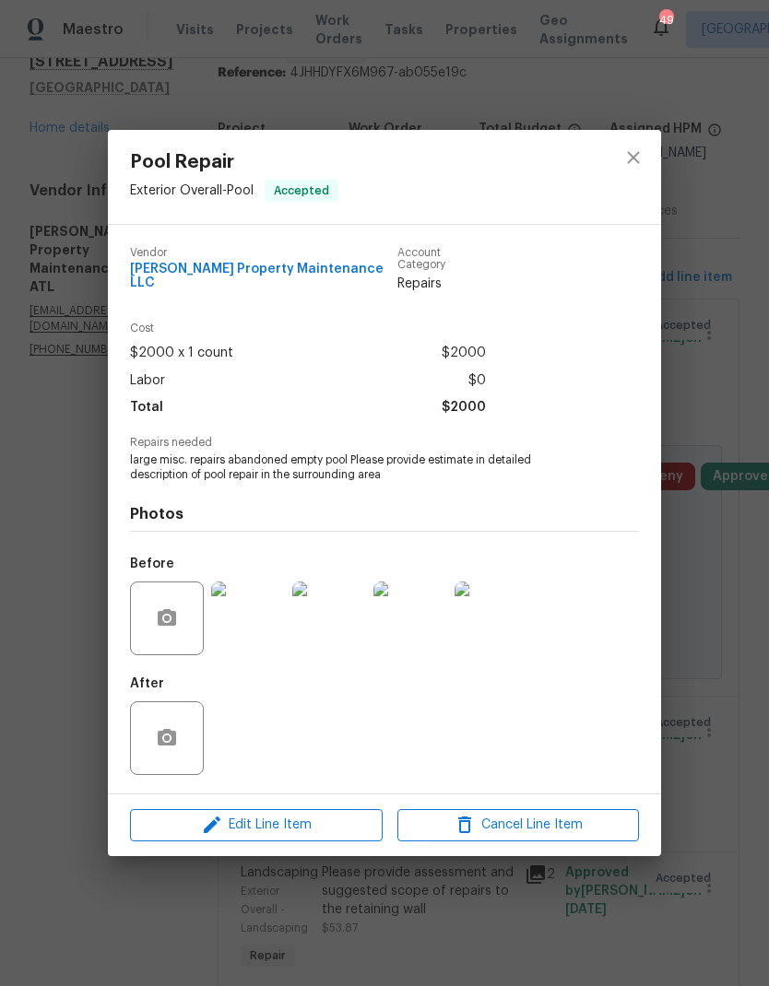
click at [294, 825] on span "Edit Line Item" at bounding box center [257, 825] width 242 height 23
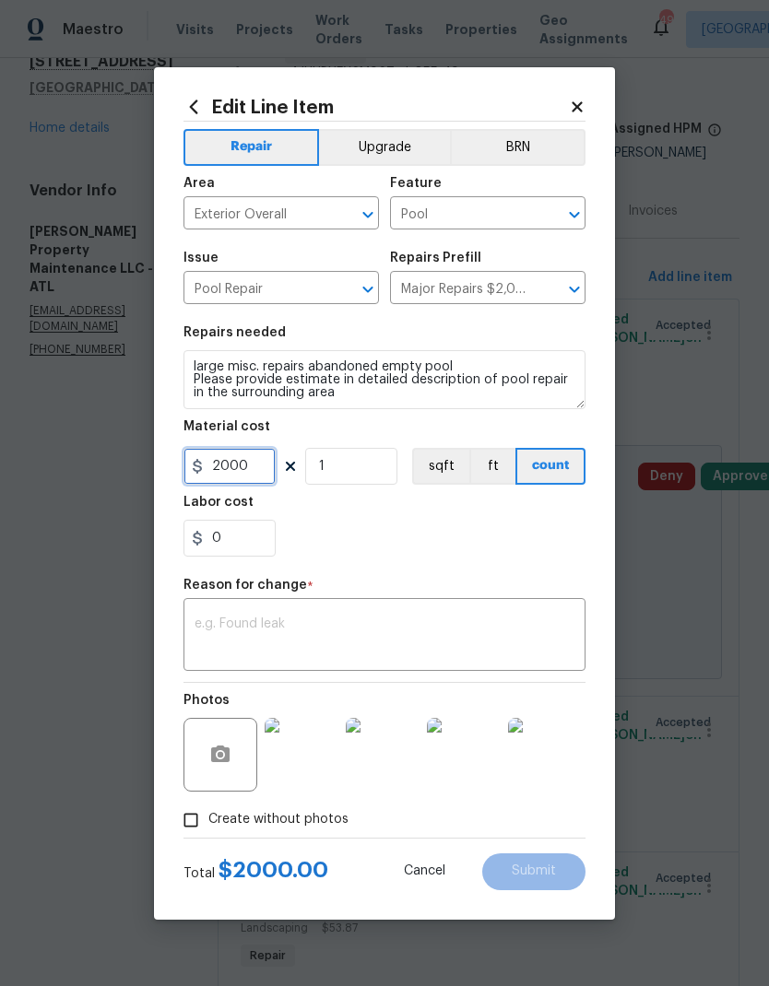
click at [255, 470] on input "2000" at bounding box center [229, 466] width 92 height 37
type input "975"
click at [393, 629] on textarea at bounding box center [385, 637] width 380 height 39
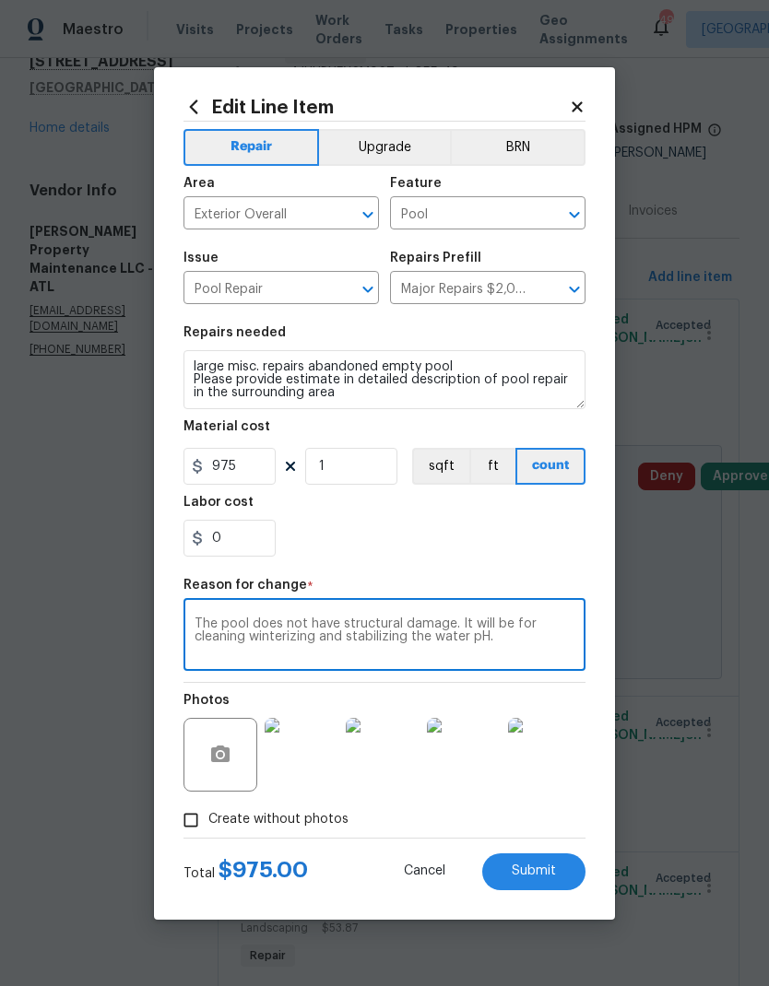
type textarea "The pool does not have structural damage. It will be for cleaning winterizing a…"
click at [532, 877] on span "Submit" at bounding box center [534, 872] width 44 height 14
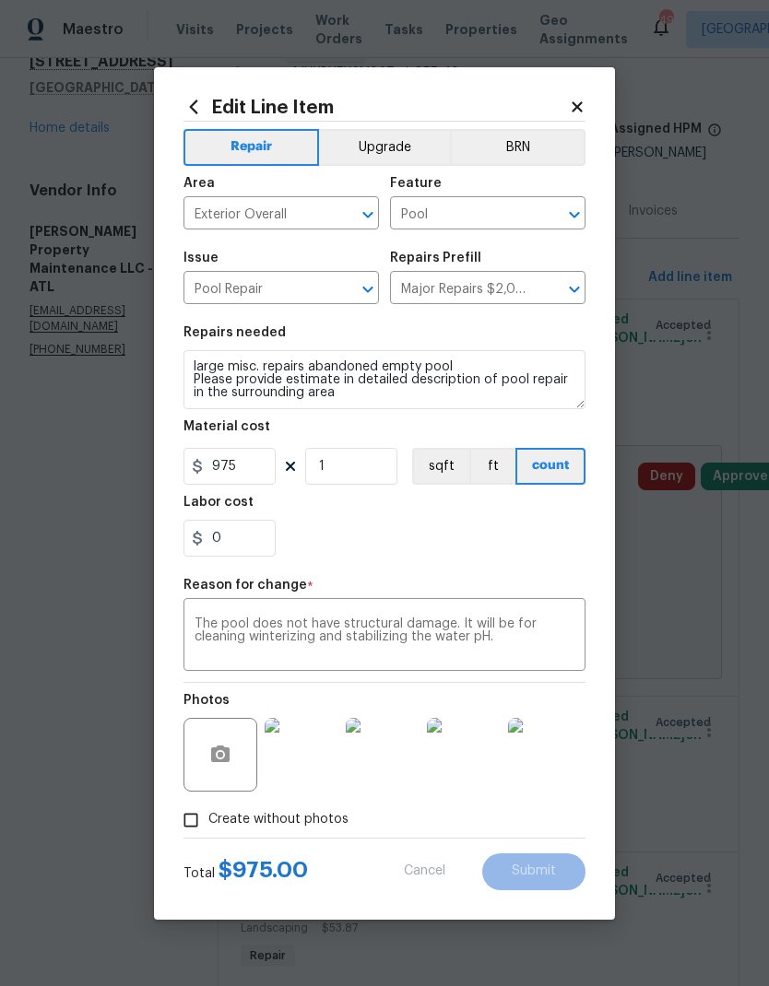
type input "2000"
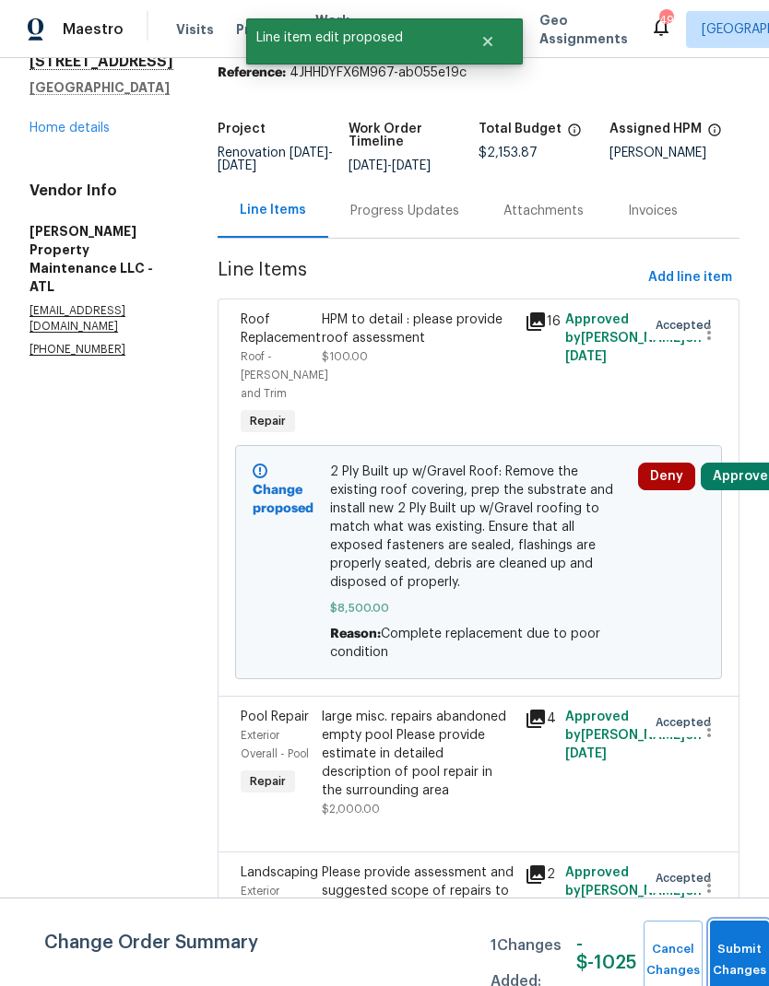
click at [721, 947] on button "Submit Changes" at bounding box center [739, 960] width 59 height 79
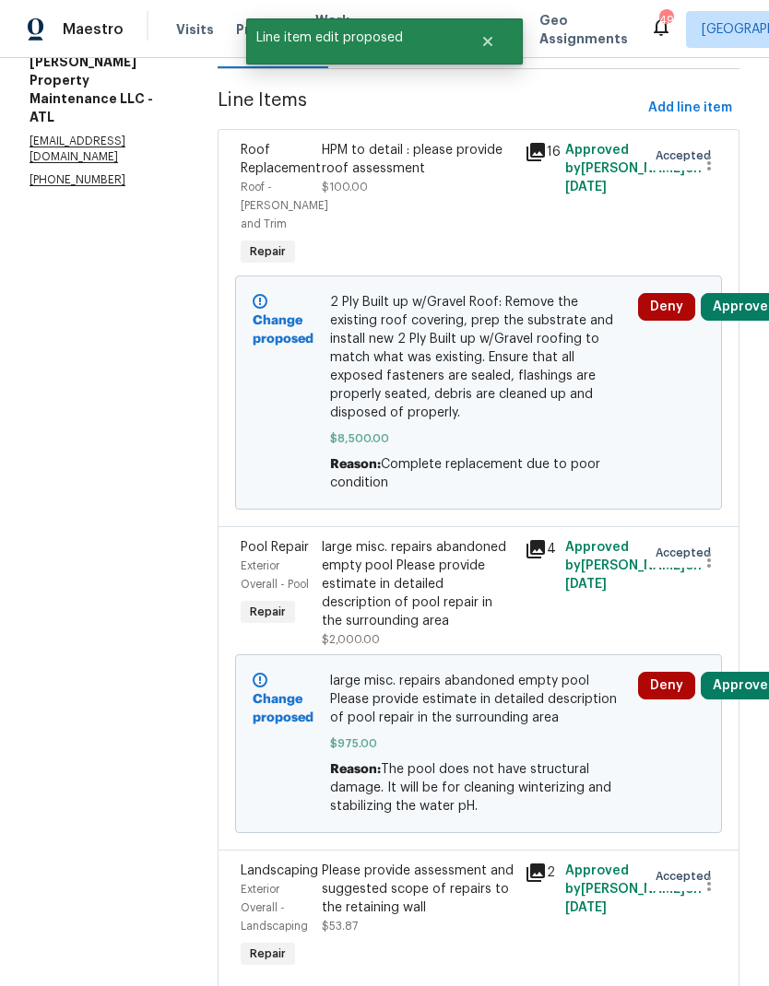
scroll to position [244, 0]
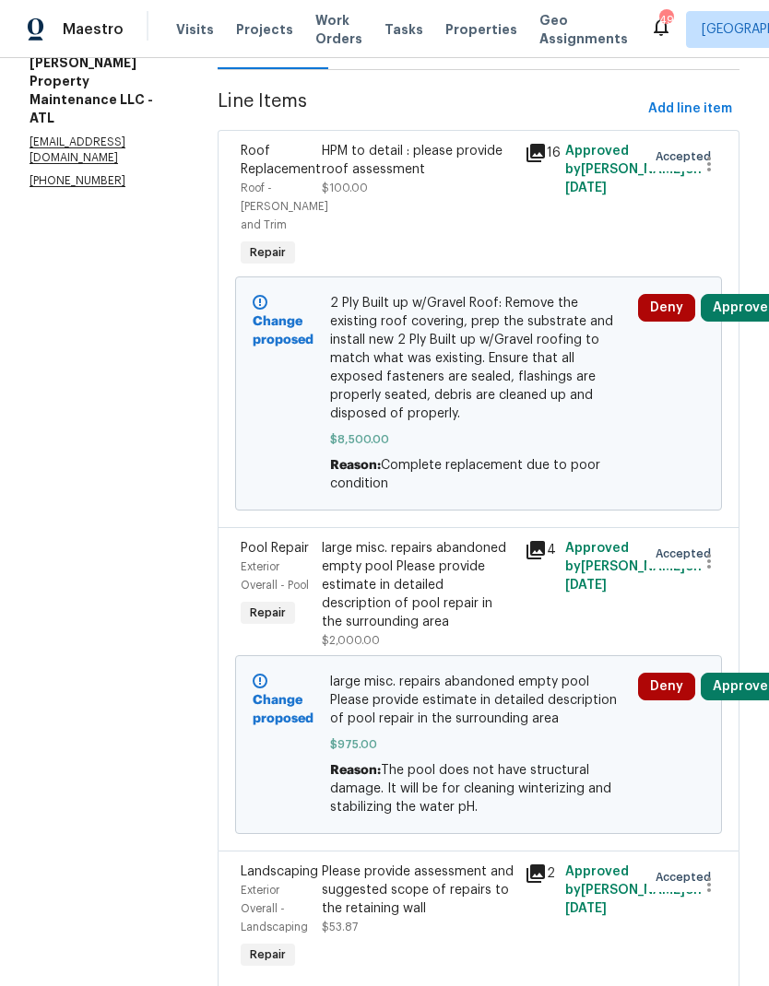
click at [419, 889] on div "Please provide assessment and suggested scope of repairs to the retaining wall" at bounding box center [418, 890] width 192 height 55
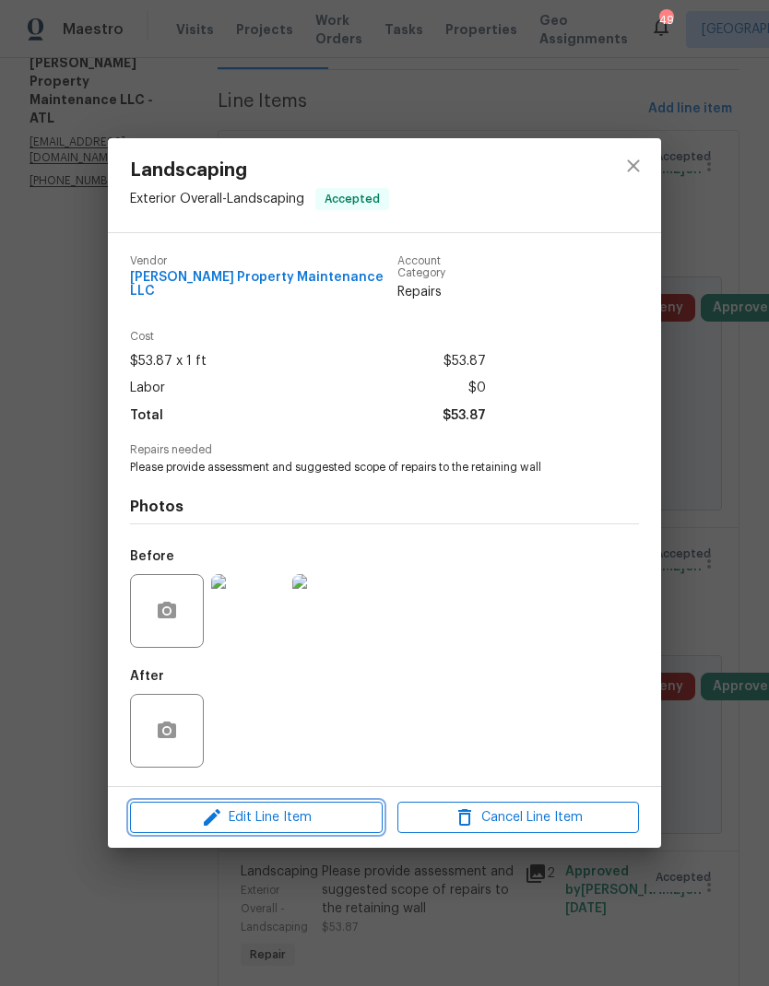
click at [271, 802] on button "Edit Line Item" at bounding box center [256, 818] width 253 height 32
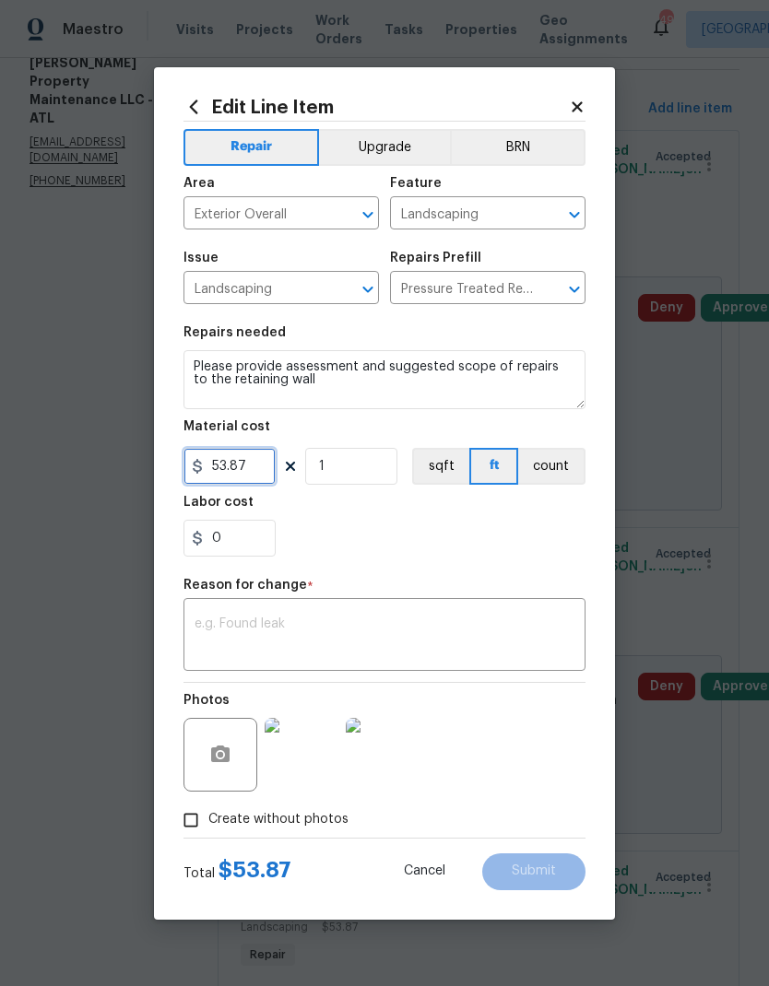
click at [255, 470] on input "53.87" at bounding box center [229, 466] width 92 height 37
type input "2500"
click at [394, 621] on textarea at bounding box center [385, 637] width 380 height 39
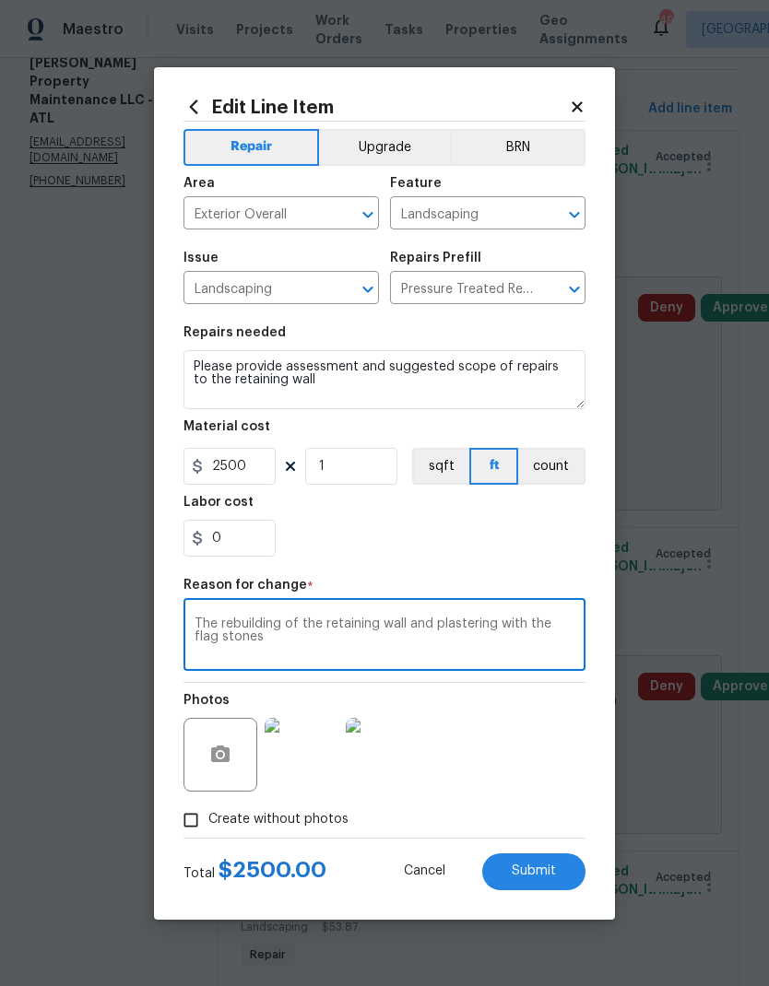
type textarea "The rebuilding of the retaining wall and plastering with the flag stones"
click at [543, 867] on span "Submit" at bounding box center [534, 872] width 44 height 14
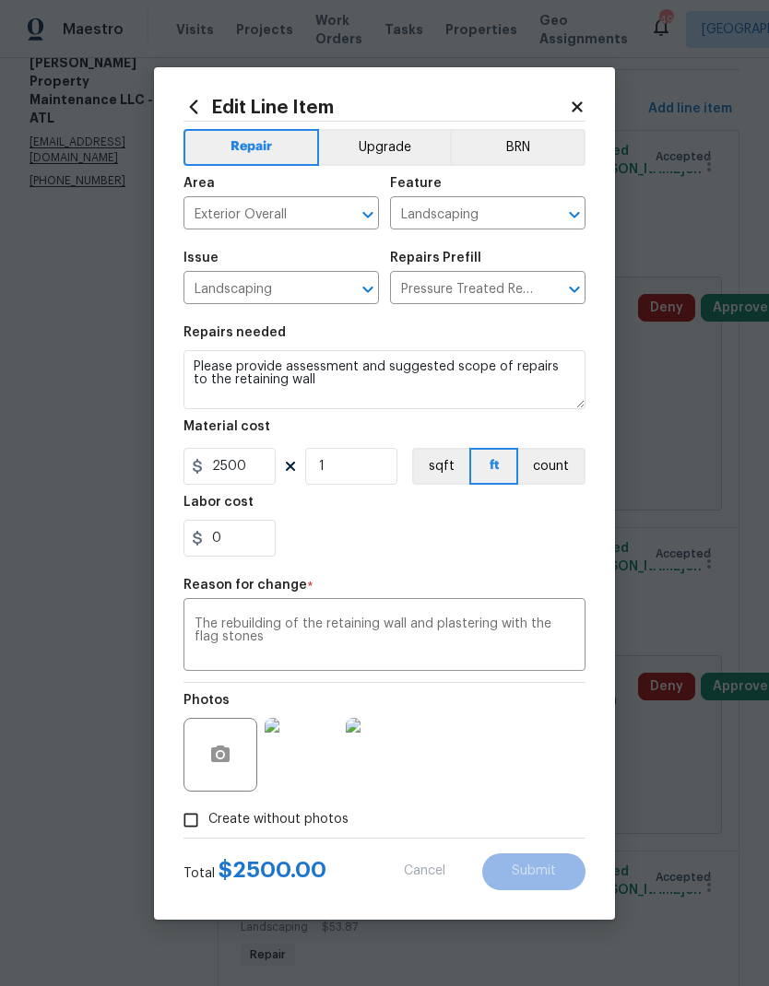
type input "53.87"
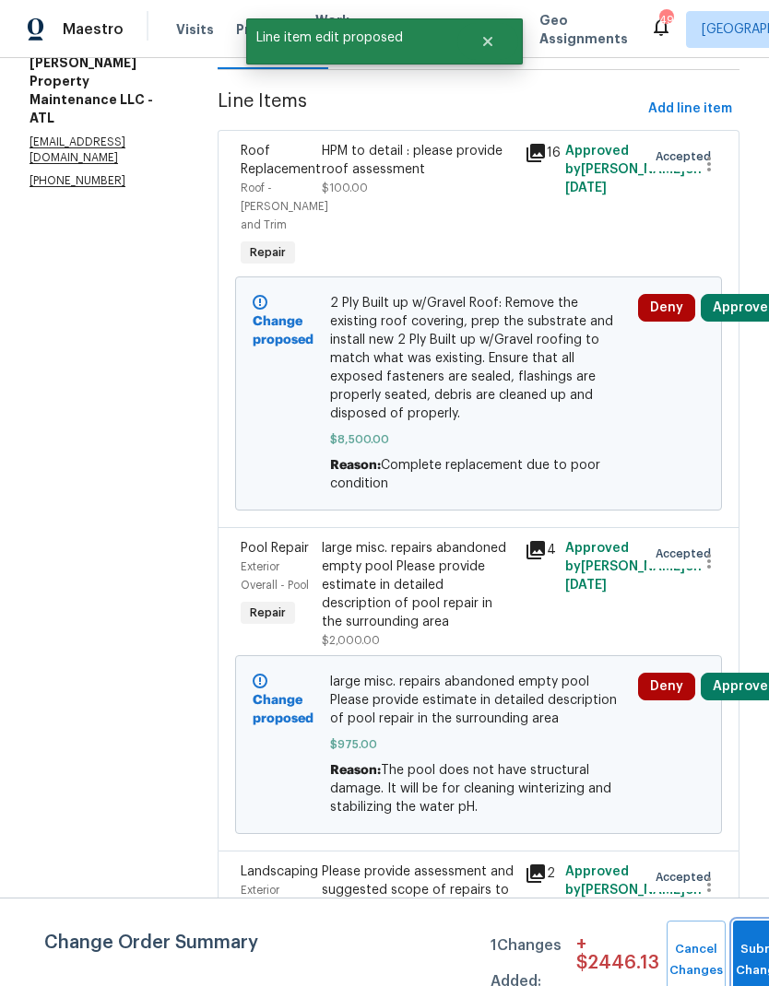
click at [735, 946] on button "Submit Changes" at bounding box center [762, 960] width 59 height 79
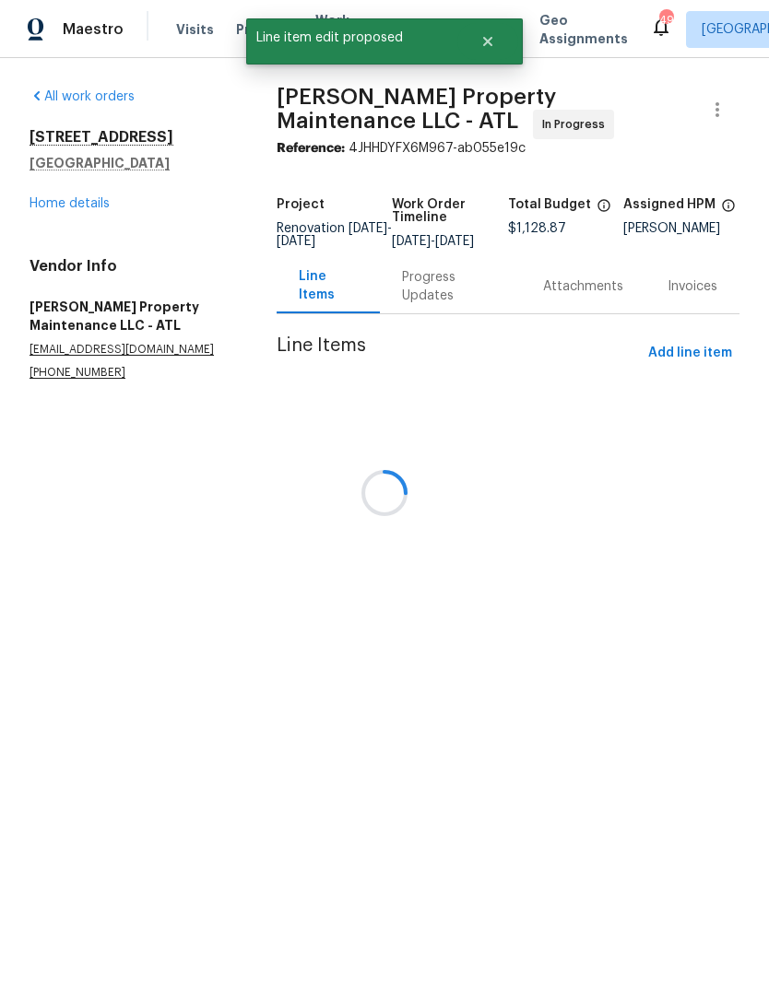
scroll to position [0, 0]
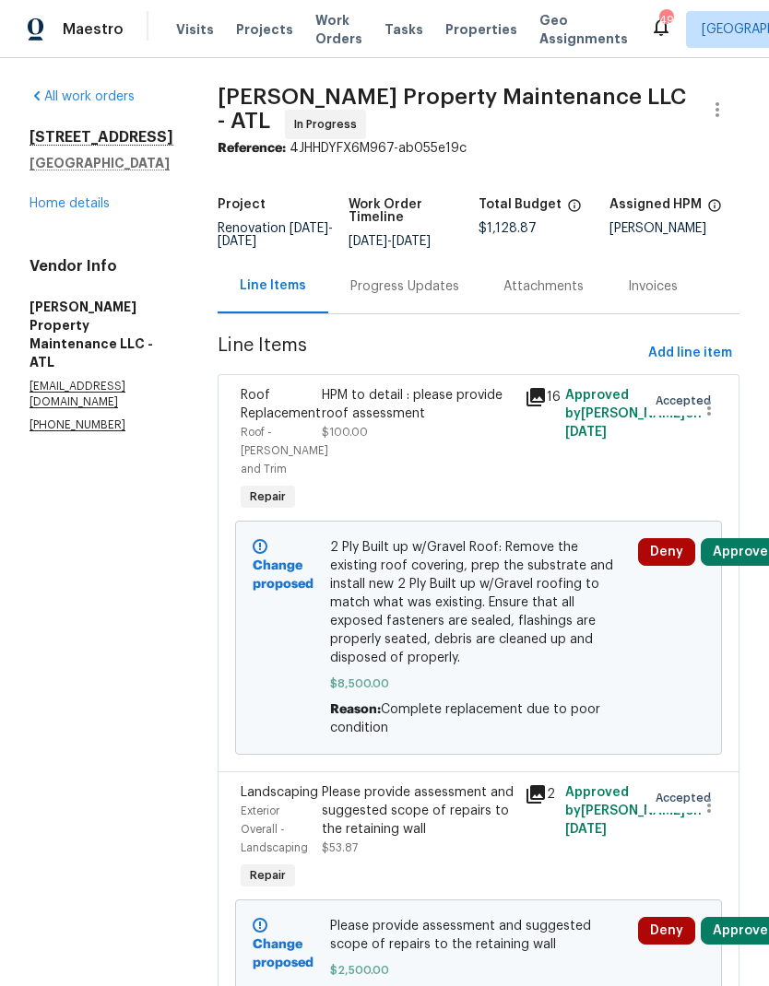
click at [77, 210] on link "Home details" at bounding box center [69, 203] width 80 height 13
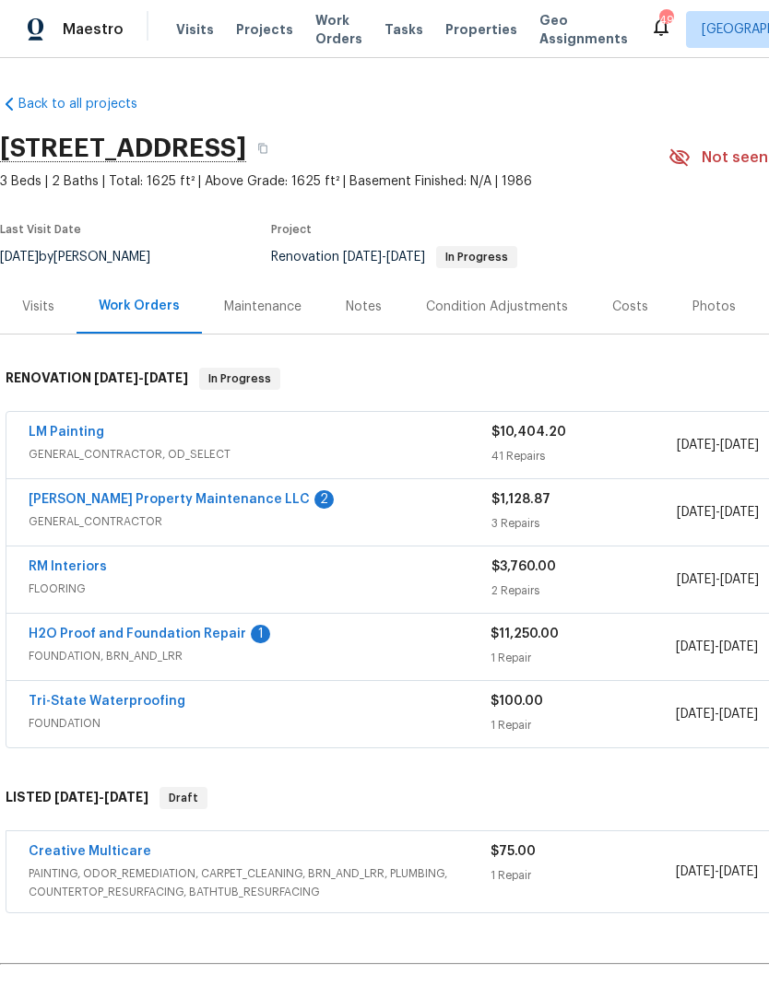
click at [147, 630] on link "H2O Proof and Foundation Repair" at bounding box center [138, 634] width 218 height 13
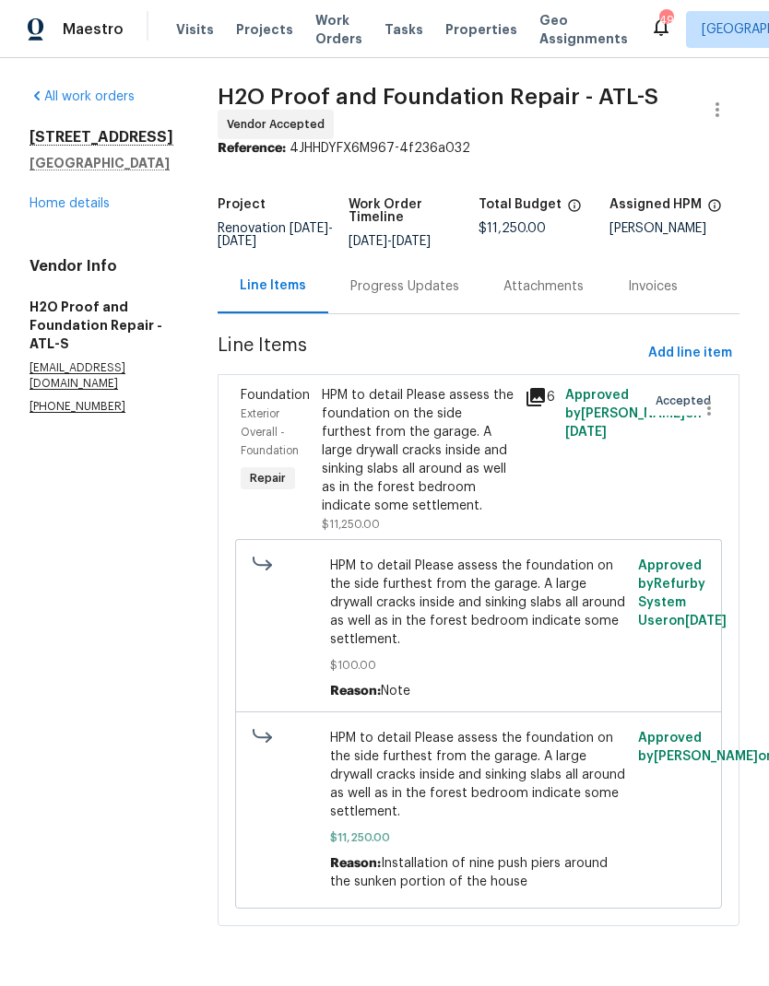
click at [353, 290] on div "Progress Updates" at bounding box center [404, 286] width 109 height 18
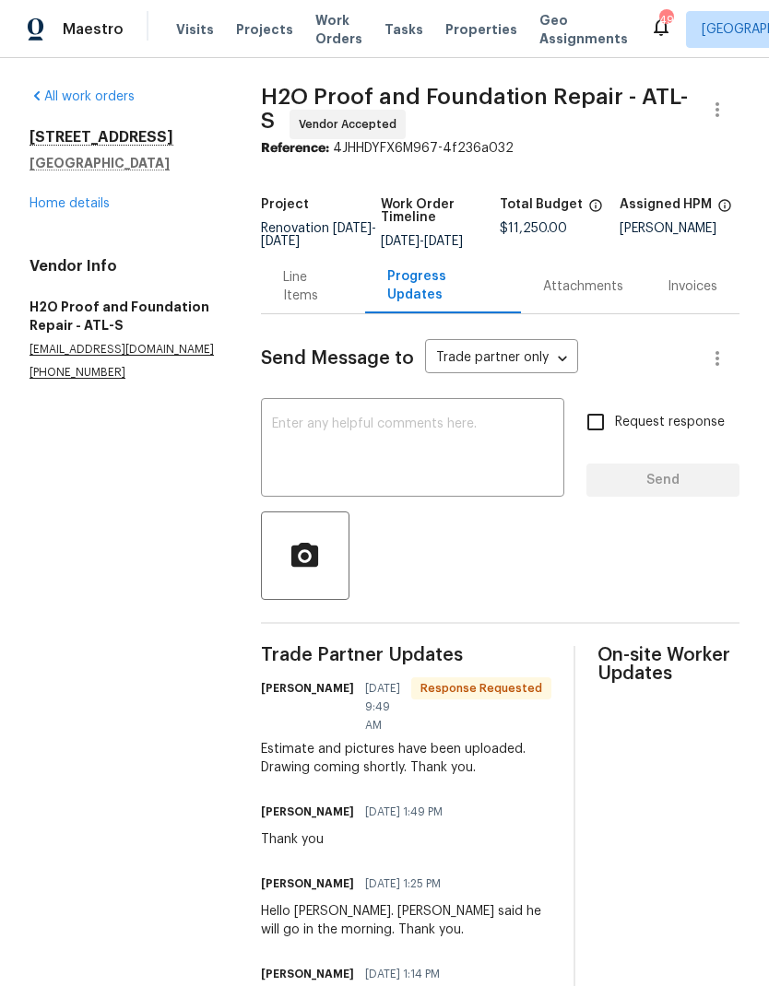
click at [595, 427] on input "Request response" at bounding box center [595, 422] width 39 height 39
checkbox input "true"
click at [443, 445] on textarea at bounding box center [412, 450] width 281 height 65
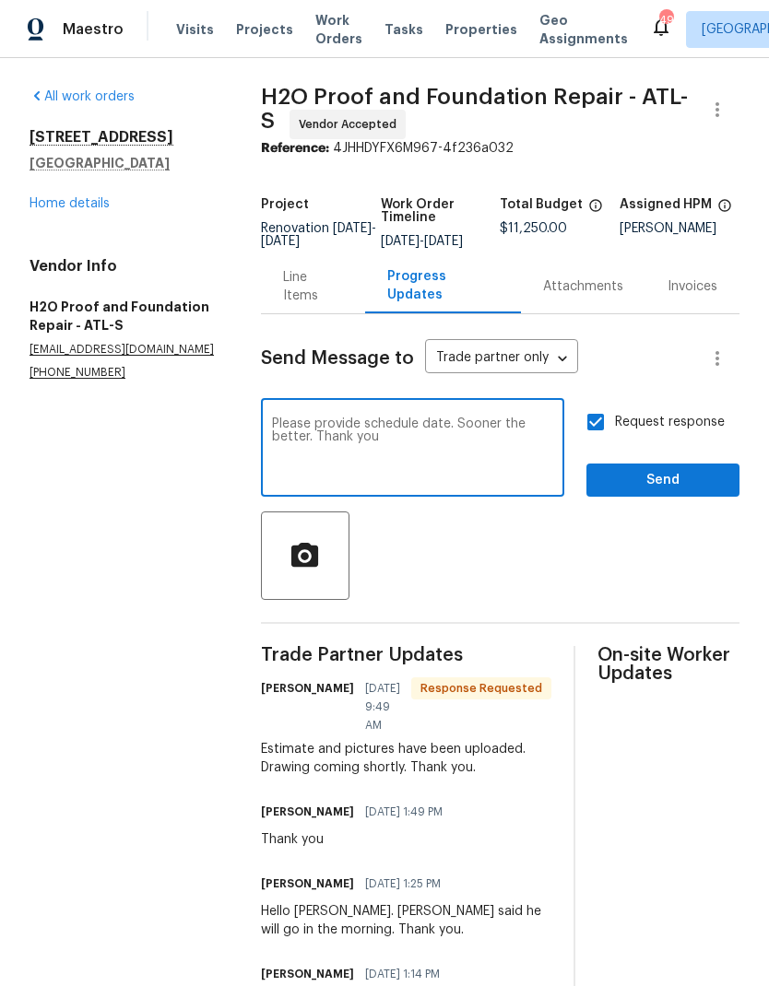
type textarea "Please provide schedule date. Sooner the better. Thank you"
click at [662, 490] on span "Send" at bounding box center [663, 480] width 124 height 23
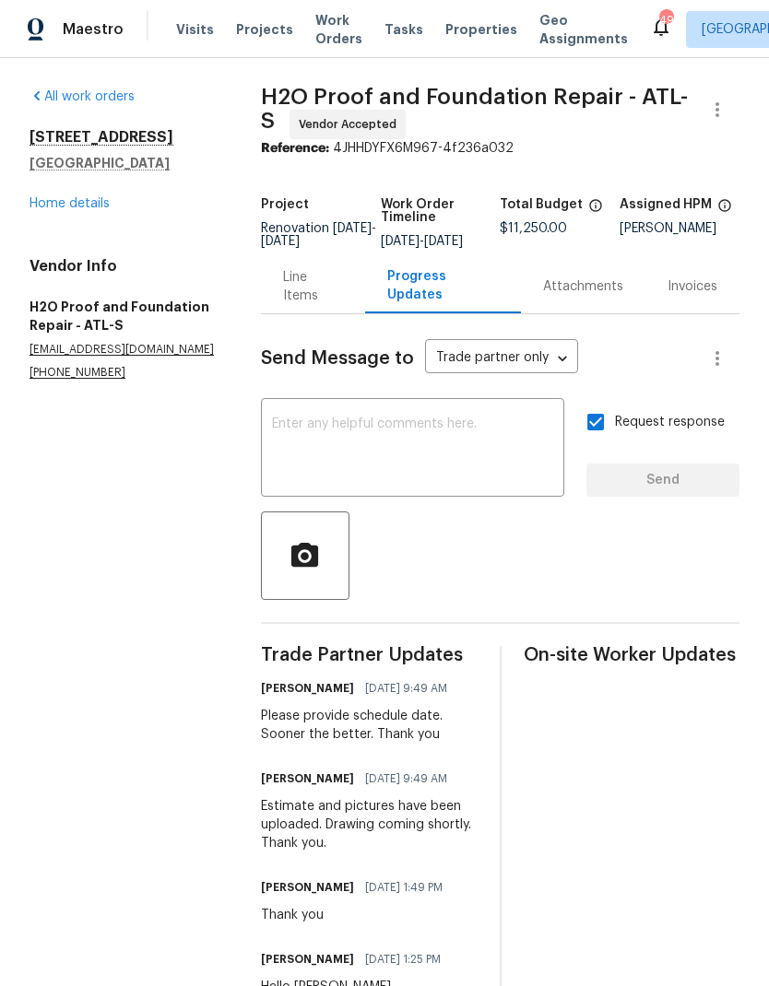
click at [84, 205] on link "Home details" at bounding box center [69, 203] width 80 height 13
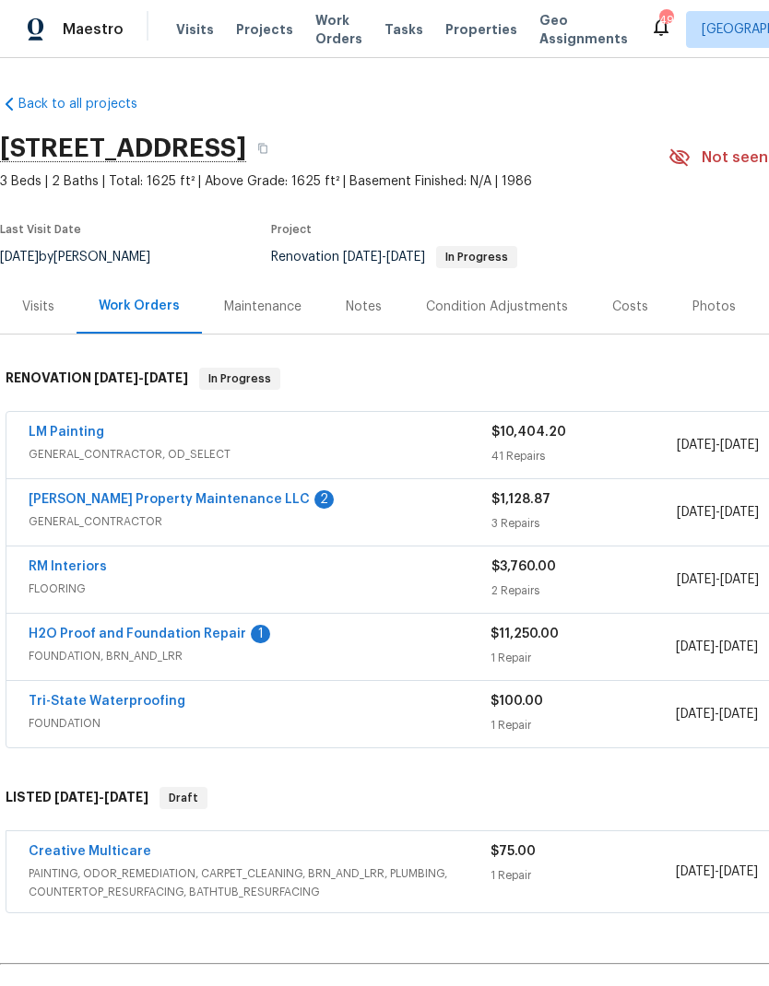
click at [146, 500] on link "[PERSON_NAME] Property Maintenance LLC" at bounding box center [169, 499] width 281 height 13
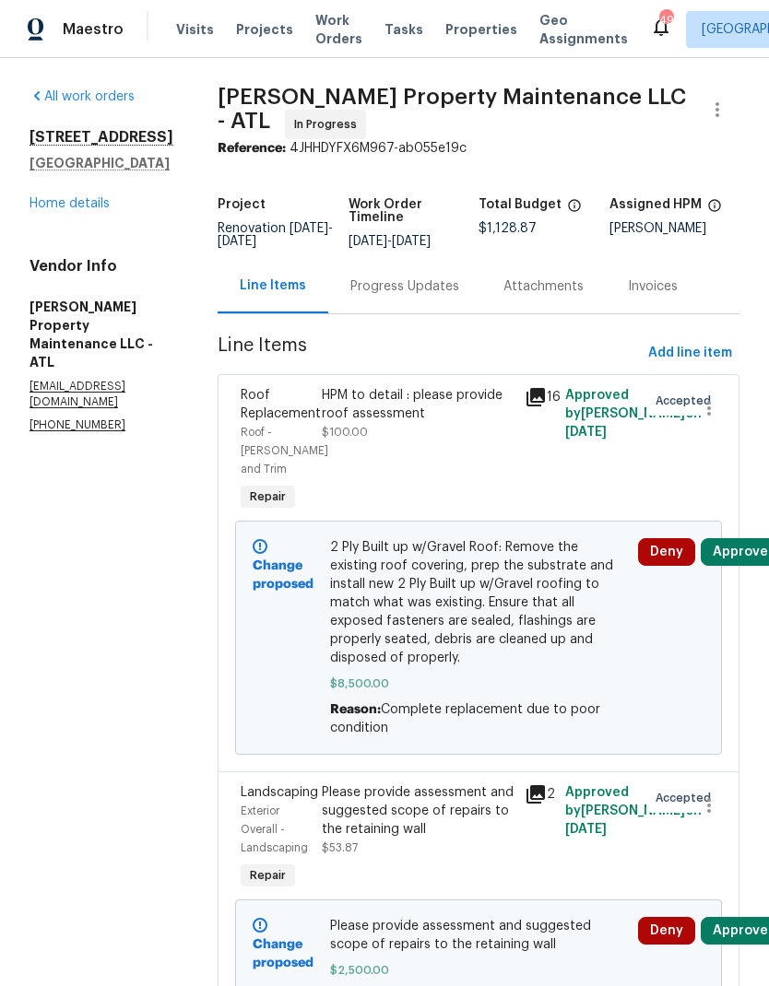
click at [81, 211] on div "643 Woodsong Ln Stone Mountain, GA 30087 Home details" at bounding box center [101, 170] width 144 height 85
click at [65, 210] on link "Home details" at bounding box center [69, 203] width 80 height 13
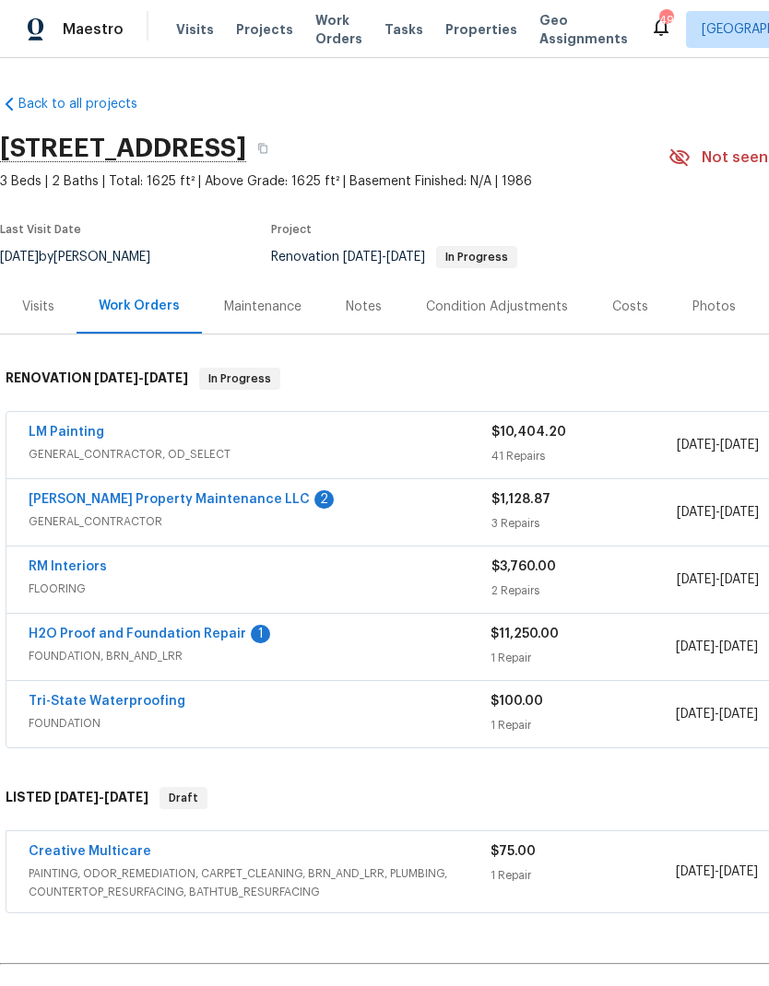
click at [147, 628] on link "H2O Proof and Foundation Repair" at bounding box center [138, 634] width 218 height 13
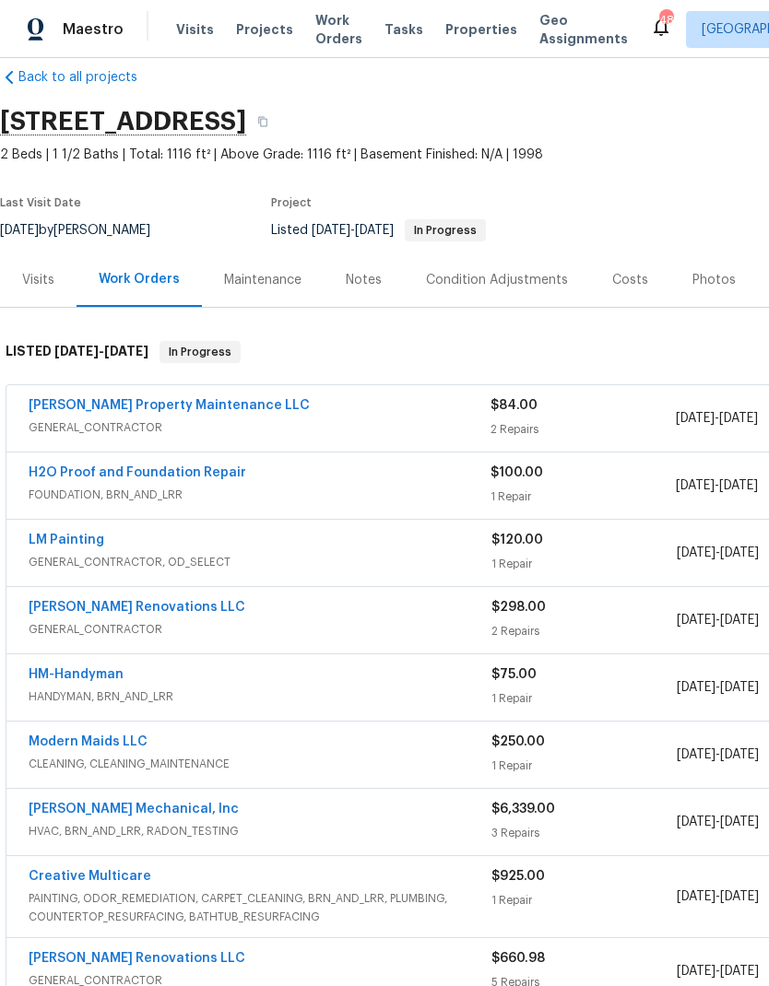
scroll to position [29, -2]
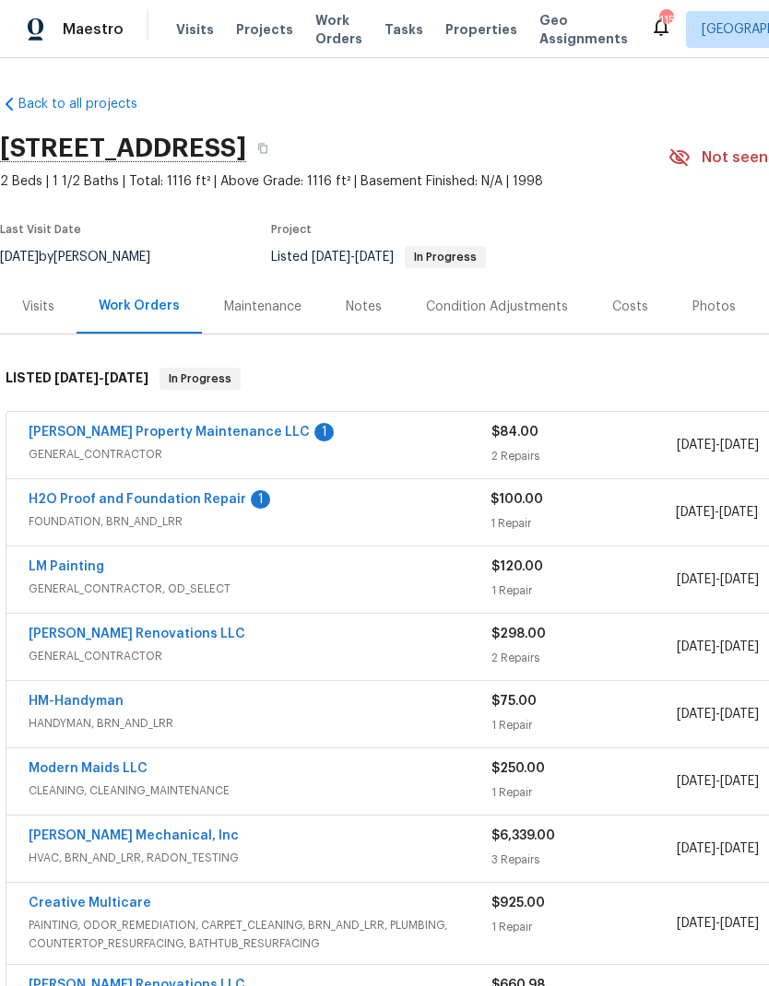
click at [163, 493] on link "H2O Proof and Foundation Repair" at bounding box center [138, 499] width 218 height 13
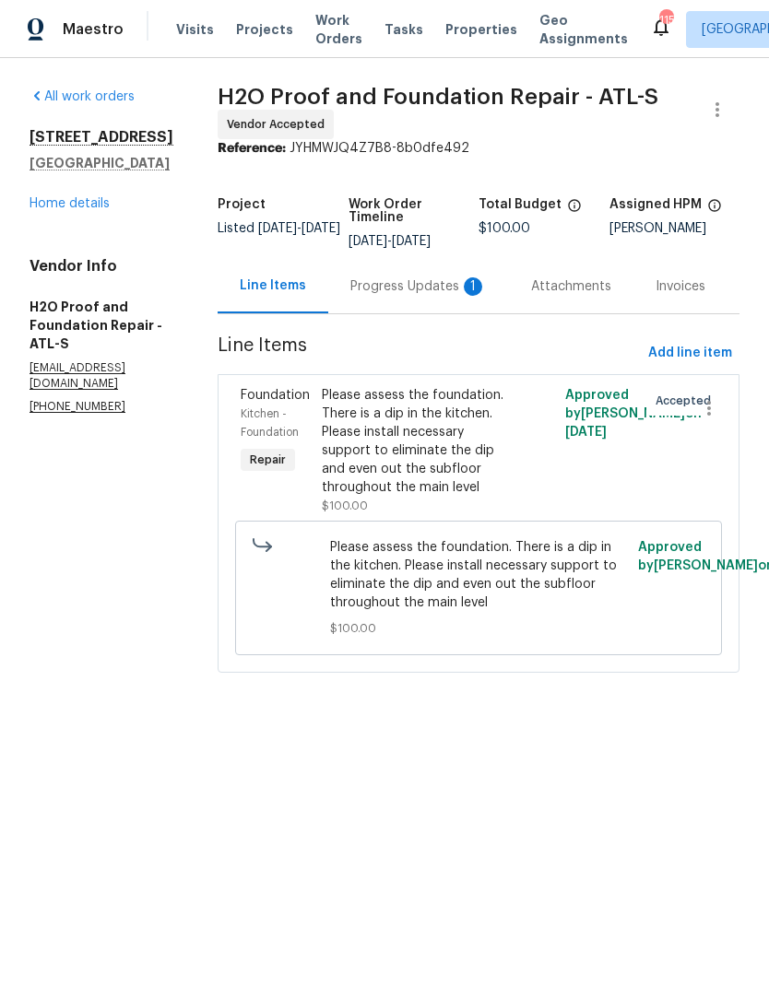
click at [364, 294] on div "Progress Updates 1" at bounding box center [418, 286] width 136 height 18
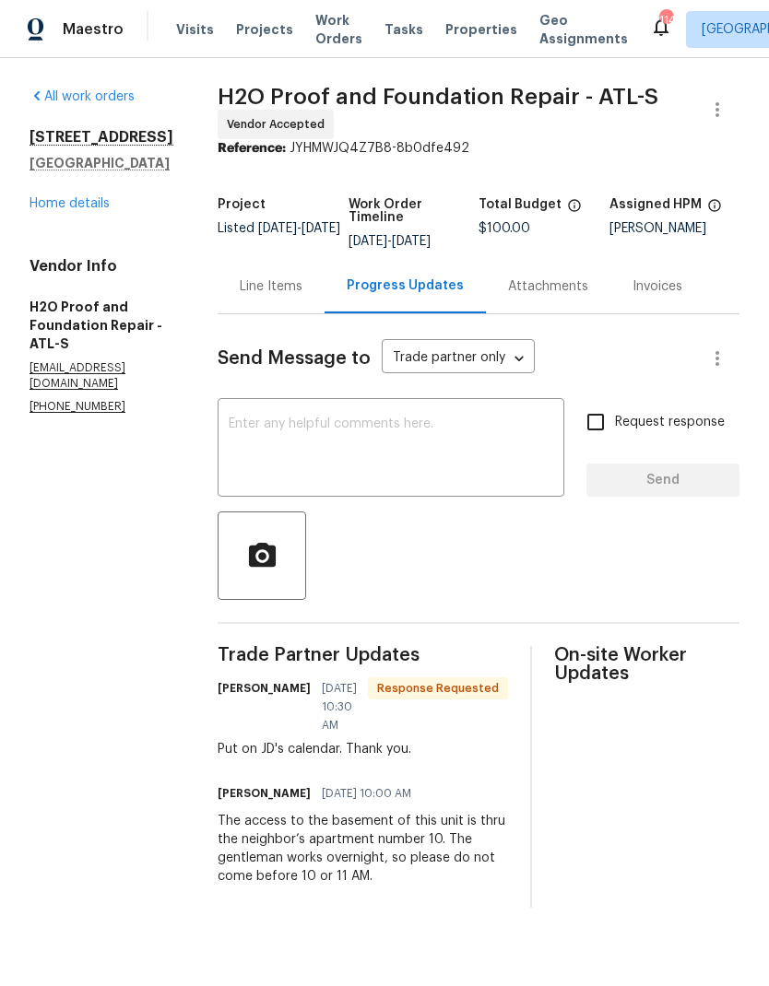
click at [84, 210] on link "Home details" at bounding box center [69, 203] width 80 height 13
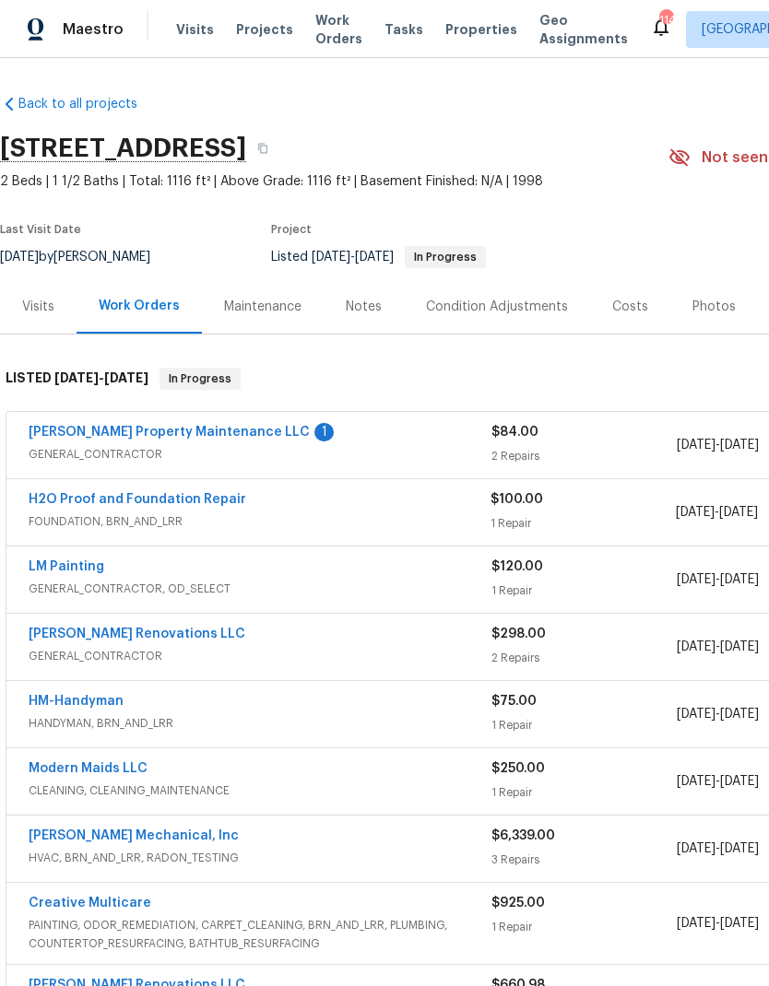
click at [123, 437] on link "Glen Property Maintenance LLC" at bounding box center [169, 432] width 281 height 13
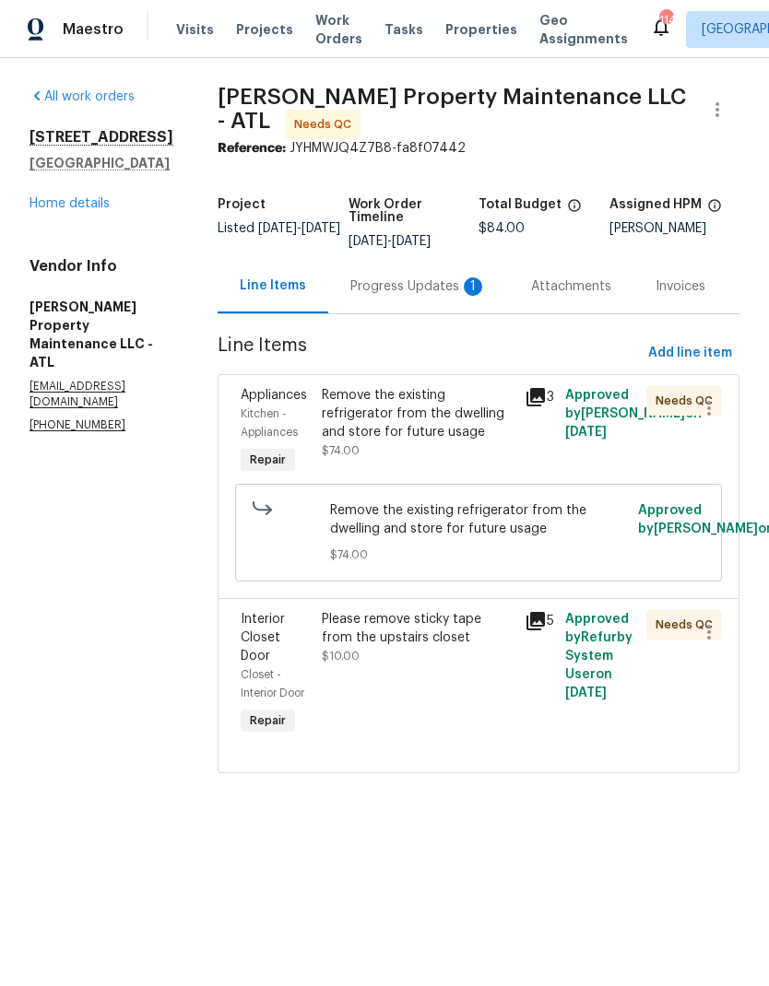
click at [406, 283] on div "Progress Updates 1" at bounding box center [418, 286] width 136 height 18
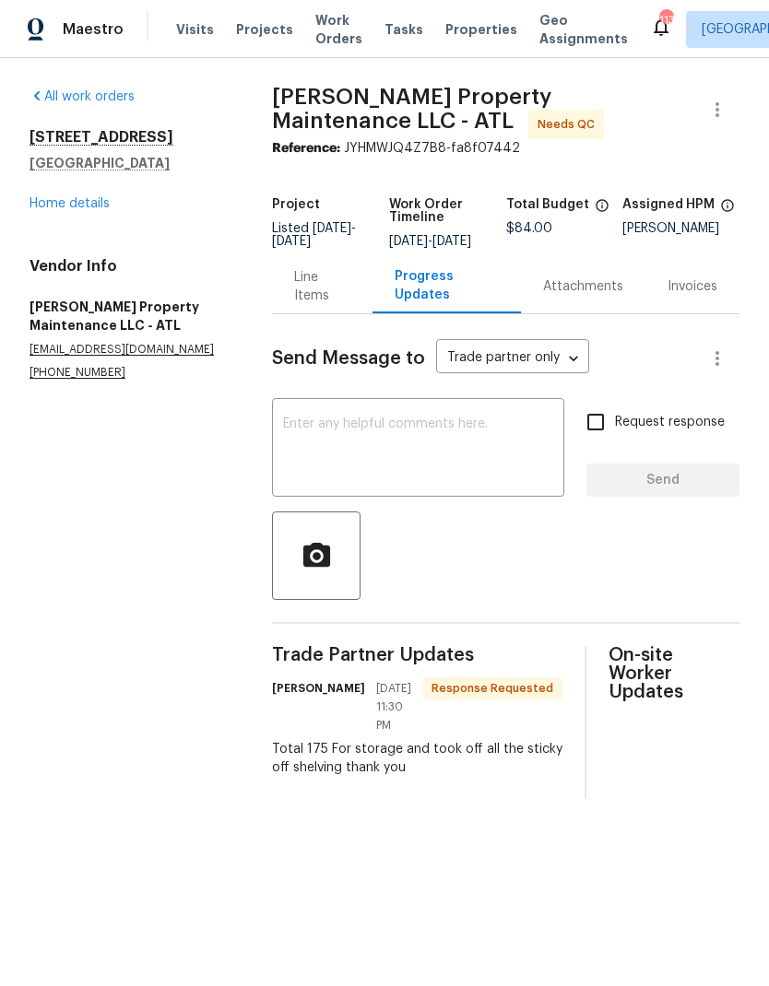
click at [322, 305] on div "Line Items" at bounding box center [322, 286] width 56 height 37
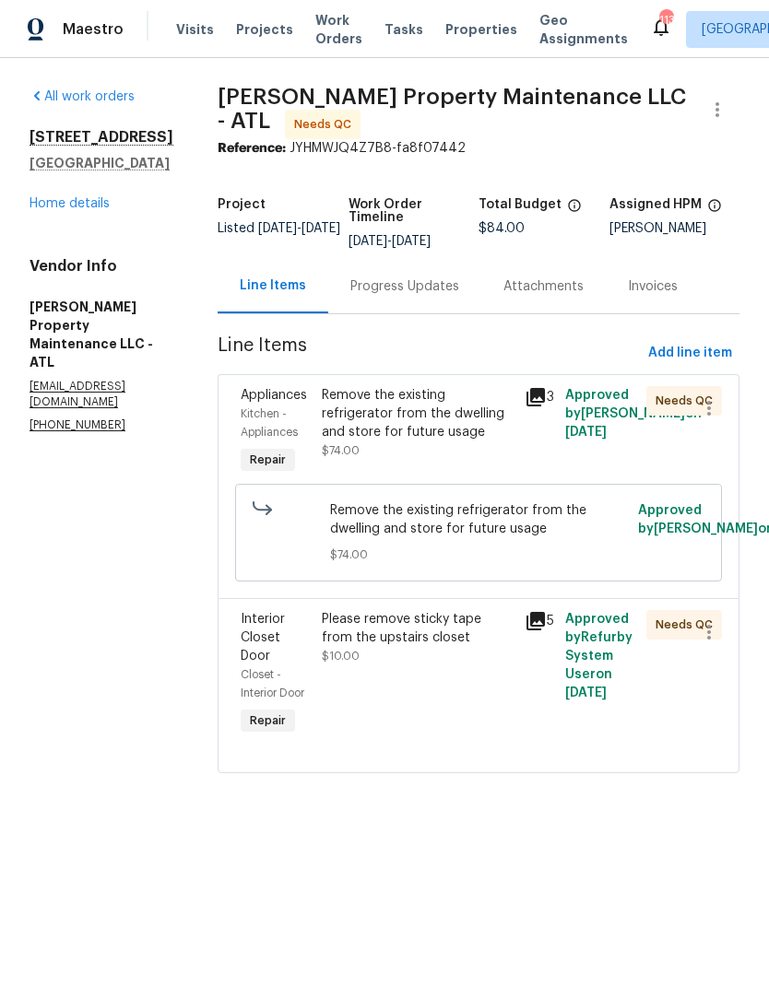
click at [424, 428] on div "Remove the existing refrigerator from the dwelling and store for future usage" at bounding box center [418, 413] width 192 height 55
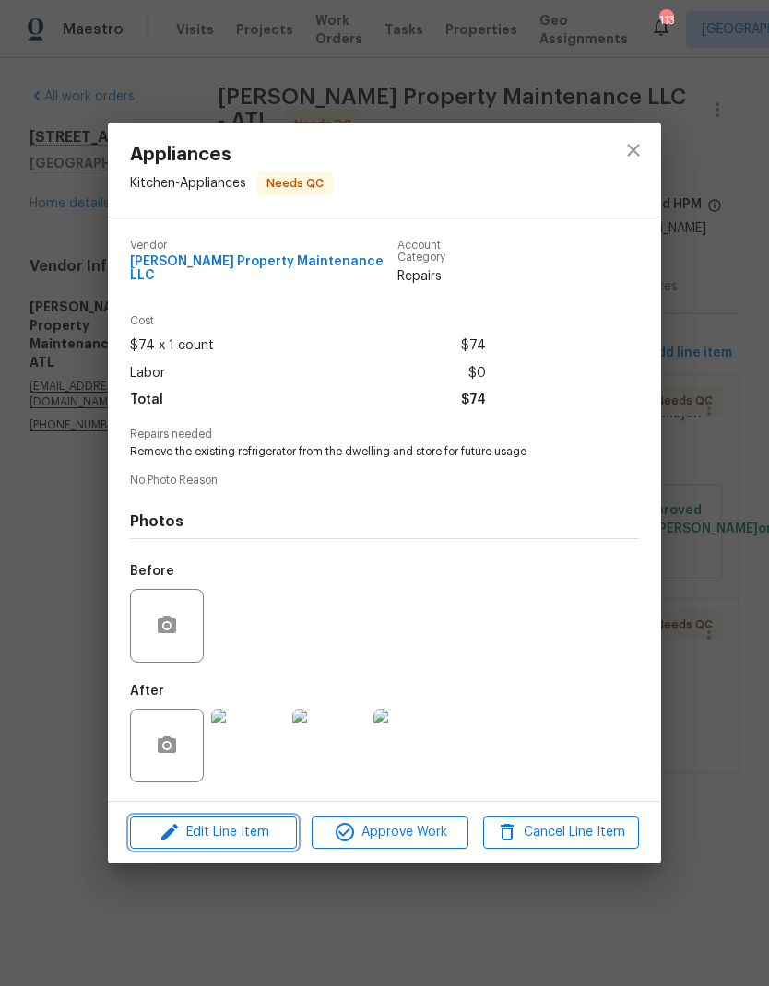
click at [227, 828] on span "Edit Line Item" at bounding box center [214, 832] width 156 height 23
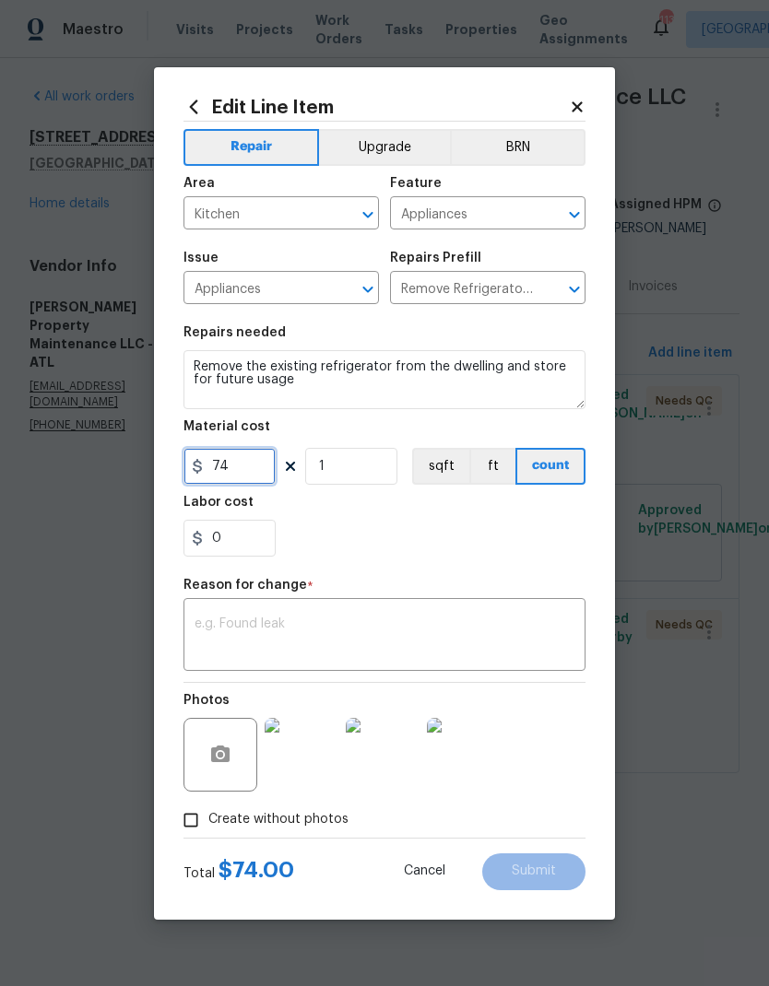
click at [209, 470] on input "74" at bounding box center [229, 466] width 92 height 37
click at [254, 470] on input "174" at bounding box center [229, 466] width 92 height 37
type input "165"
click at [377, 636] on textarea at bounding box center [385, 637] width 380 height 39
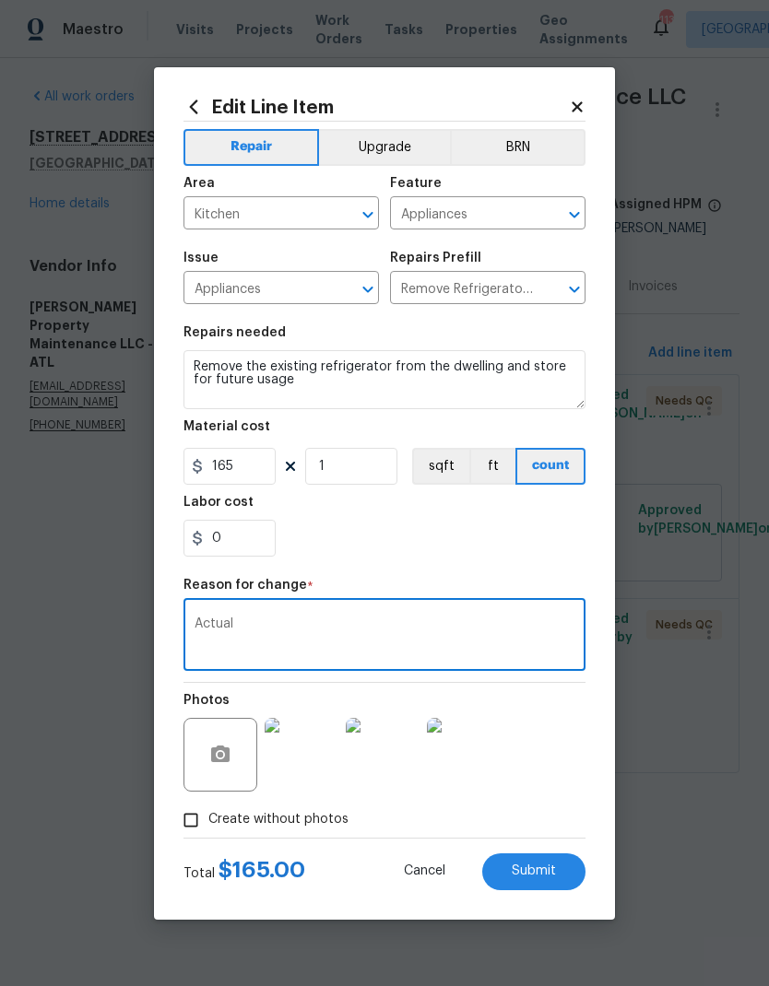
type textarea "Actual"
click at [536, 876] on span "Submit" at bounding box center [534, 872] width 44 height 14
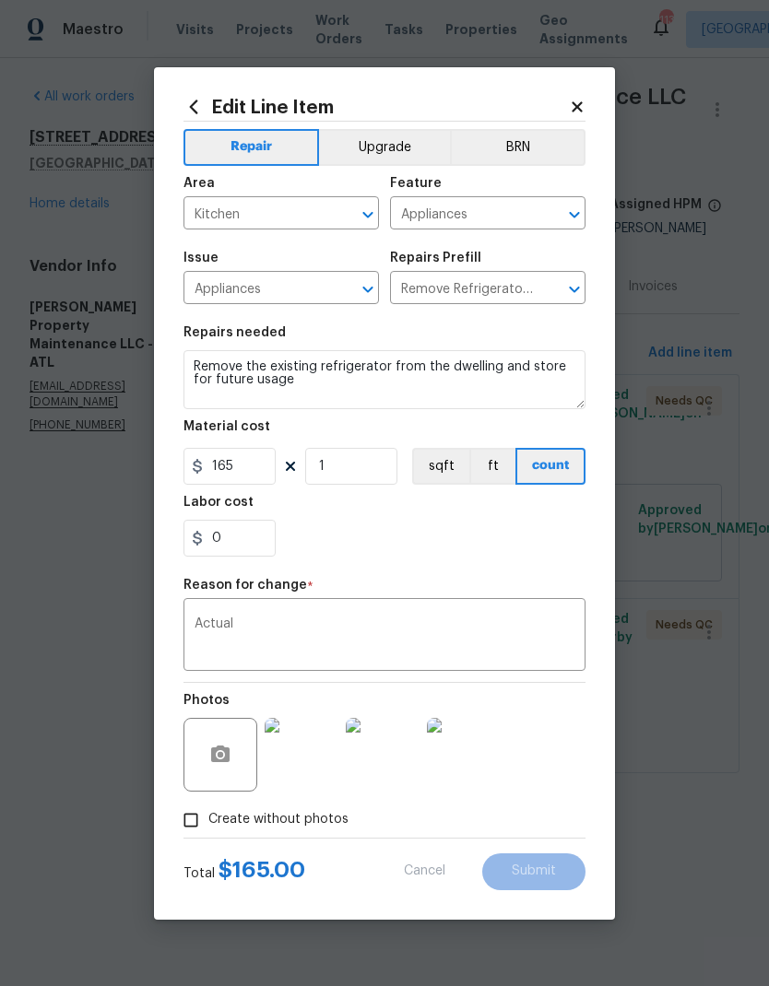
type input "74"
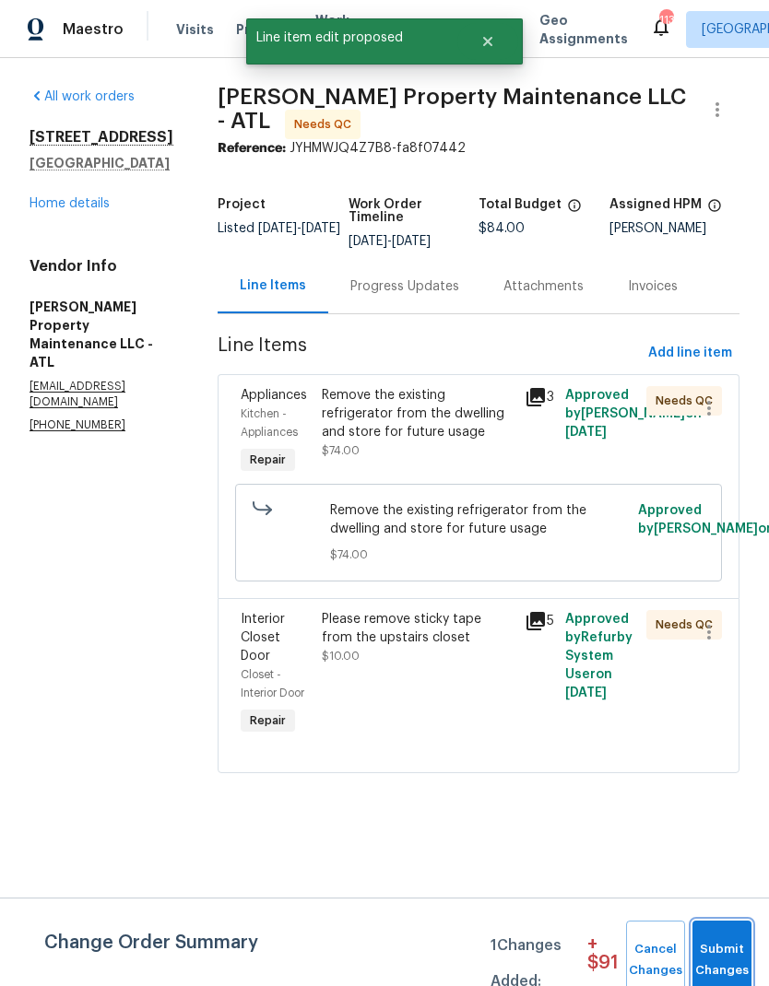
click at [715, 952] on span "Submit Changes" at bounding box center [722, 960] width 41 height 42
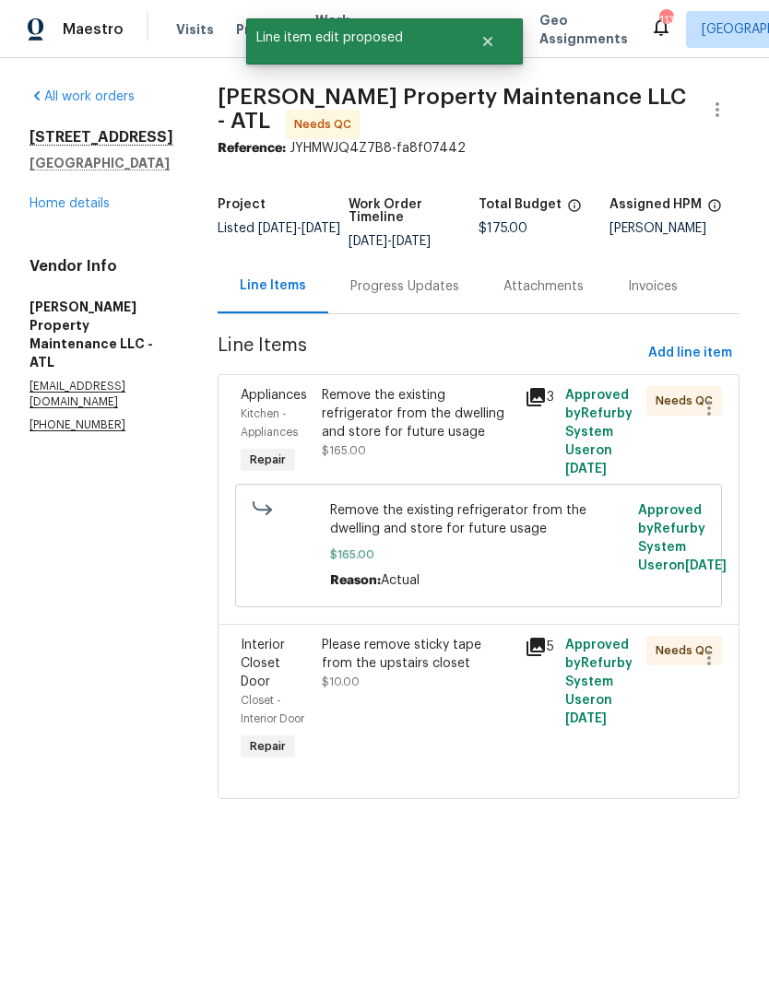
click at [481, 729] on div "Please remove sticky tape from the upstairs closet $10.00" at bounding box center [417, 701] width 203 height 140
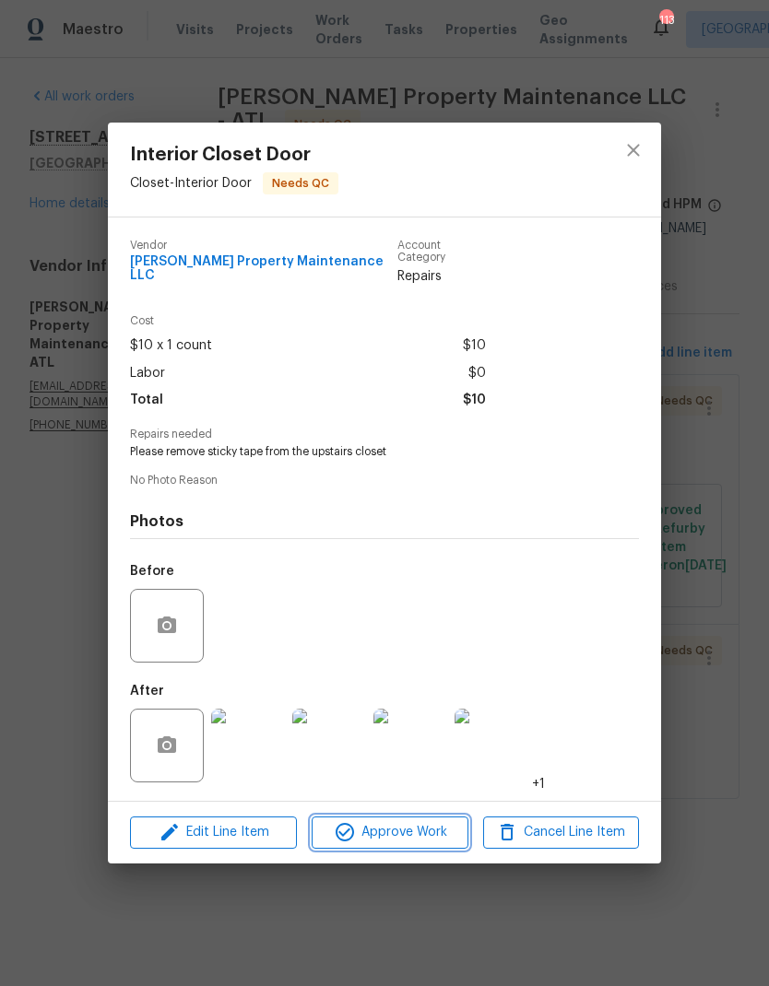
click at [417, 829] on span "Approve Work" at bounding box center [389, 832] width 145 height 23
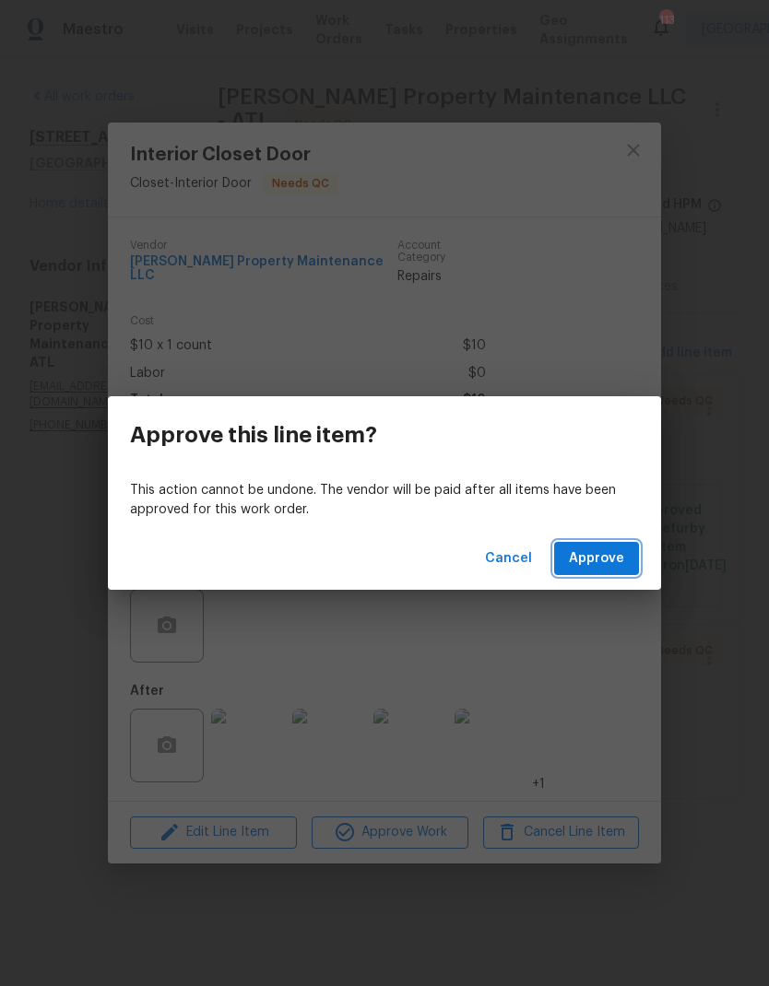
click at [599, 559] on span "Approve" at bounding box center [596, 559] width 55 height 23
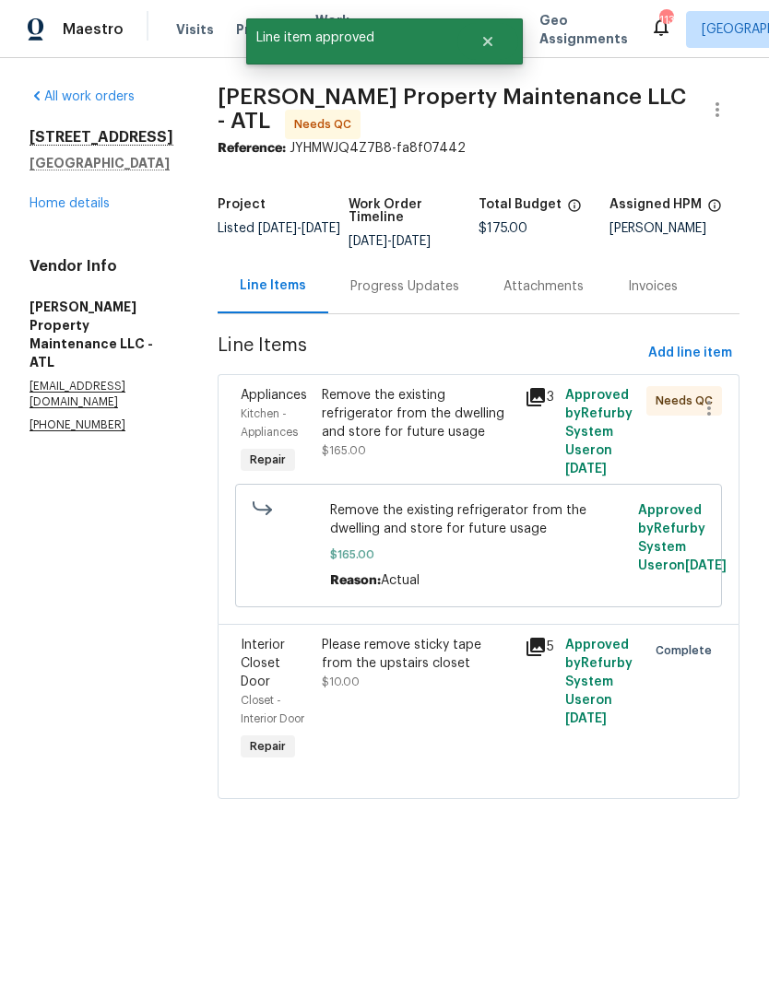
click at [536, 391] on icon at bounding box center [535, 397] width 18 height 18
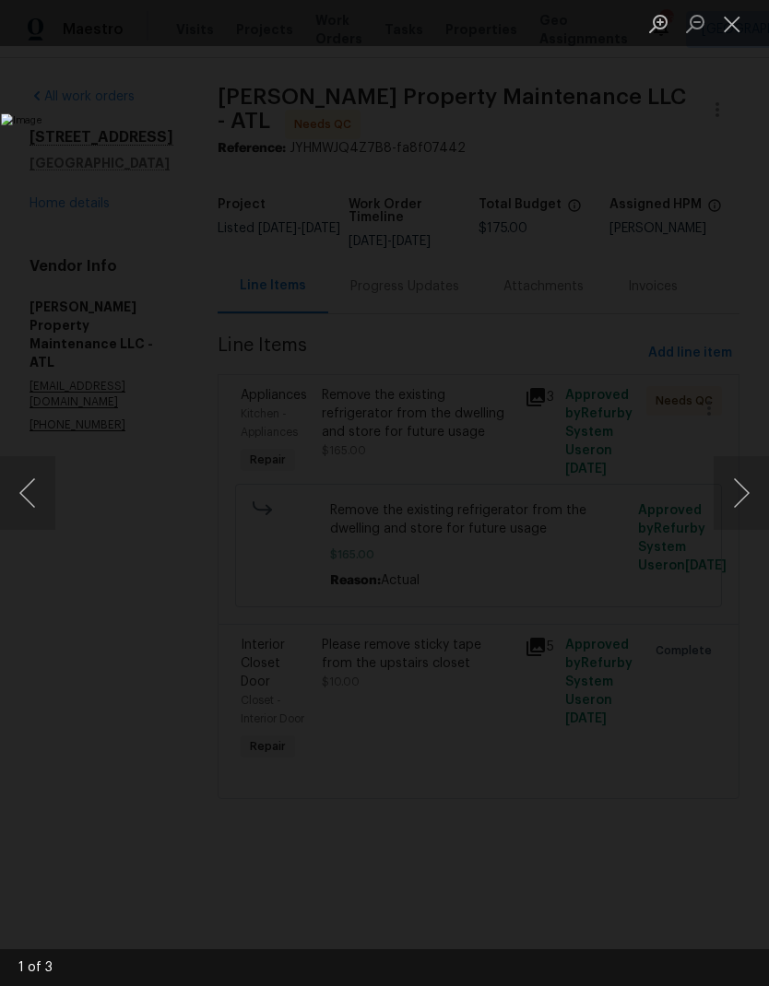
click at [722, 28] on button "Close lightbox" at bounding box center [732, 23] width 37 height 32
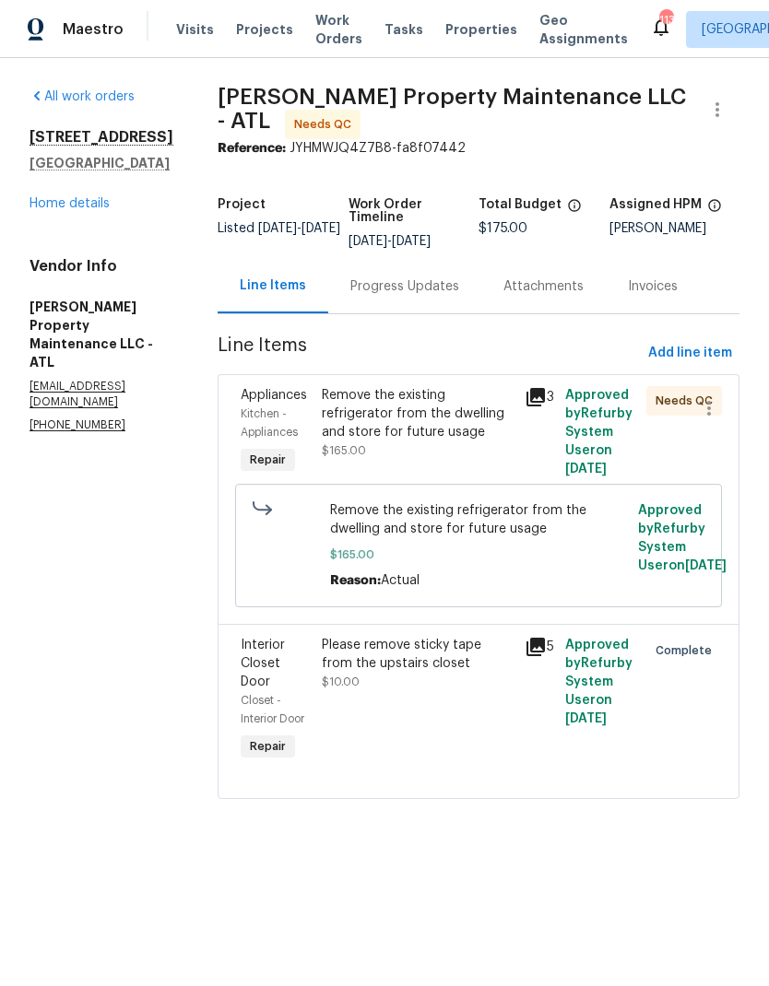
click at [428, 429] on div "Remove the existing refrigerator from the dwelling and store for future usage" at bounding box center [418, 413] width 192 height 55
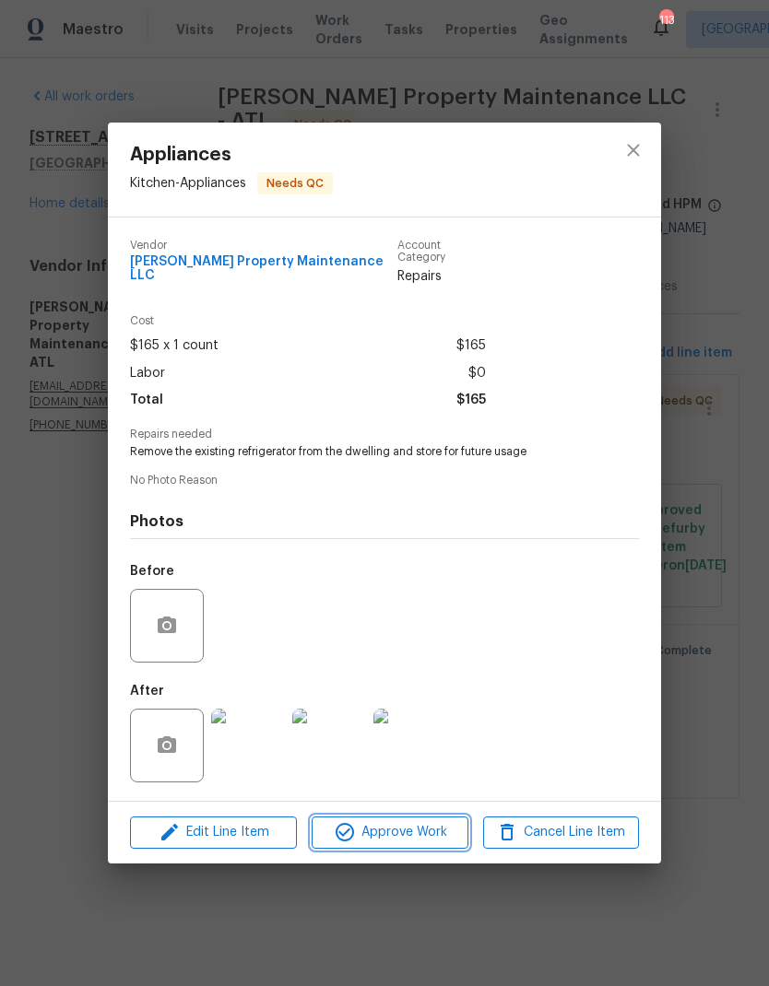
click at [415, 829] on span "Approve Work" at bounding box center [389, 832] width 145 height 23
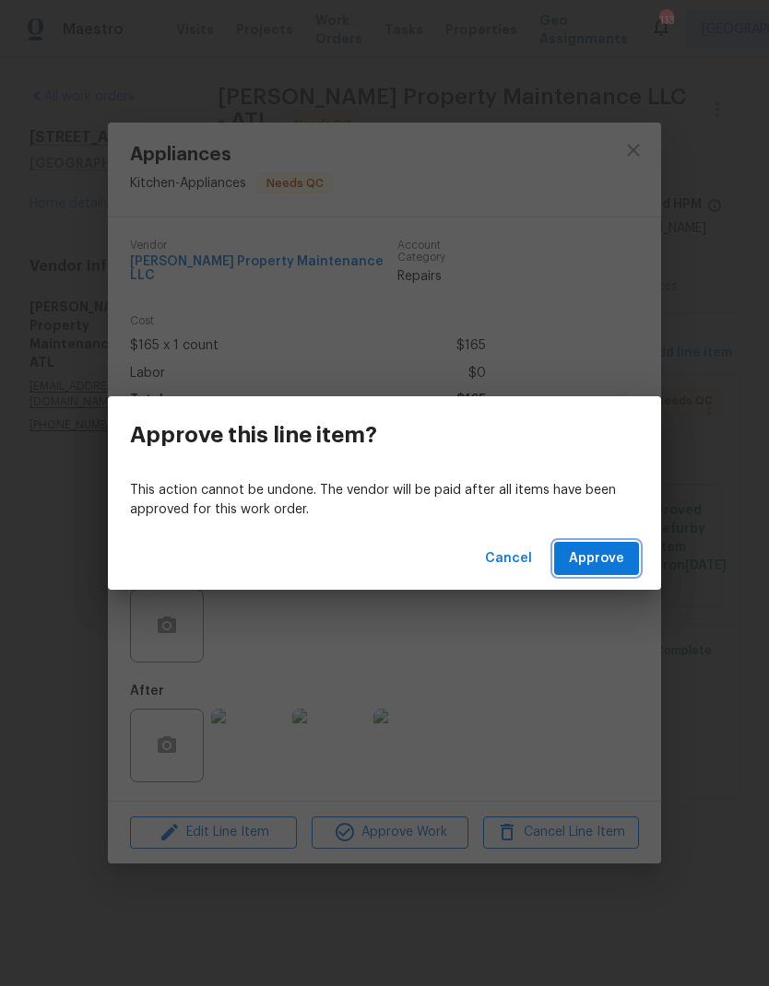
click at [607, 552] on span "Approve" at bounding box center [596, 559] width 55 height 23
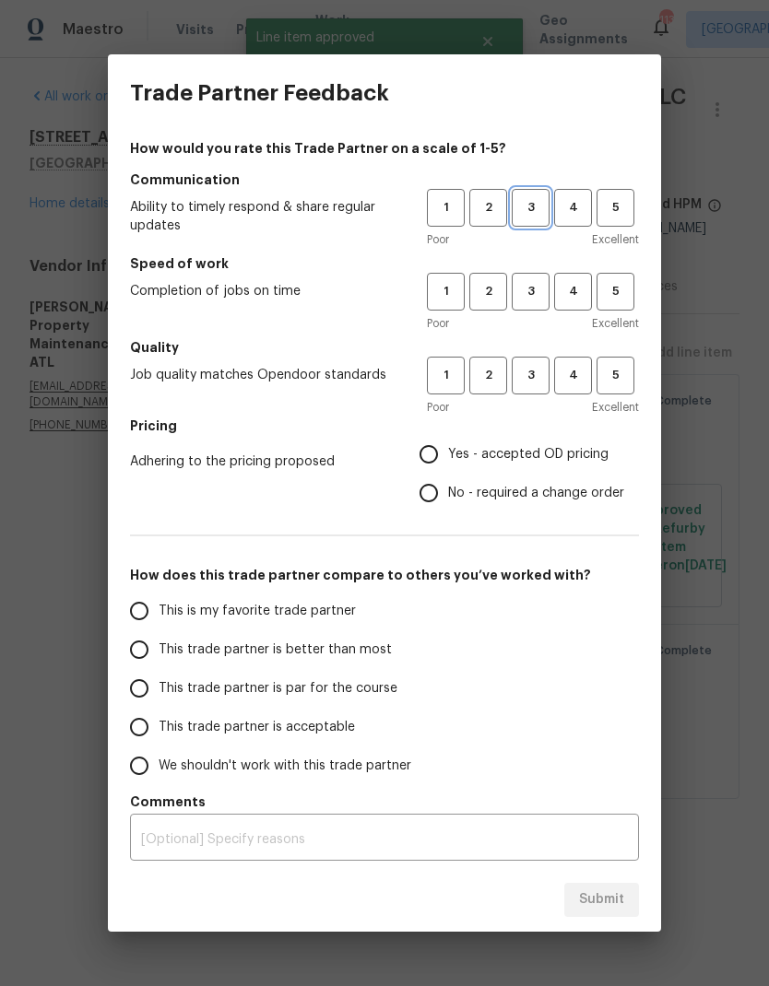
click at [528, 202] on span "3" at bounding box center [530, 207] width 34 height 21
click at [532, 296] on span "3" at bounding box center [530, 291] width 34 height 21
click at [536, 369] on span "3" at bounding box center [530, 375] width 34 height 21
click at [463, 445] on span "Yes - accepted OD pricing" at bounding box center [528, 454] width 160 height 19
click at [448, 445] on input "Yes - accepted OD pricing" at bounding box center [428, 454] width 39 height 39
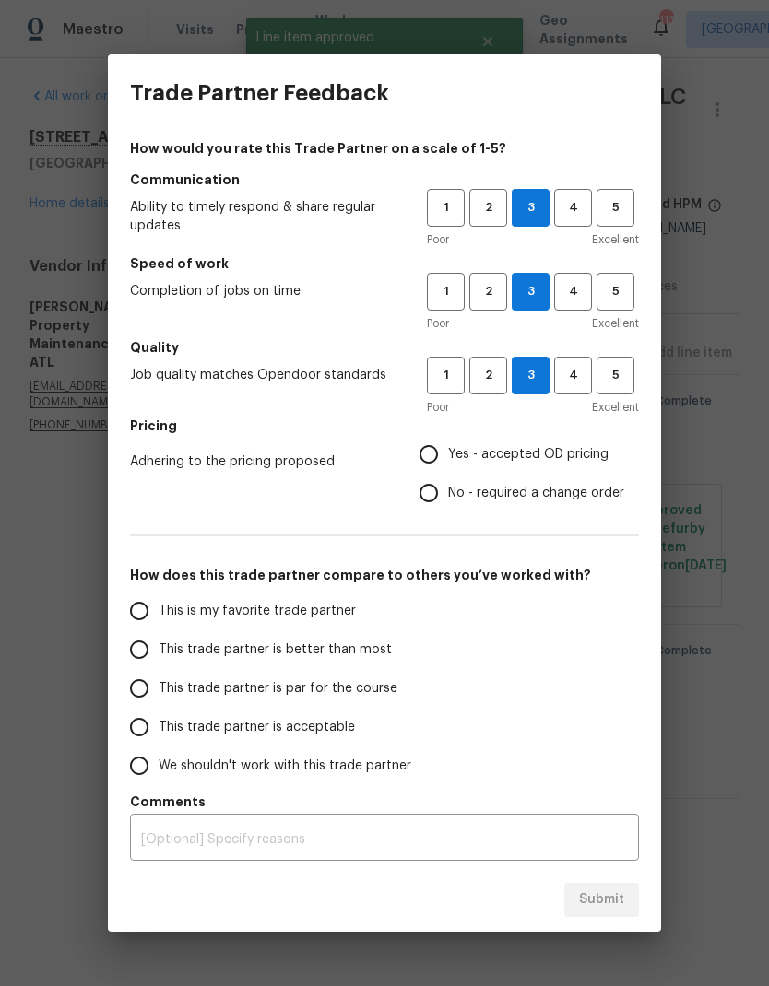
radio input "true"
click at [298, 610] on span "This is my favorite trade partner" at bounding box center [257, 611] width 197 height 19
click at [159, 610] on input "This is my favorite trade partner" at bounding box center [139, 611] width 39 height 39
click at [606, 903] on span "Submit" at bounding box center [601, 900] width 45 height 23
radio input "true"
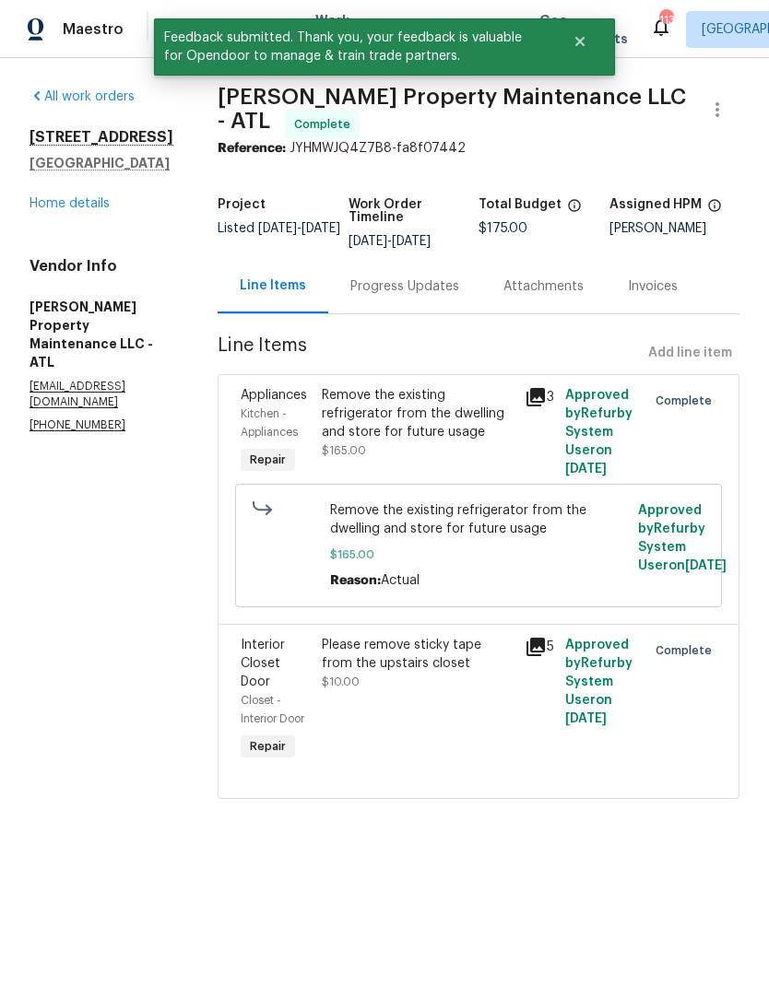
click at [62, 210] on link "Home details" at bounding box center [69, 203] width 80 height 13
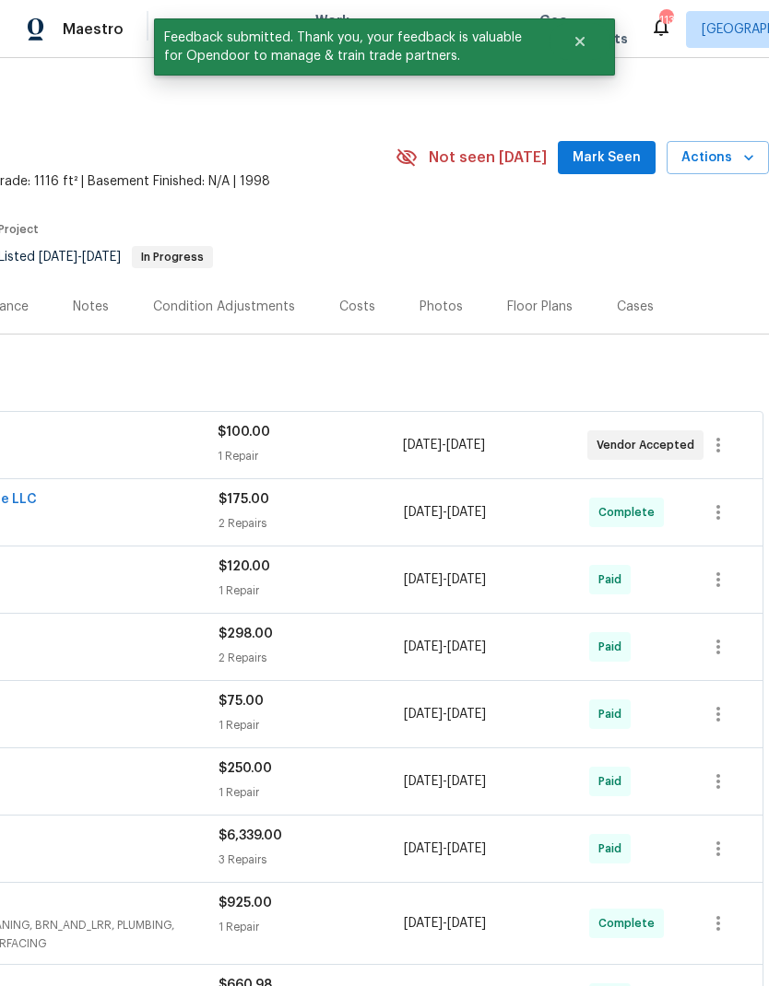
scroll to position [0, 273]
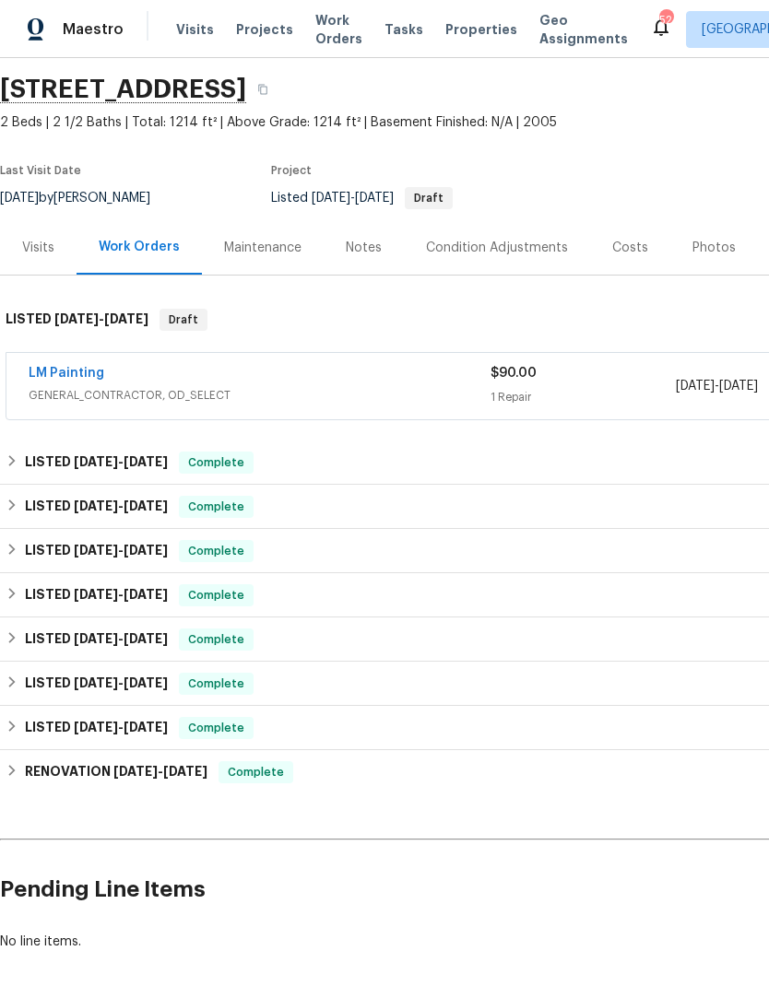
scroll to position [65, -5]
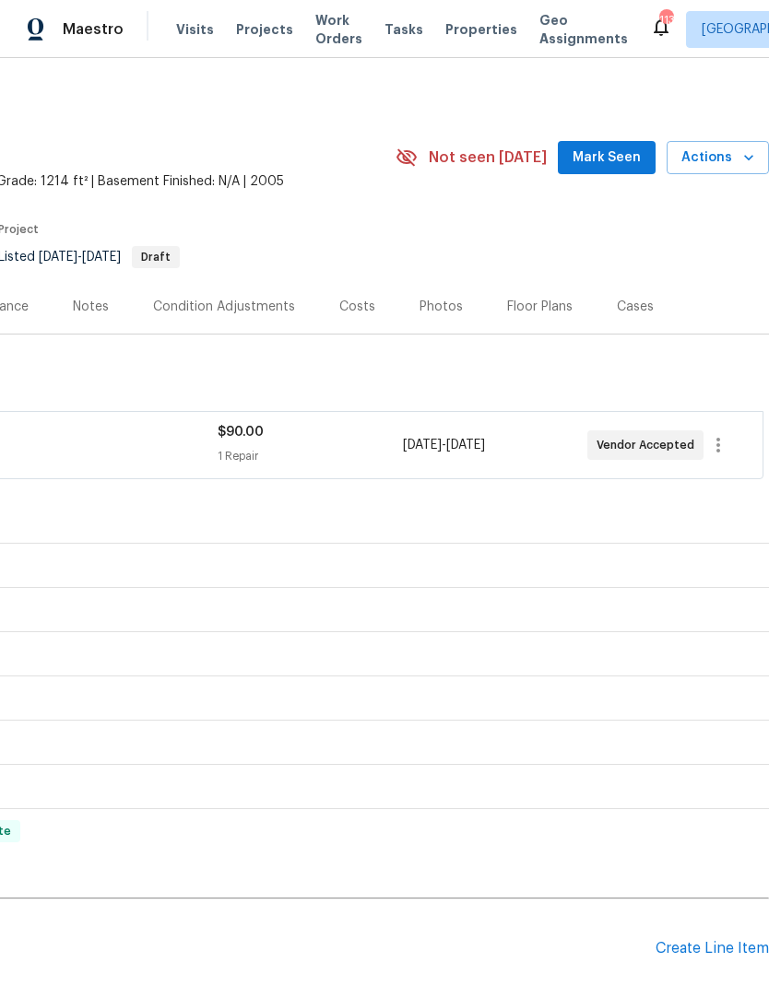
scroll to position [0, 273]
click at [610, 151] on span "Mark Seen" at bounding box center [606, 158] width 68 height 23
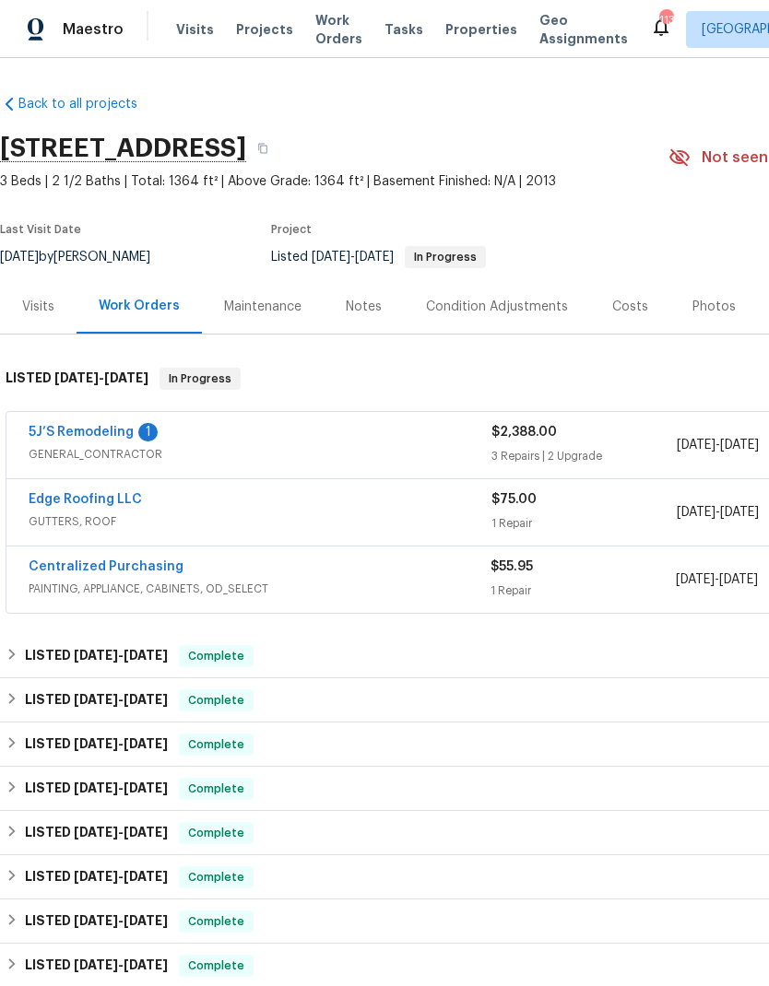
click at [92, 426] on link "5J’S Remodeling" at bounding box center [81, 432] width 105 height 13
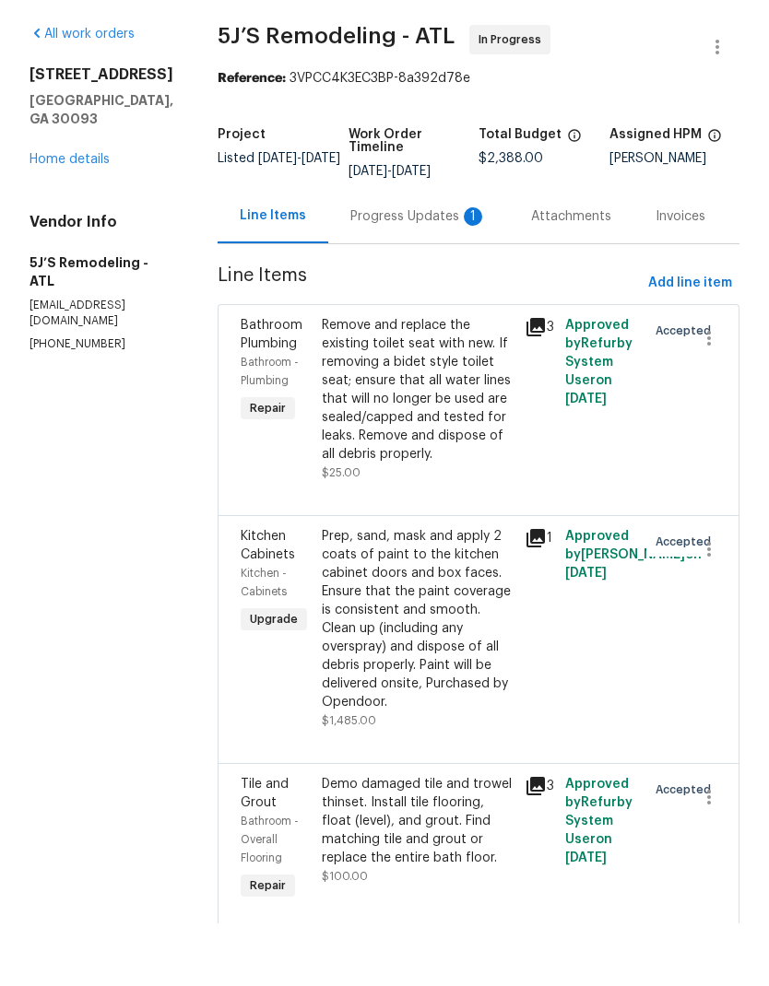
scroll to position [63, 0]
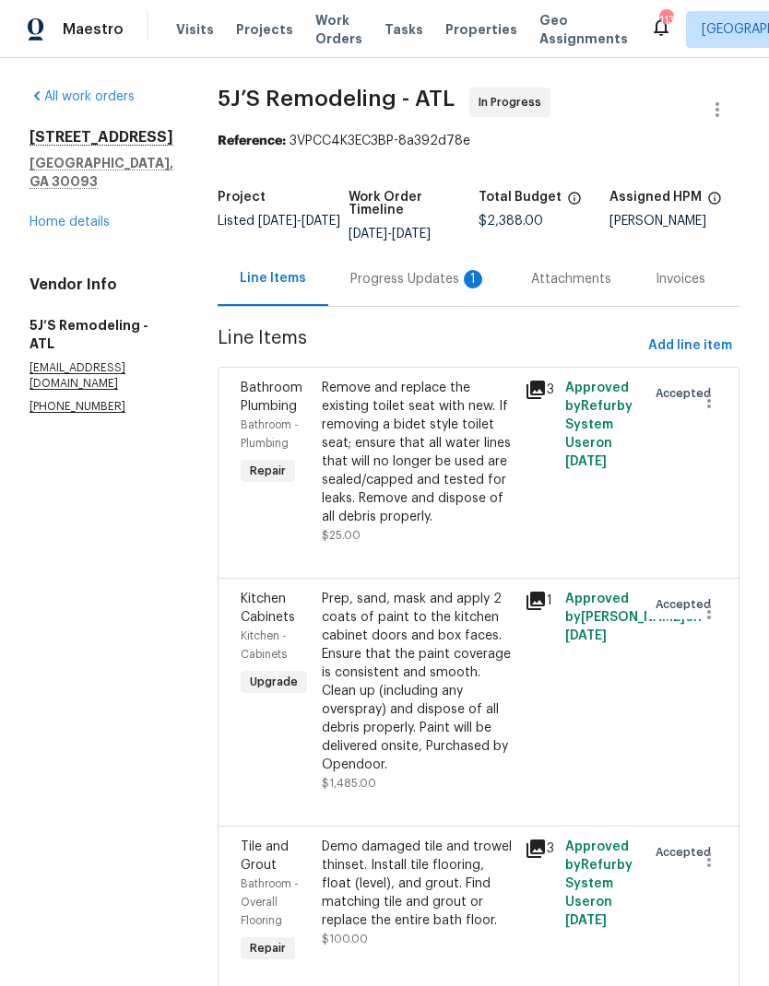
click at [388, 252] on div "Progress Updates 1" at bounding box center [418, 279] width 181 height 54
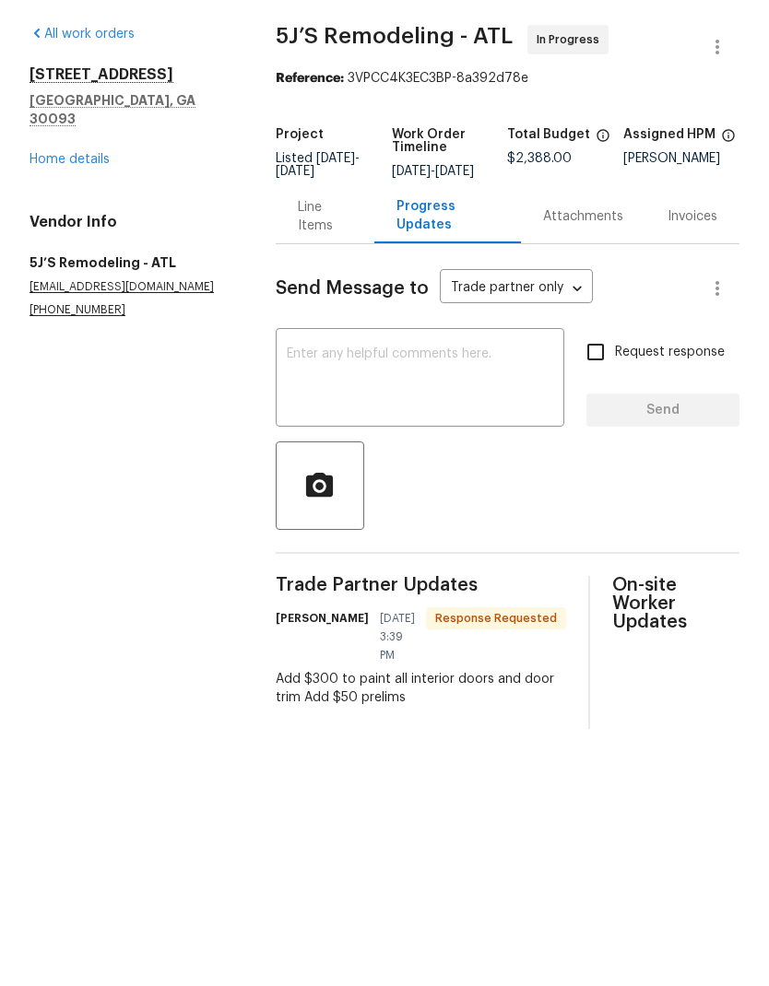
click at [317, 261] on div "Line Items" at bounding box center [325, 279] width 54 height 37
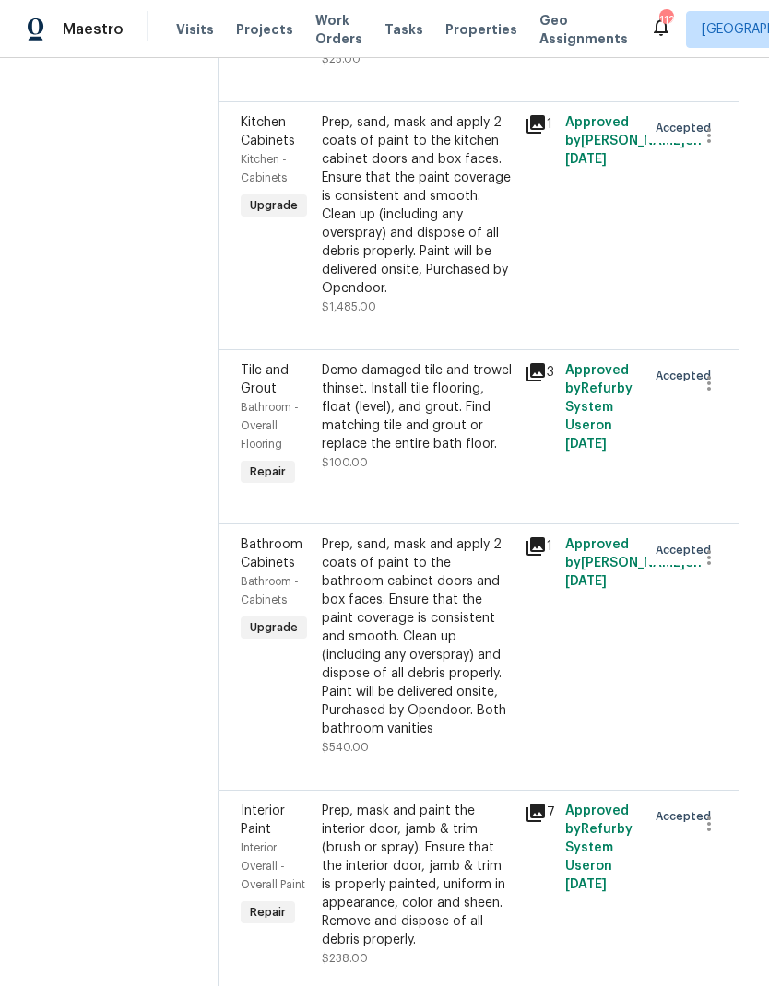
scroll to position [477, 0]
click at [421, 805] on div "Prep, mask and paint the interior door, jamb & trim (brush or spray). Ensure th…" at bounding box center [418, 875] width 192 height 147
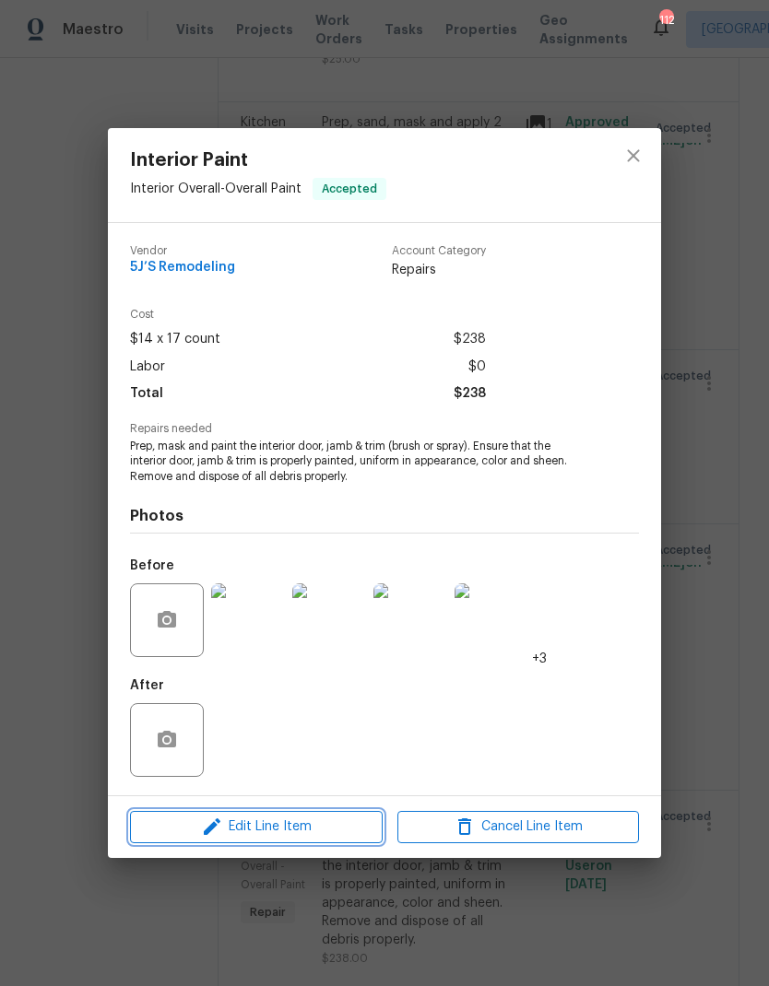
click at [293, 832] on span "Edit Line Item" at bounding box center [257, 827] width 242 height 23
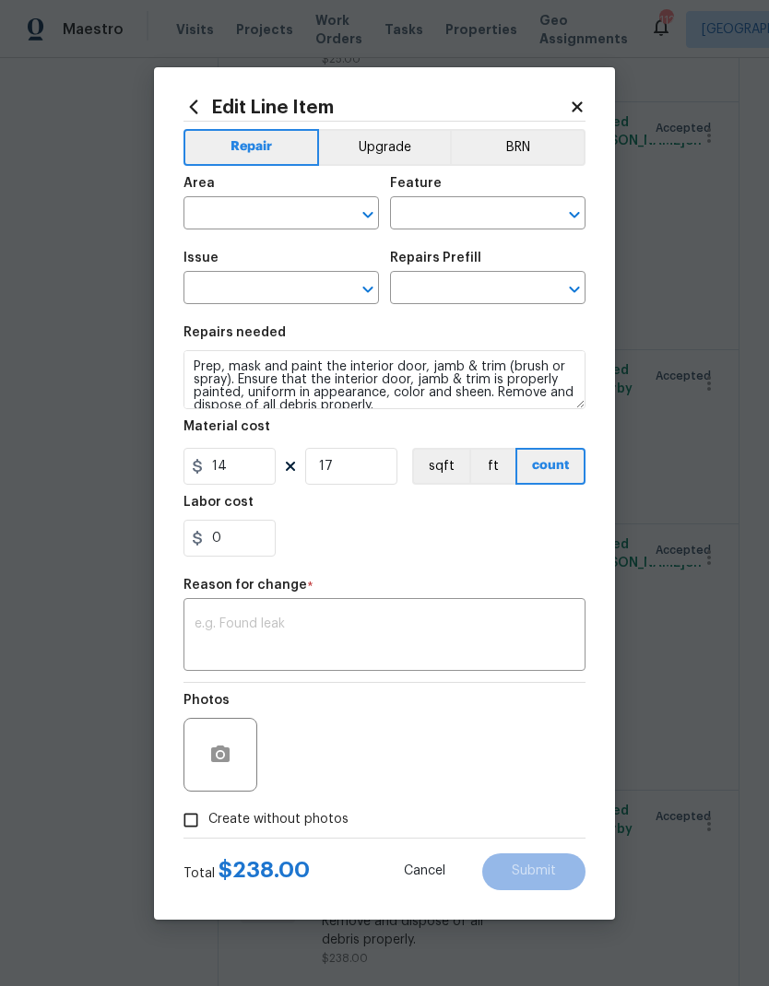
type input "Interior Overall"
type input "Overall Paint"
type input "Interior Paint"
type input "Paint Interior Door, Jamb & Trim $14.00"
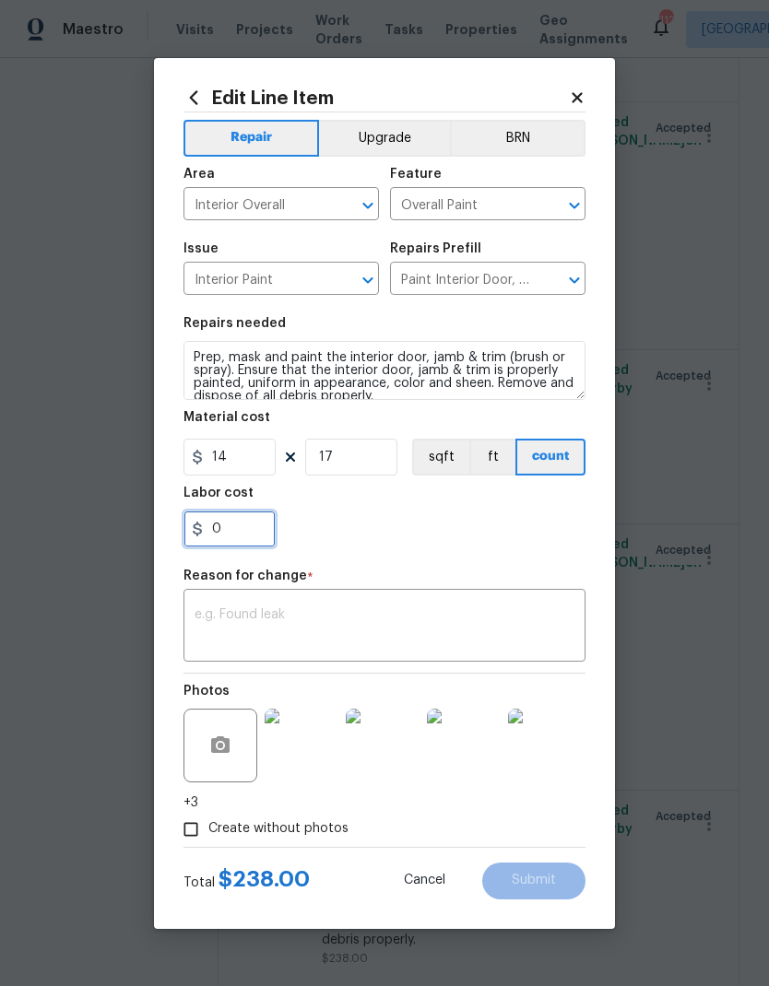
click at [242, 529] on input "0" at bounding box center [229, 529] width 92 height 37
type input "300"
click at [437, 617] on textarea at bounding box center [385, 627] width 380 height 39
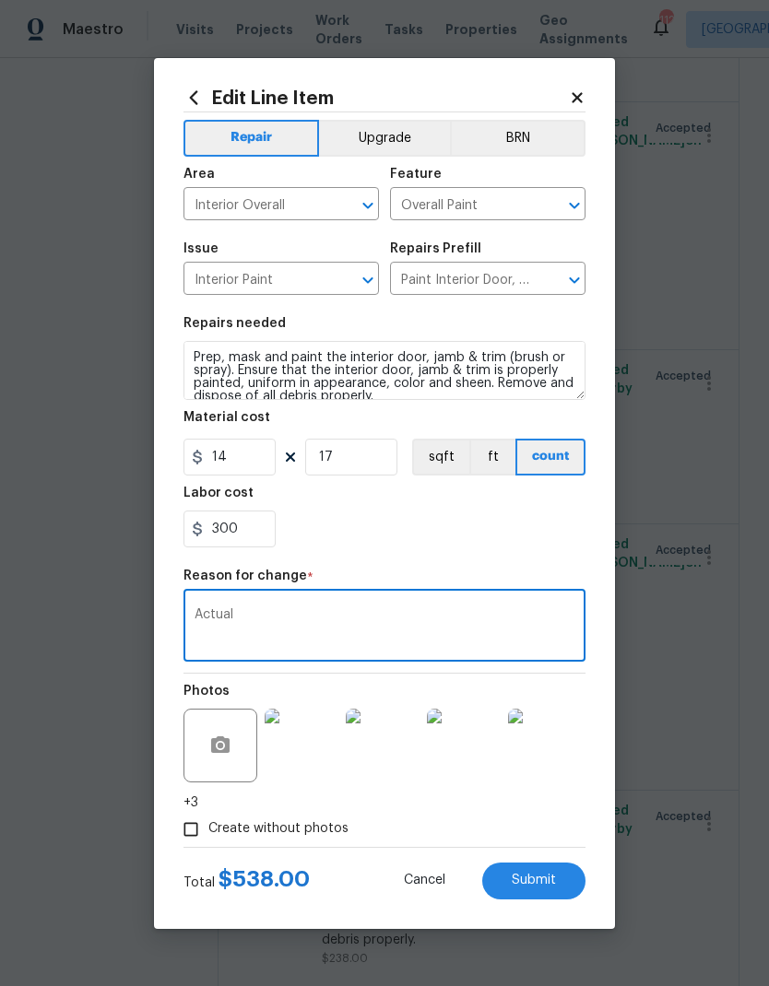
type textarea "Actual"
click at [553, 879] on span "Submit" at bounding box center [534, 881] width 44 height 14
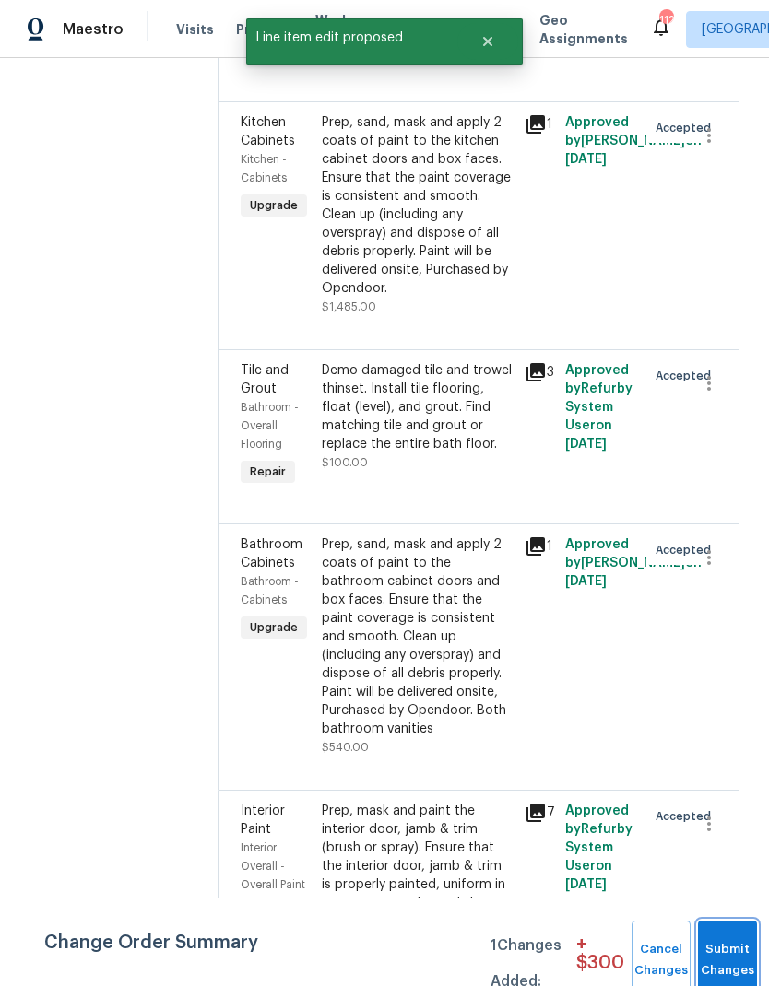
click at [725, 940] on button "Submit Changes" at bounding box center [727, 960] width 59 height 79
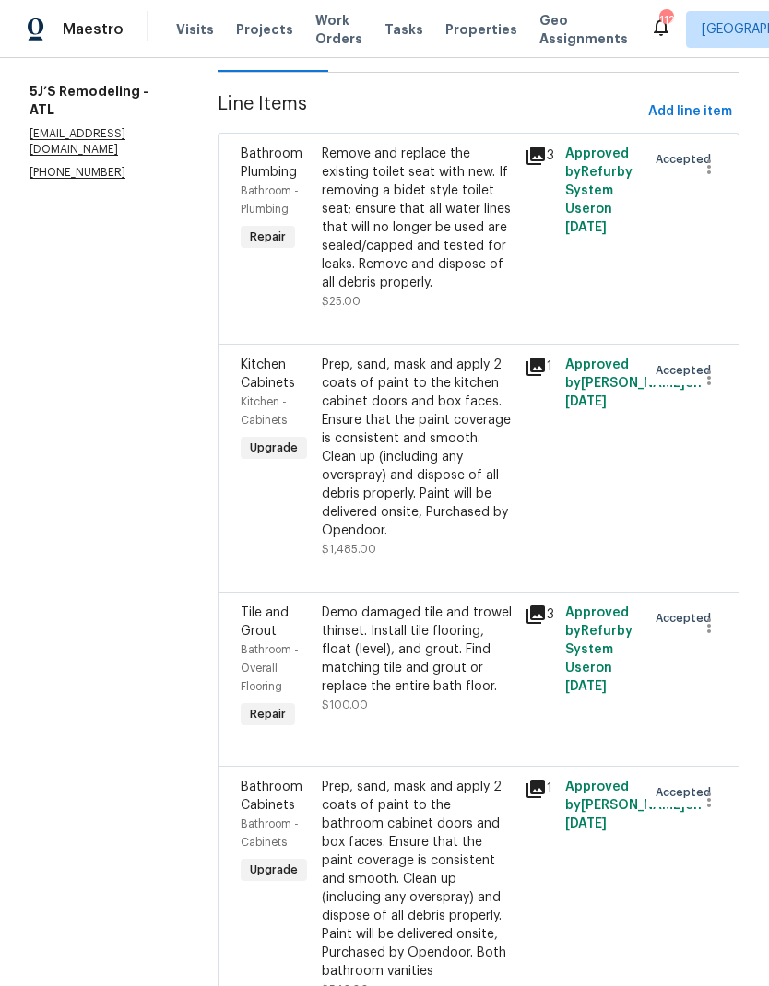
scroll to position [231, 0]
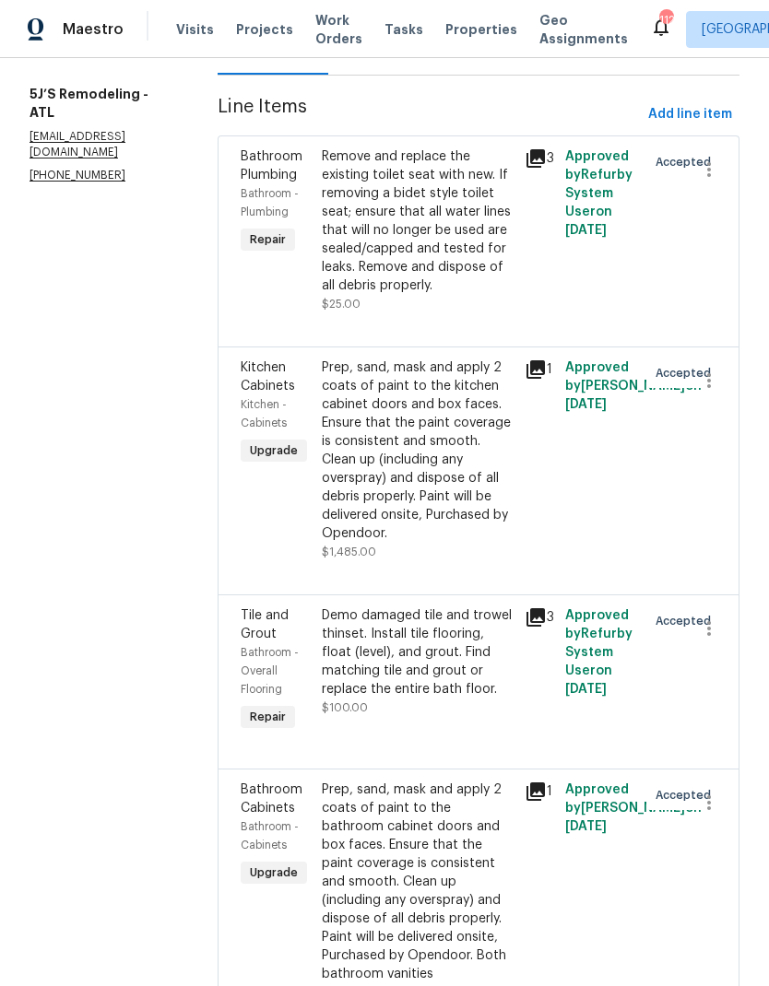
click at [435, 174] on div "Remove and replace the existing toilet seat with new. If removing a bidet style…" at bounding box center [418, 220] width 192 height 147
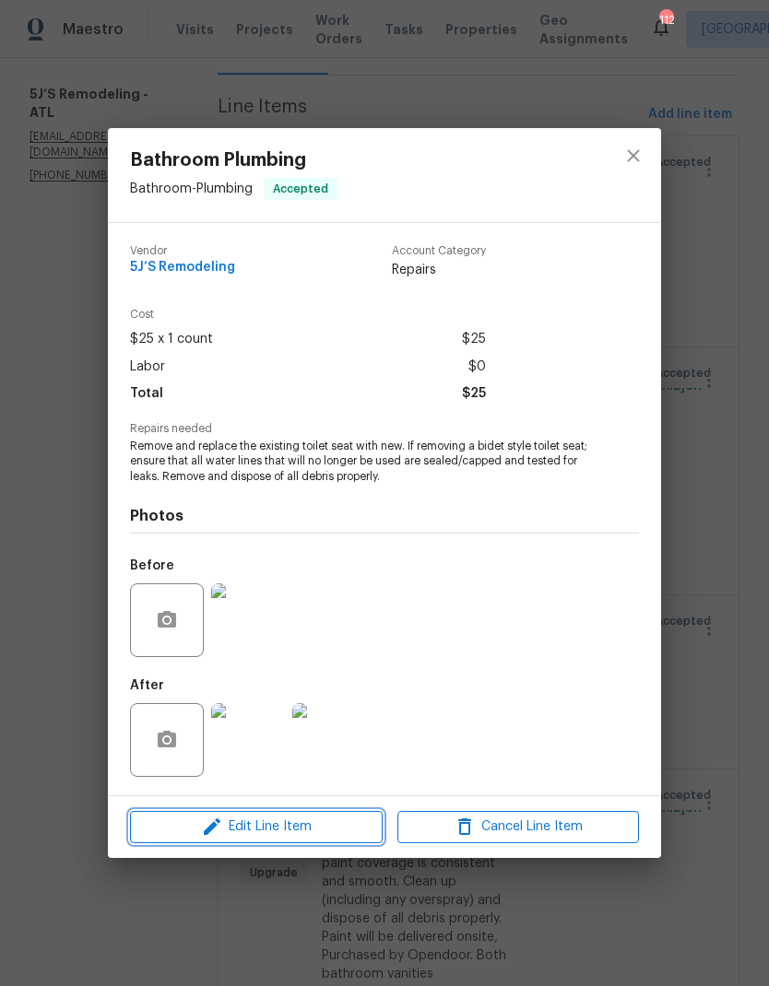
click at [266, 826] on span "Edit Line Item" at bounding box center [257, 827] width 242 height 23
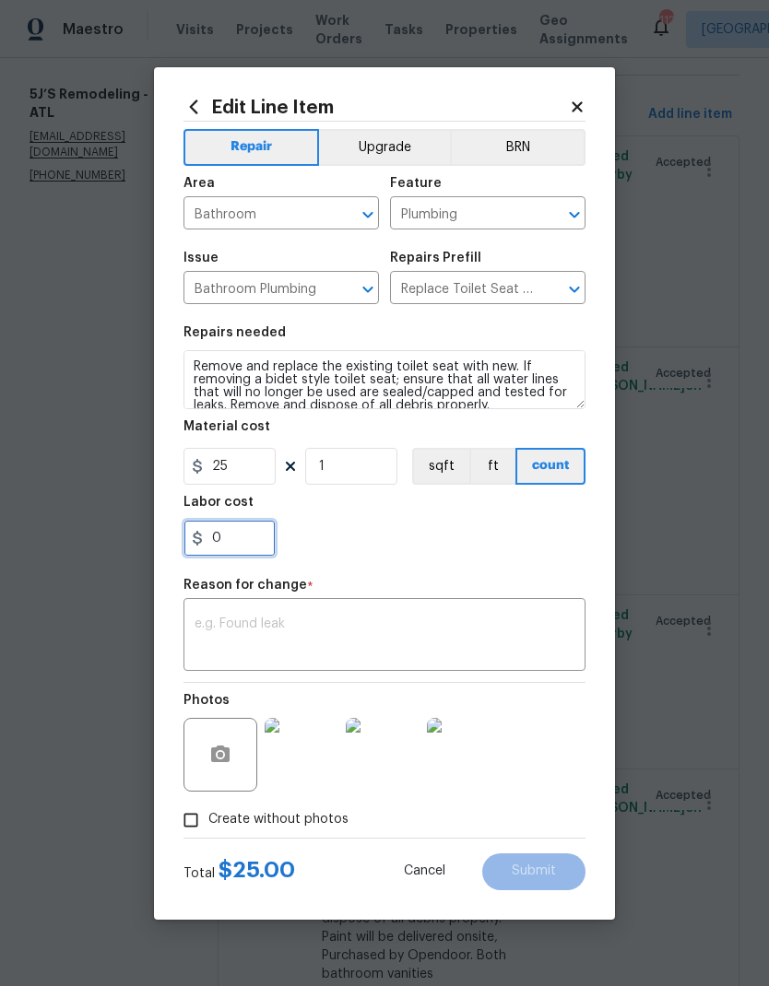
click at [248, 539] on input "0" at bounding box center [229, 538] width 92 height 37
type input "50"
click at [401, 632] on textarea at bounding box center [385, 637] width 380 height 39
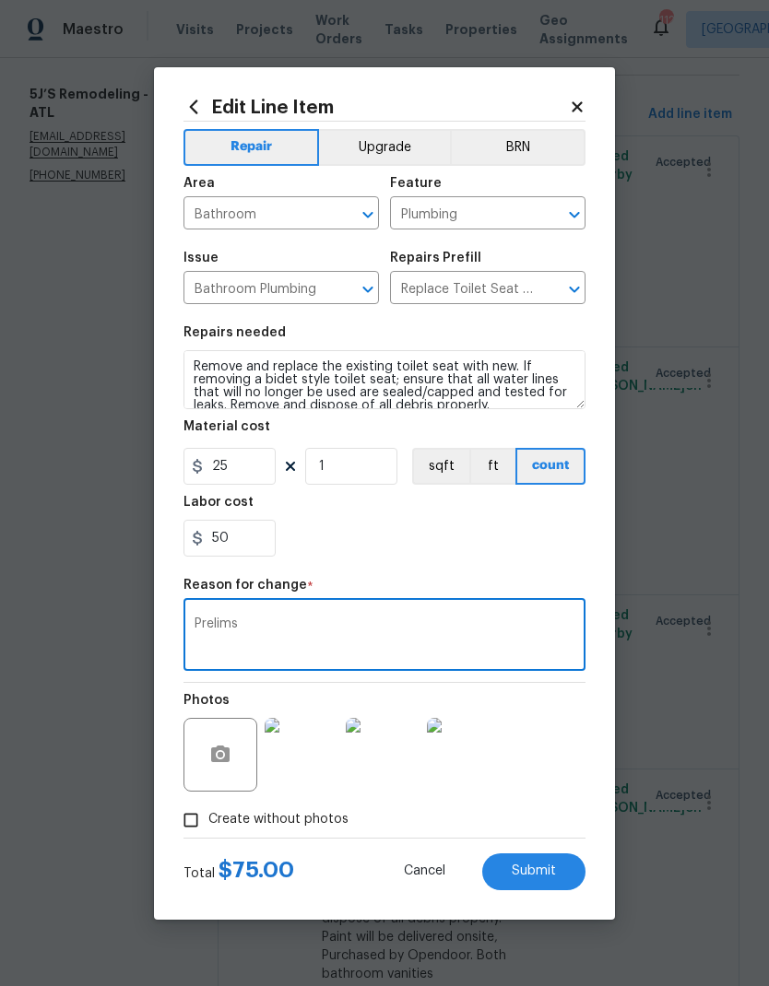
type textarea "Prelims"
click at [541, 872] on span "Submit" at bounding box center [534, 872] width 44 height 14
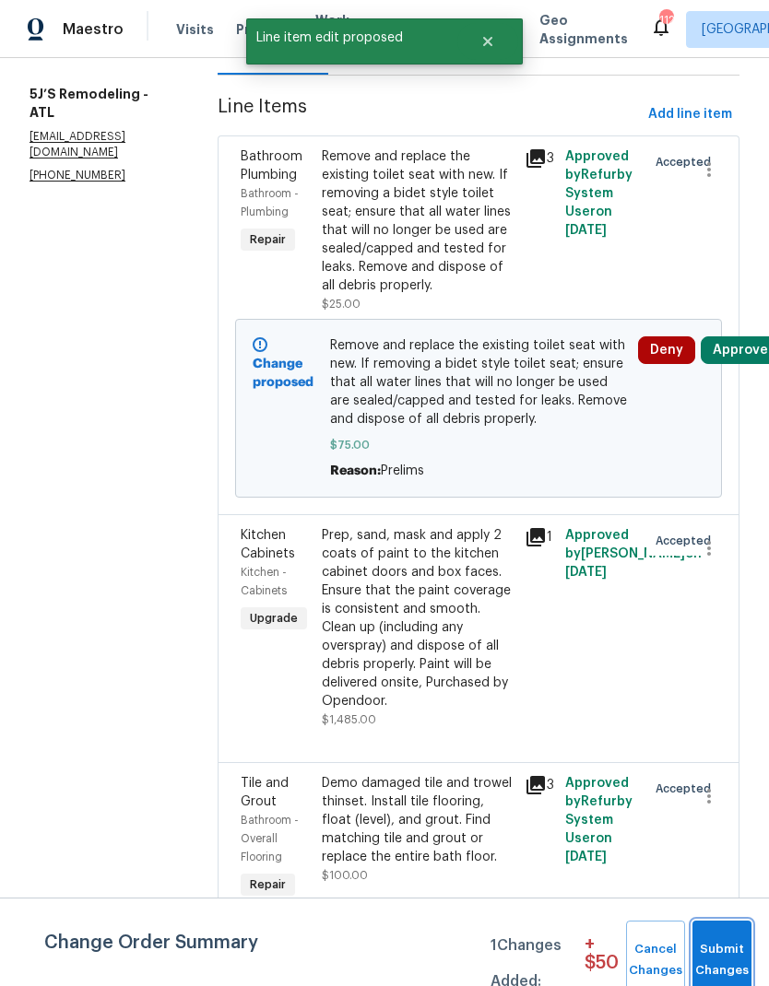
click at [721, 953] on span "Submit Changes" at bounding box center [722, 960] width 41 height 42
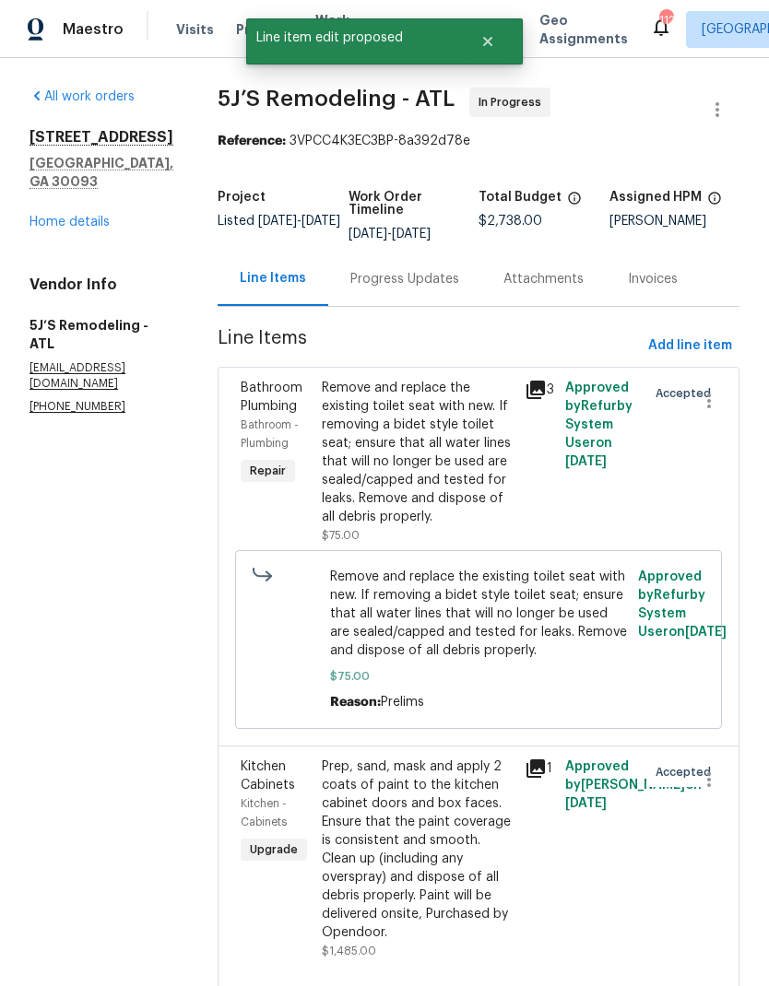
scroll to position [-4, 0]
